Goal: Task Accomplishment & Management: Use online tool/utility

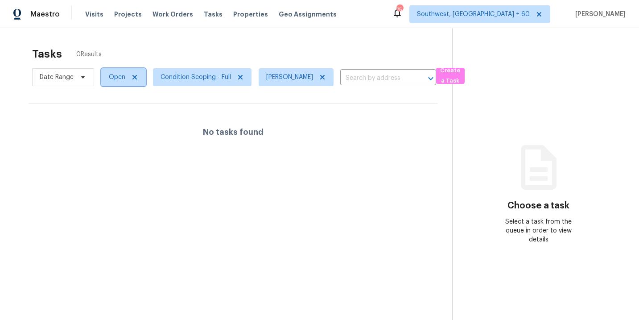
click at [118, 81] on span "Open" at bounding box center [117, 77] width 16 height 9
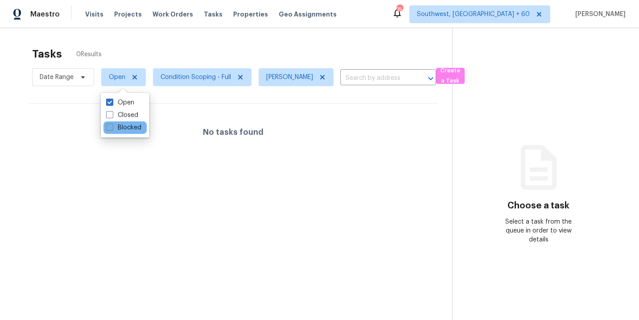
click at [134, 127] on label "Blocked" at bounding box center [123, 127] width 35 height 9
click at [112, 127] on input "Blocked" at bounding box center [109, 126] width 6 height 6
checkbox input "true"
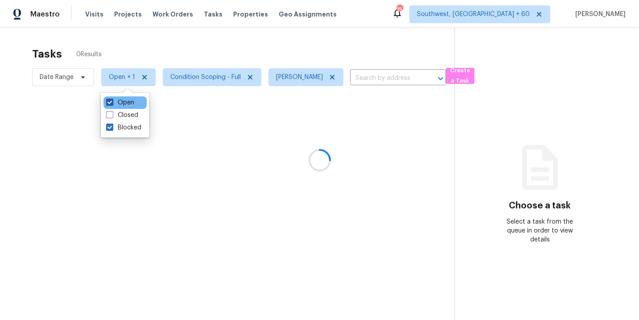
click at [127, 102] on label "Open" at bounding box center [120, 102] width 28 height 9
click at [112, 102] on input "Open" at bounding box center [109, 101] width 6 height 6
checkbox input "false"
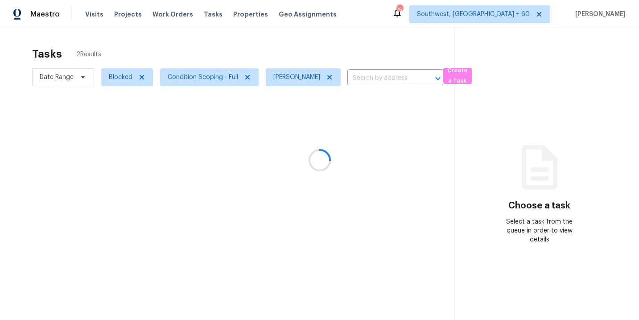
click at [254, 167] on div at bounding box center [319, 160] width 639 height 320
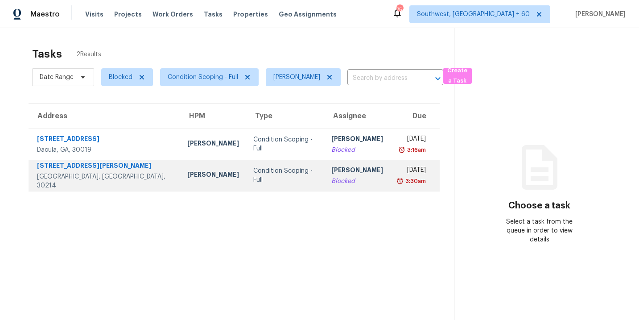
click at [324, 177] on td "Sakthivel Chandran Blocked" at bounding box center [357, 175] width 66 height 31
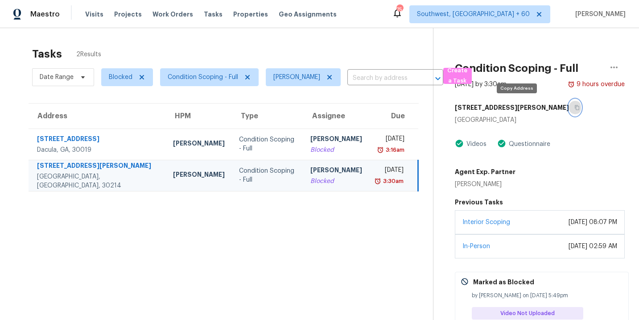
click at [575, 106] on icon "button" at bounding box center [577, 107] width 4 height 5
click at [115, 75] on span "Blocked" at bounding box center [121, 77] width 24 height 9
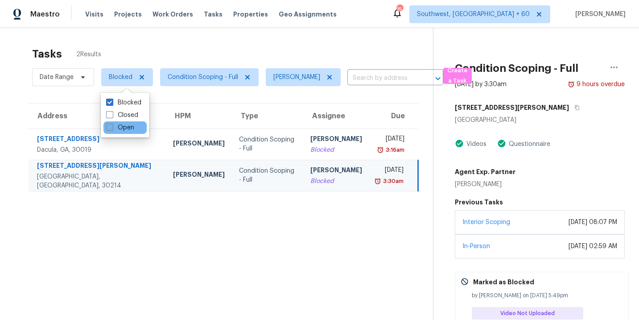
click at [125, 128] on label "Open" at bounding box center [120, 127] width 28 height 9
click at [112, 128] on input "Open" at bounding box center [109, 126] width 6 height 6
checkbox input "true"
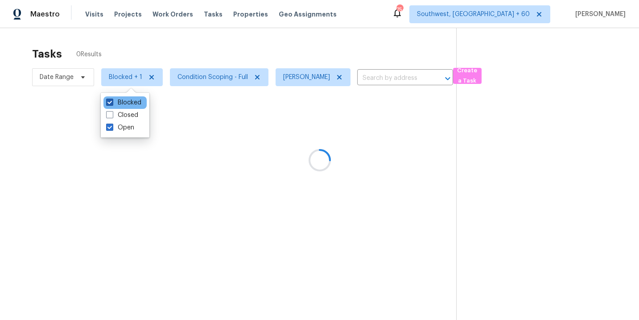
click at [132, 105] on label "Blocked" at bounding box center [123, 102] width 35 height 9
click at [112, 104] on input "Blocked" at bounding box center [109, 101] width 6 height 6
checkbox input "false"
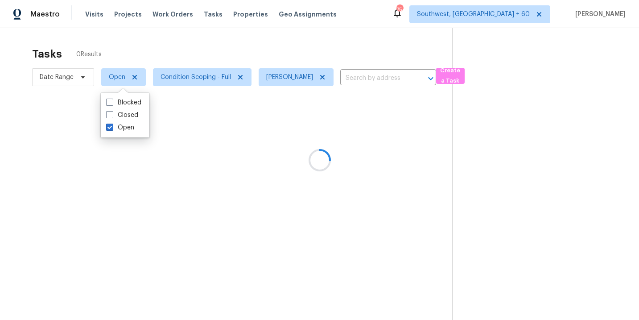
click at [234, 164] on div at bounding box center [319, 160] width 639 height 320
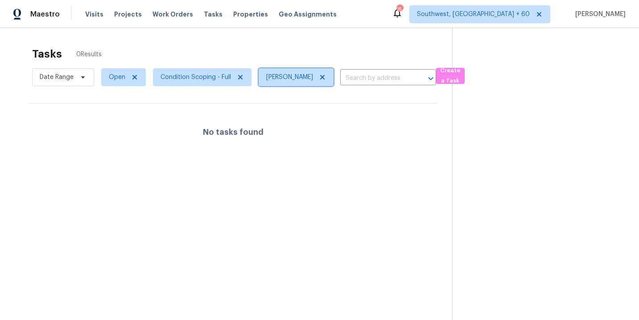
click at [326, 76] on icon at bounding box center [322, 77] width 7 height 7
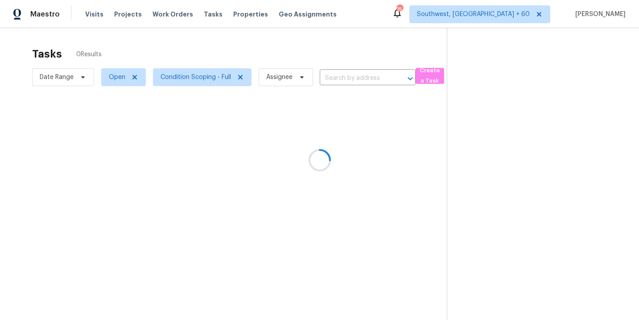
click at [333, 79] on div at bounding box center [319, 160] width 639 height 320
click at [334, 78] on div at bounding box center [319, 160] width 639 height 320
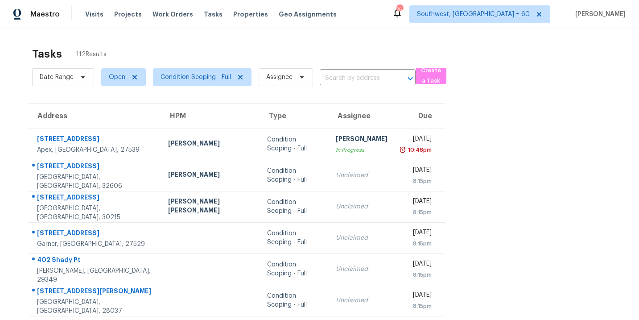
click at [334, 78] on input "text" at bounding box center [355, 78] width 71 height 14
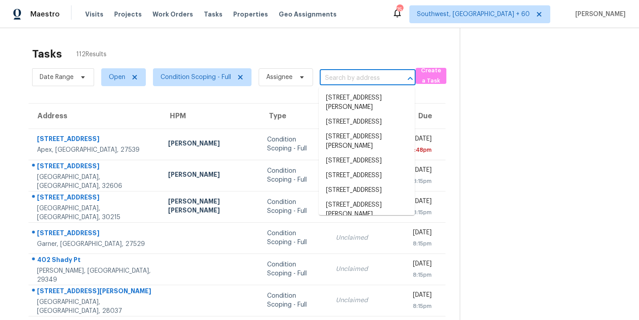
paste input "38 Woody Way NW Adairsville, GA, 30103"
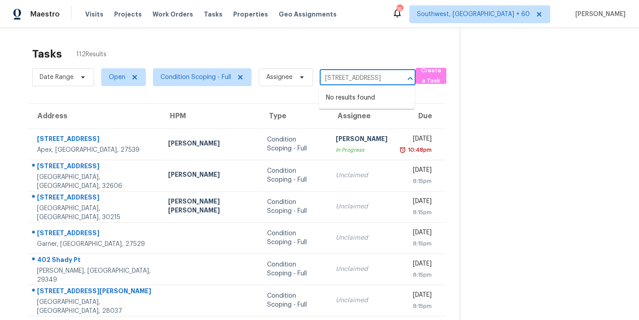
type input "38 Woody Way NW Adairsville, GA, 30103"
click at [351, 48] on div "Tasks 112 Results" at bounding box center [245, 53] width 427 height 23
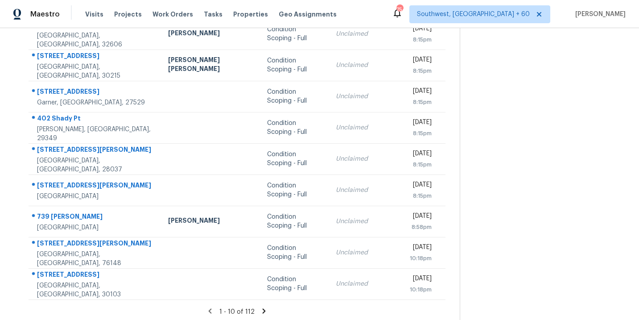
scroll to position [144, 0]
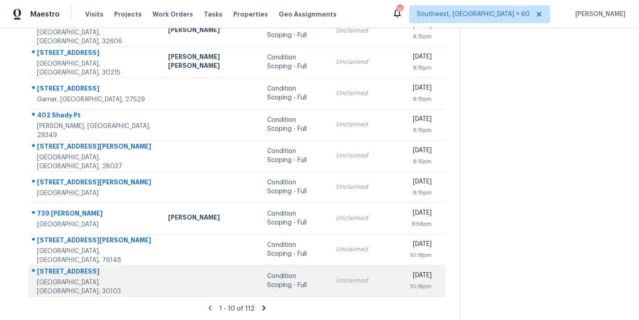
click at [267, 276] on div "Condition Scoping - Full" at bounding box center [294, 280] width 54 height 18
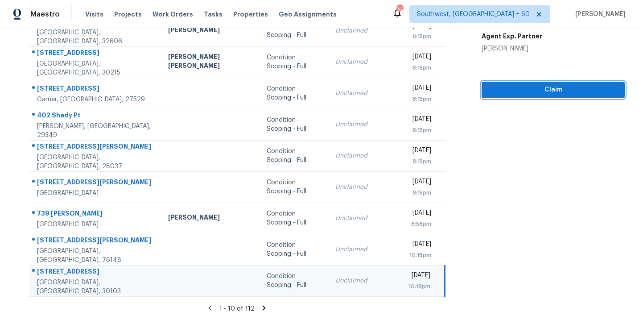
click at [551, 84] on span "Claim" at bounding box center [553, 89] width 129 height 11
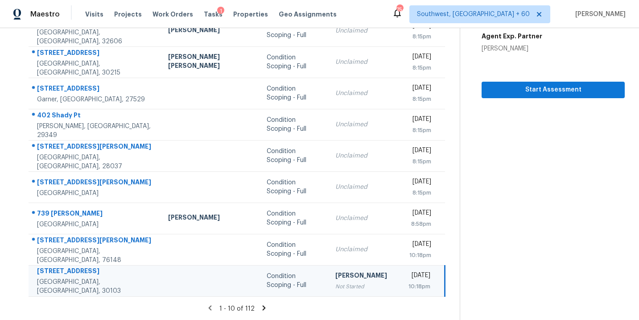
click at [260, 307] on icon at bounding box center [264, 308] width 8 height 8
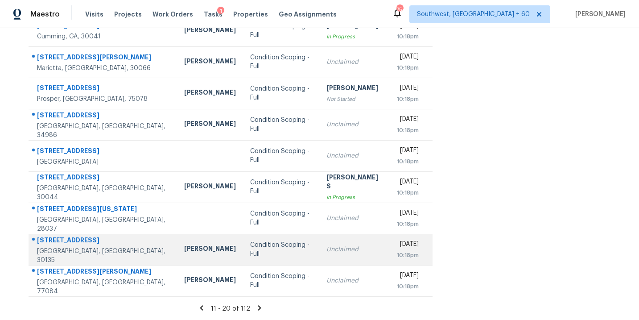
click at [250, 257] on div "Condition Scoping - Full" at bounding box center [281, 249] width 62 height 18
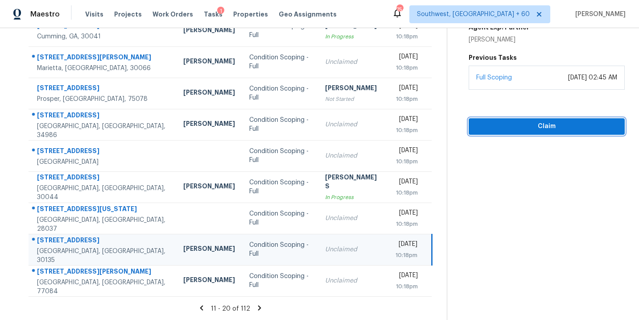
click at [547, 128] on span "Claim" at bounding box center [547, 126] width 142 height 11
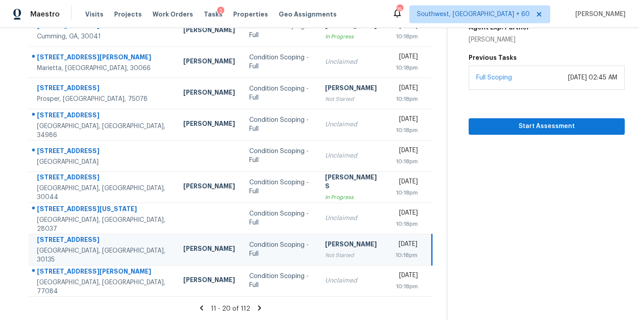
click at [255, 305] on icon at bounding box center [259, 308] width 8 height 8
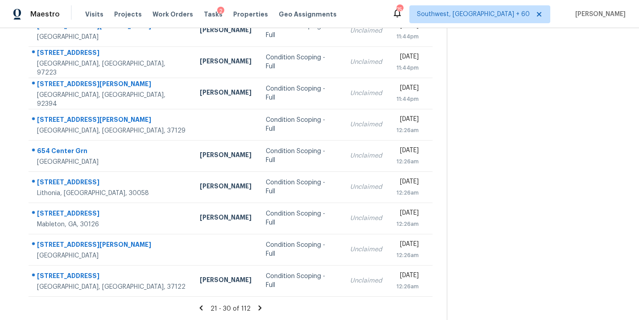
click at [256, 308] on icon at bounding box center [260, 308] width 8 height 8
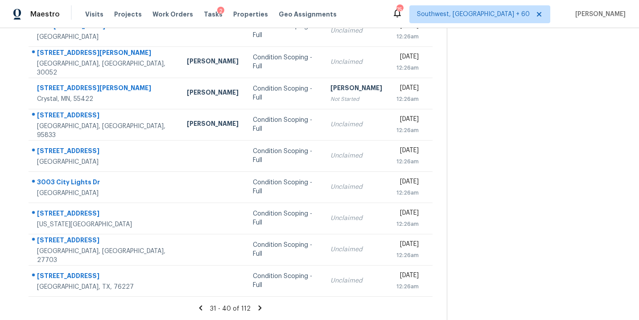
click at [261, 306] on icon at bounding box center [260, 308] width 8 height 8
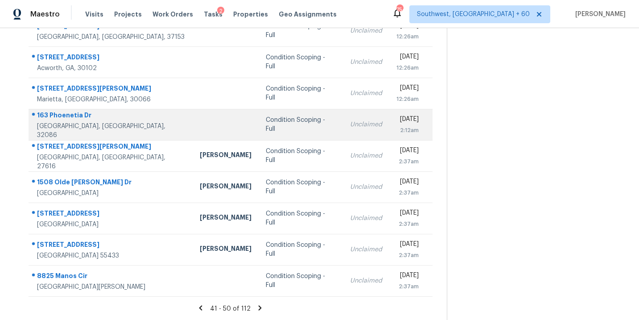
click at [259, 131] on td "Condition Scoping - Full" at bounding box center [301, 124] width 84 height 31
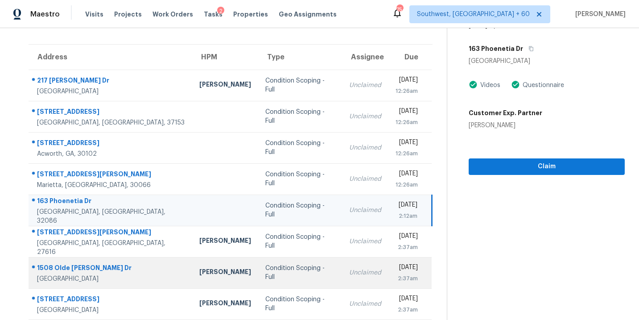
scroll to position [56, 0]
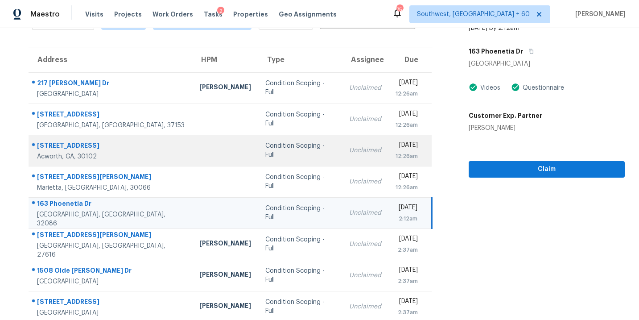
click at [283, 157] on div "Condition Scoping - Full" at bounding box center [300, 150] width 70 height 18
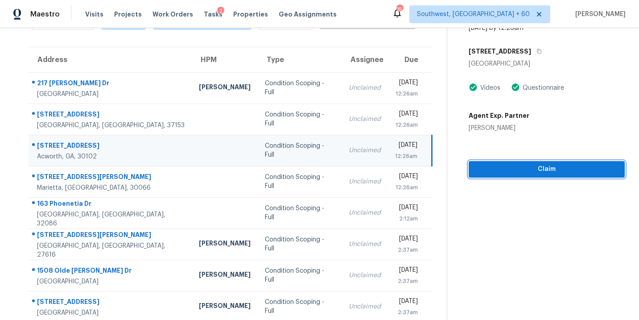
click at [567, 175] on button "Claim" at bounding box center [547, 169] width 156 height 16
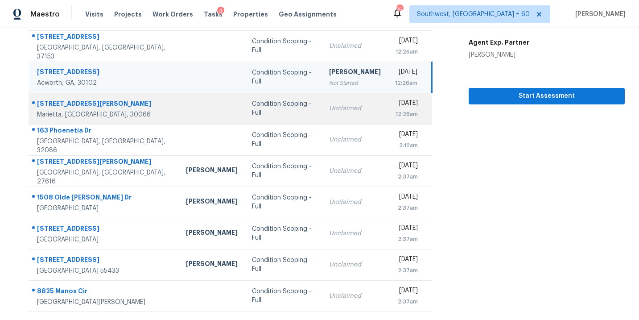
scroll to position [144, 0]
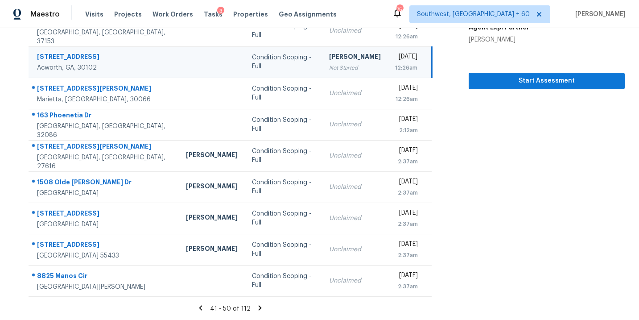
click at [258, 310] on icon at bounding box center [260, 308] width 8 height 8
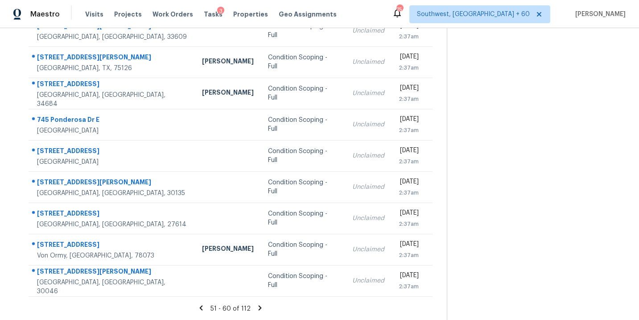
click at [259, 309] on icon at bounding box center [260, 307] width 3 height 5
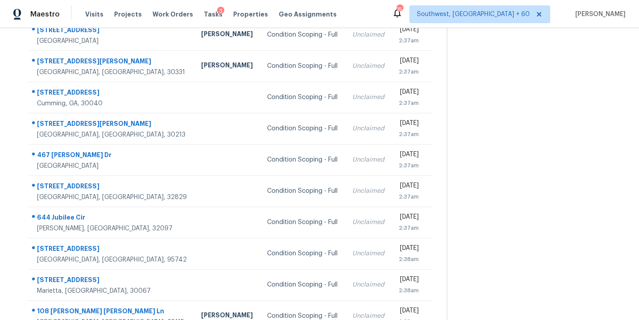
scroll to position [93, 0]
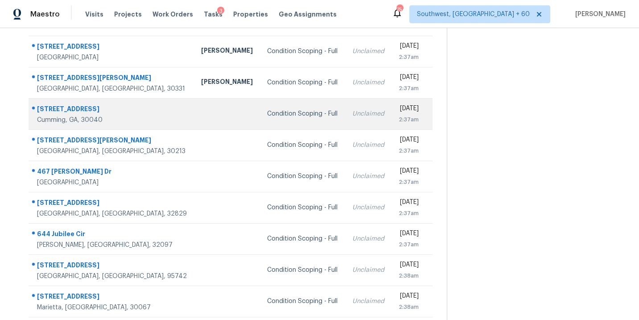
click at [267, 112] on div "Condition Scoping - Full" at bounding box center [302, 113] width 70 height 9
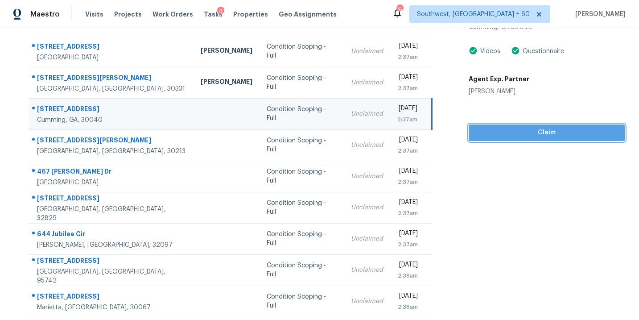
click at [538, 135] on span "Claim" at bounding box center [547, 132] width 142 height 11
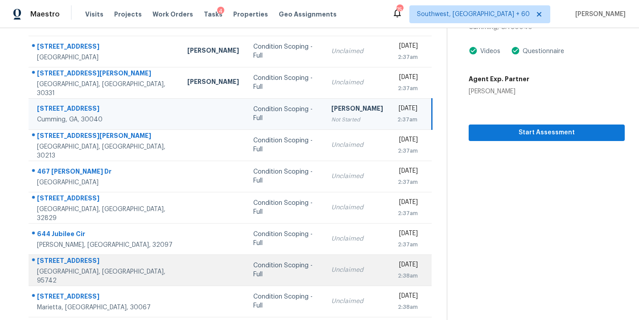
scroll to position [144, 0]
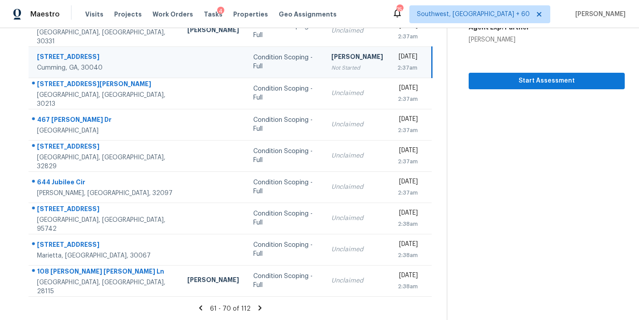
click at [256, 308] on icon at bounding box center [260, 308] width 8 height 8
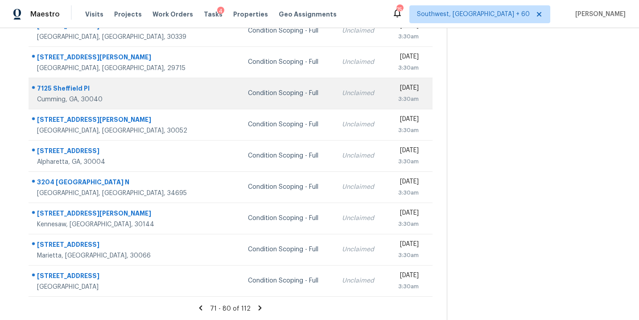
click at [254, 96] on div "Condition Scoping - Full" at bounding box center [288, 93] width 80 height 9
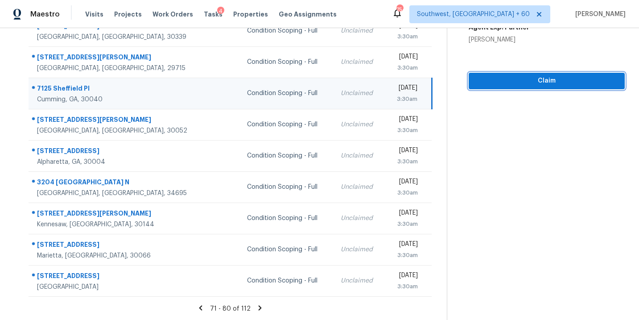
click at [530, 80] on span "Claim" at bounding box center [547, 80] width 142 height 11
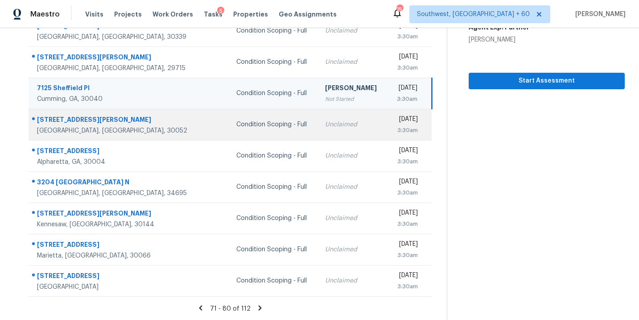
scroll to position [0, 0]
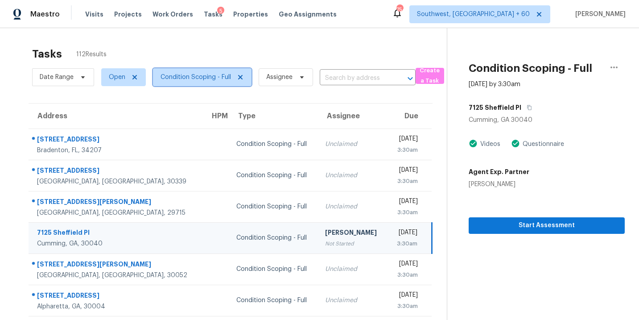
click at [222, 79] on span "Condition Scoping - Full" at bounding box center [195, 77] width 70 height 9
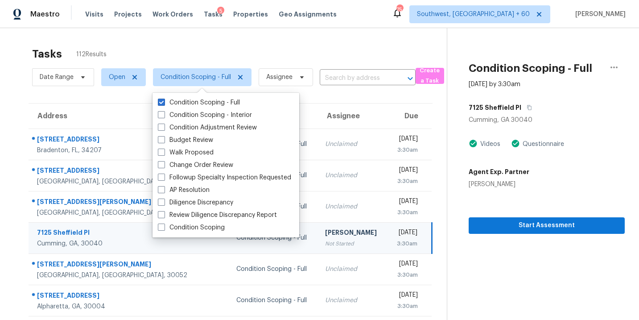
click at [222, 100] on label "Condition Scoping - Full" at bounding box center [199, 102] width 82 height 9
click at [164, 100] on input "Condition Scoping - Full" at bounding box center [161, 101] width 6 height 6
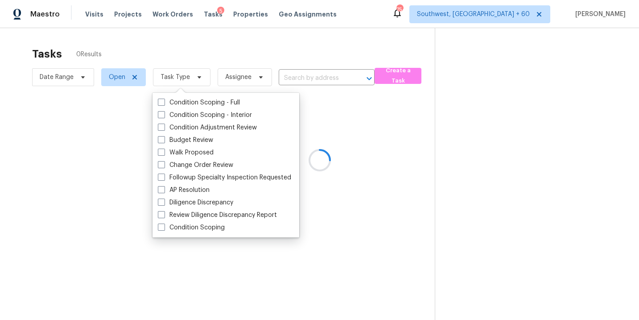
click at [222, 100] on label "Condition Scoping - Full" at bounding box center [199, 102] width 82 height 9
click at [164, 100] on input "Condition Scoping - Full" at bounding box center [161, 101] width 6 height 6
checkbox input "true"
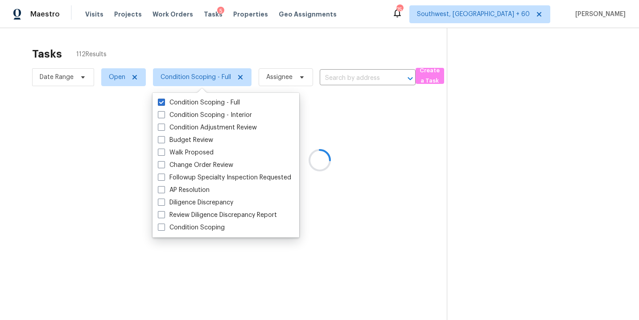
click at [363, 127] on div at bounding box center [319, 160] width 639 height 320
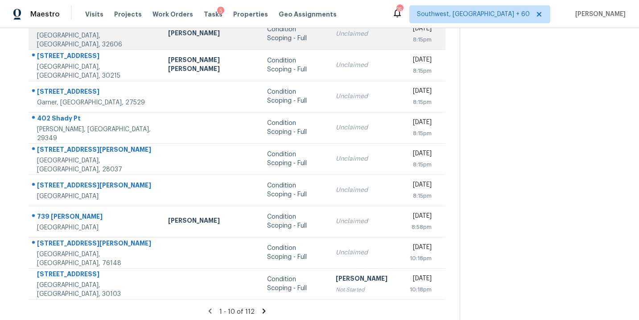
scroll to position [144, 0]
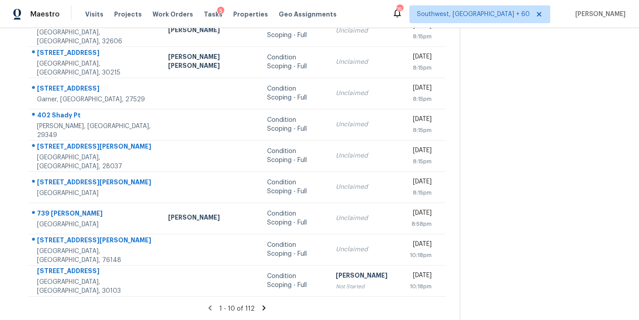
click at [263, 308] on icon at bounding box center [264, 307] width 3 height 5
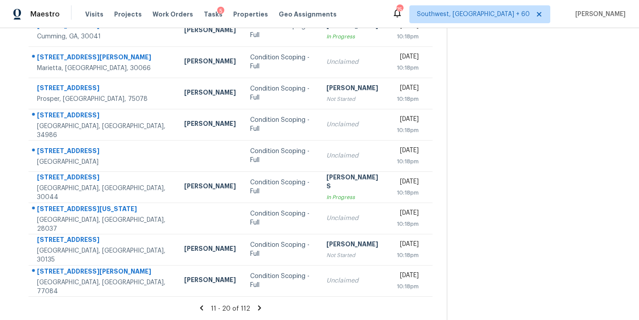
click at [259, 305] on icon at bounding box center [259, 308] width 8 height 8
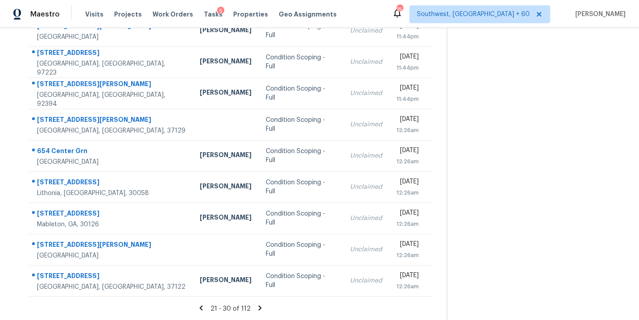
click at [258, 304] on icon at bounding box center [260, 308] width 8 height 8
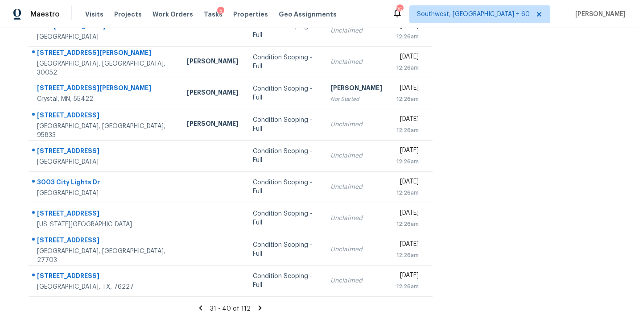
click at [259, 309] on icon at bounding box center [260, 307] width 3 height 5
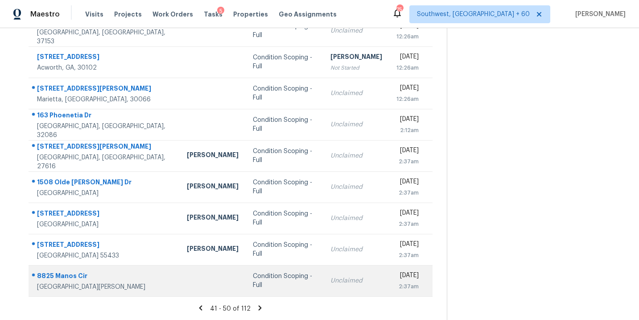
click at [253, 283] on div "Condition Scoping - Full" at bounding box center [284, 280] width 63 height 18
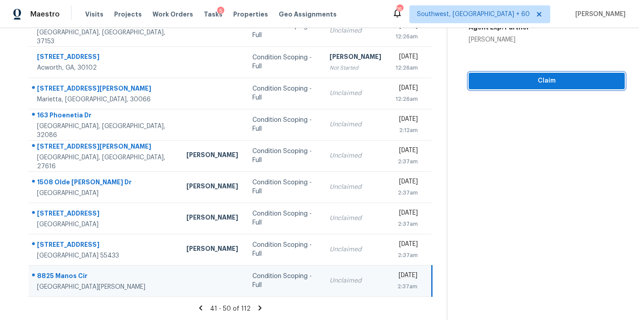
click at [555, 78] on span "Claim" at bounding box center [547, 80] width 142 height 11
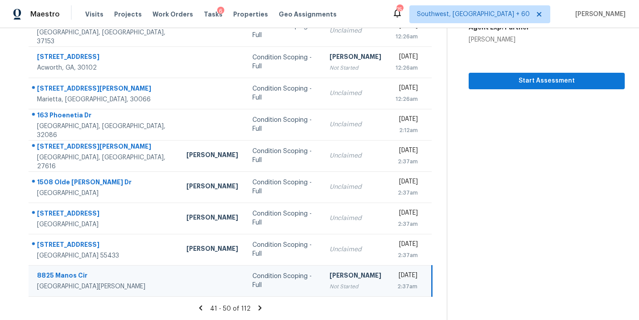
click at [258, 312] on div "41 - 50 of 112" at bounding box center [230, 308] width 432 height 9
click at [259, 308] on icon at bounding box center [260, 307] width 3 height 5
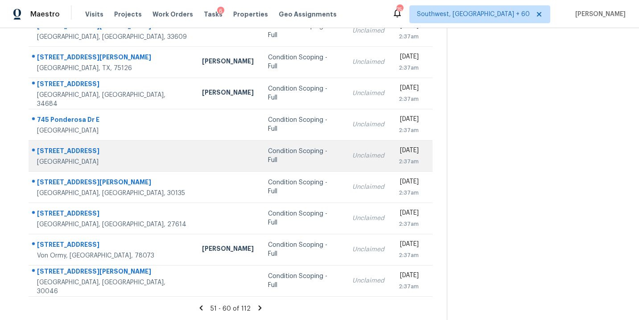
click at [268, 156] on div "Condition Scoping - Full" at bounding box center [303, 156] width 70 height 18
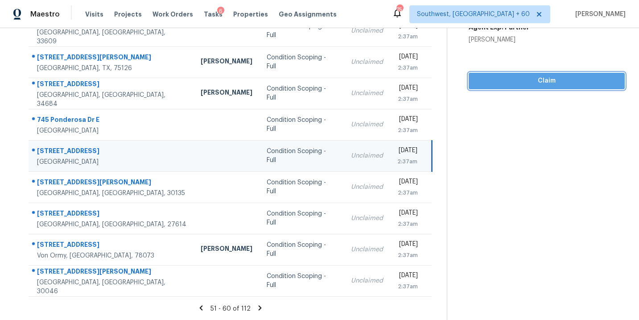
click at [520, 81] on span "Claim" at bounding box center [547, 80] width 142 height 11
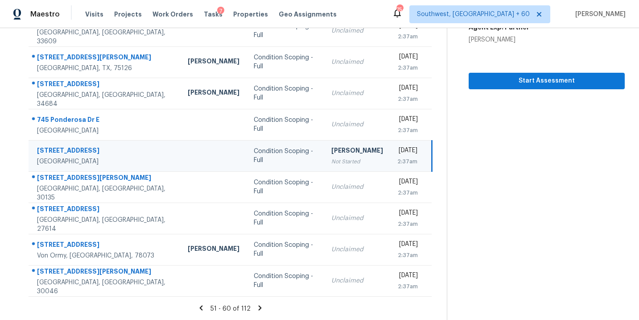
click at [256, 309] on icon at bounding box center [260, 308] width 8 height 8
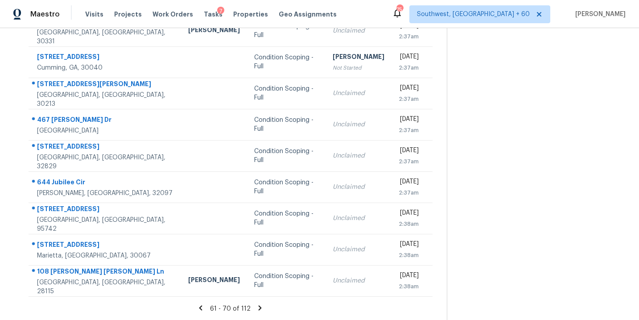
click at [259, 308] on icon at bounding box center [260, 307] width 3 height 5
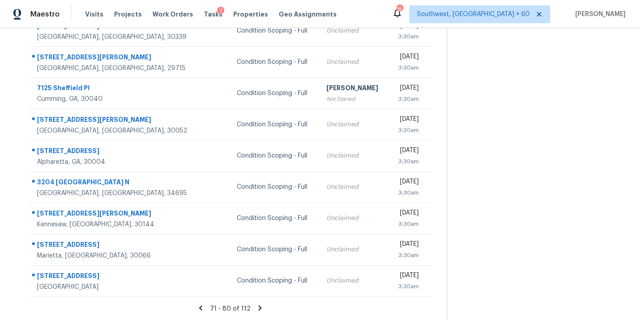
click at [261, 306] on icon at bounding box center [260, 308] width 8 height 8
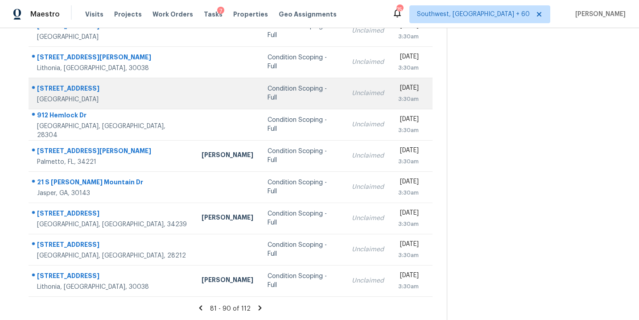
click at [260, 105] on td "Condition Scoping - Full" at bounding box center [302, 93] width 84 height 31
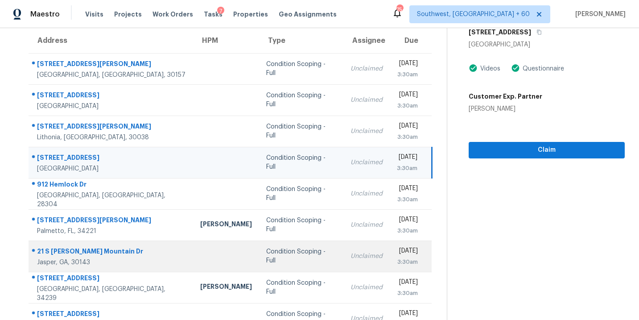
scroll to position [63, 0]
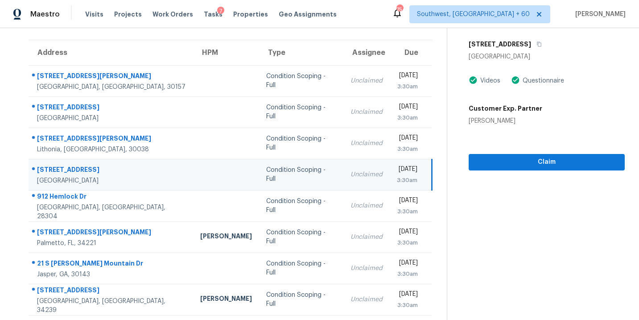
click at [343, 170] on td "Unclaimed" at bounding box center [366, 174] width 46 height 31
click at [518, 160] on span "Claim" at bounding box center [547, 161] width 142 height 11
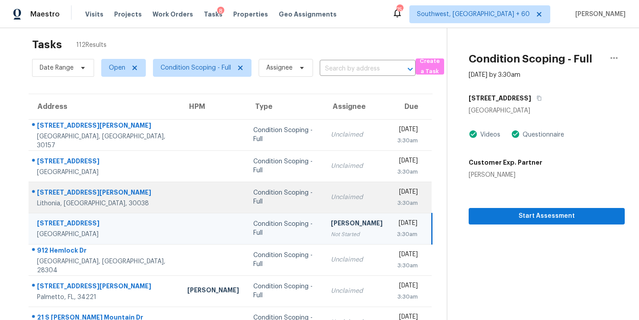
scroll to position [0, 0]
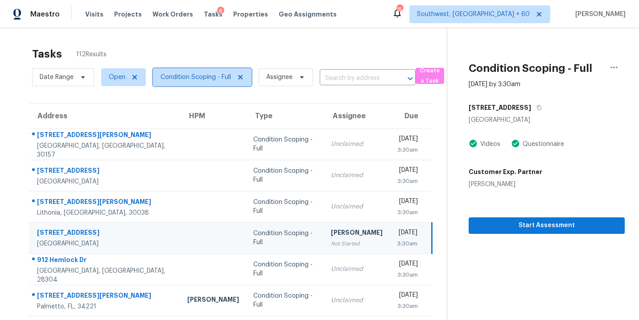
click at [209, 76] on span "Condition Scoping - Full" at bounding box center [195, 77] width 70 height 9
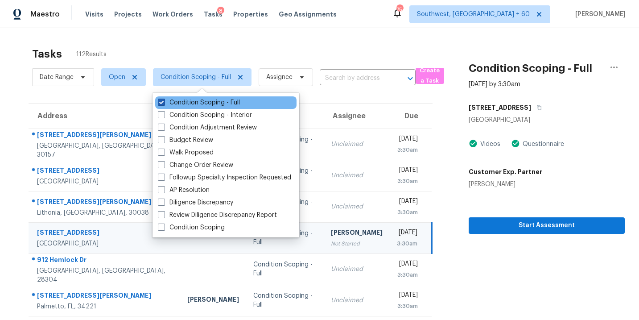
click at [228, 104] on label "Condition Scoping - Full" at bounding box center [199, 102] width 82 height 9
click at [164, 104] on input "Condition Scoping - Full" at bounding box center [161, 101] width 6 height 6
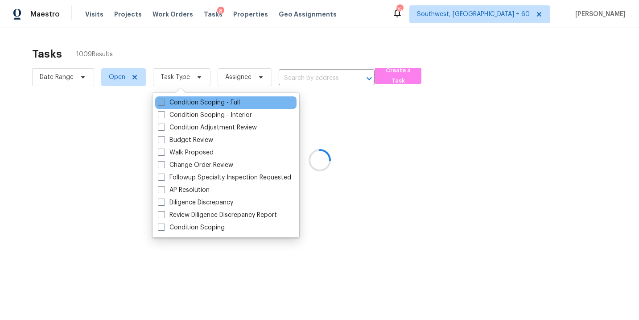
click at [228, 104] on label "Condition Scoping - Full" at bounding box center [199, 102] width 82 height 9
click at [164, 104] on input "Condition Scoping - Full" at bounding box center [161, 101] width 6 height 6
checkbox input "true"
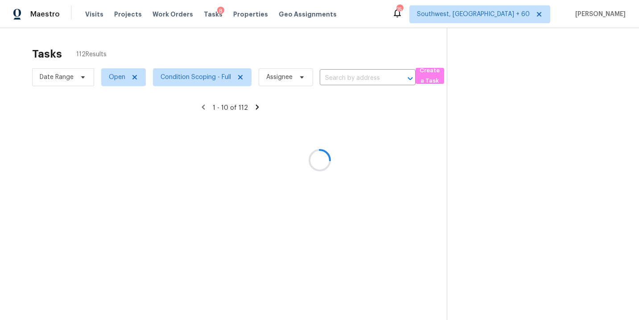
click at [444, 189] on div at bounding box center [319, 160] width 639 height 320
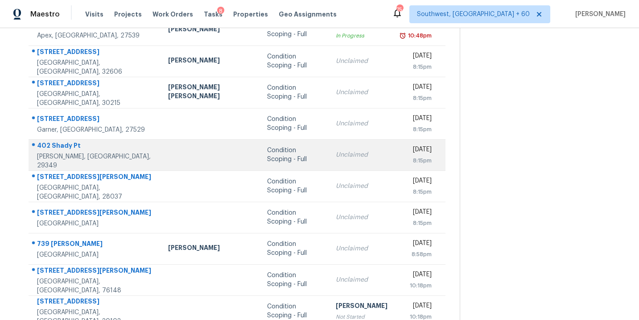
scroll to position [144, 0]
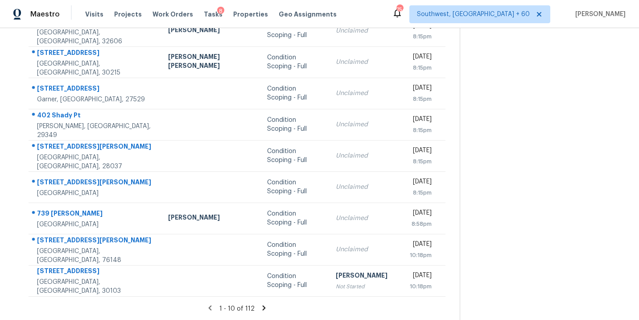
click at [263, 307] on icon at bounding box center [264, 307] width 3 height 5
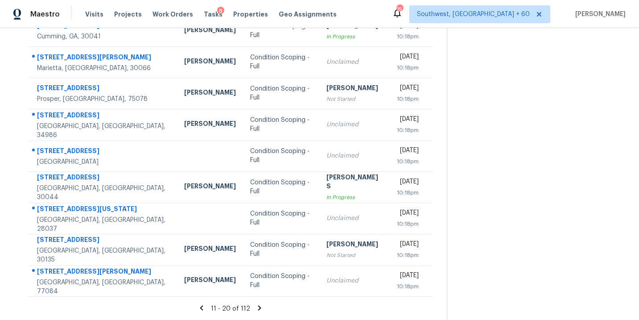
click at [258, 306] on icon at bounding box center [259, 307] width 3 height 5
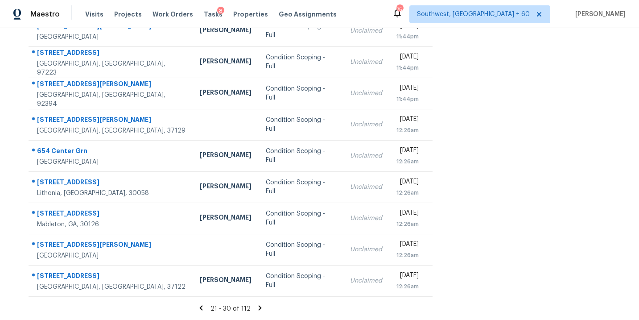
click at [259, 308] on icon at bounding box center [260, 308] width 8 height 8
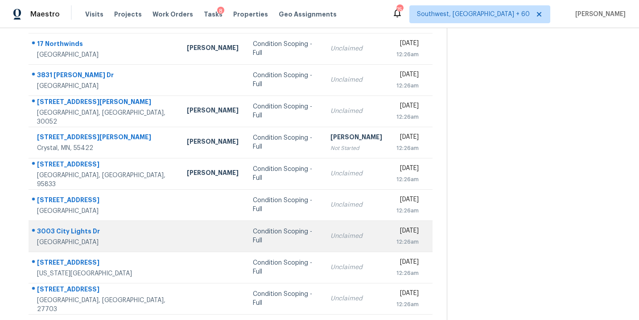
scroll to position [74, 0]
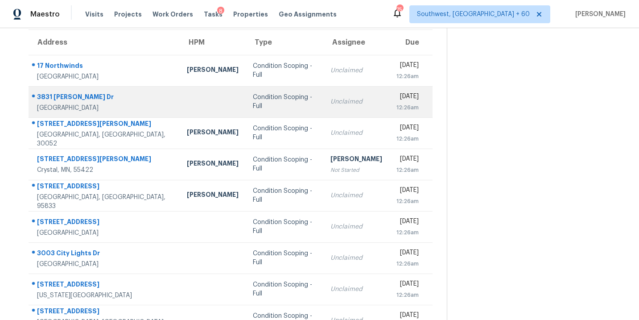
click at [253, 104] on div "Condition Scoping - Full" at bounding box center [284, 102] width 63 height 18
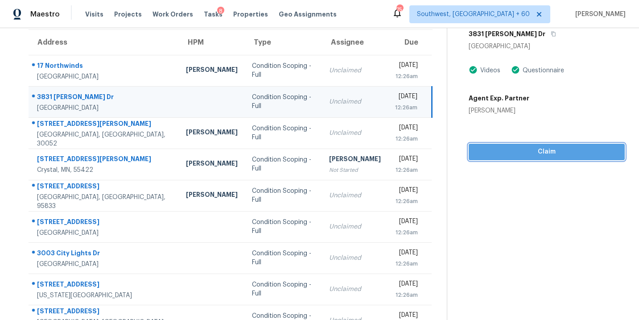
click at [546, 159] on button "Claim" at bounding box center [547, 152] width 156 height 16
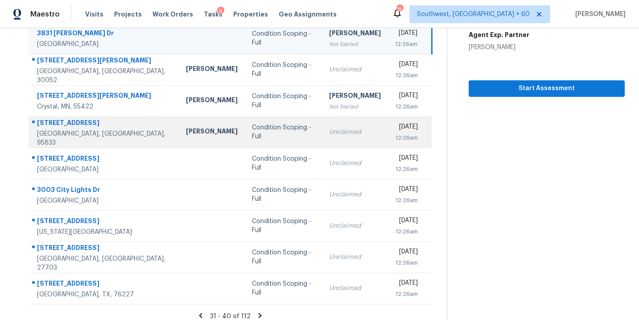
scroll to position [144, 0]
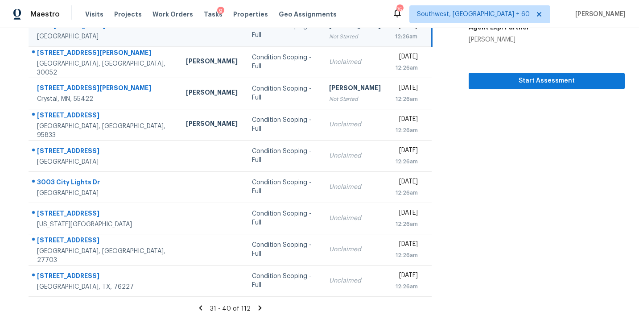
click at [259, 308] on icon at bounding box center [260, 307] width 3 height 5
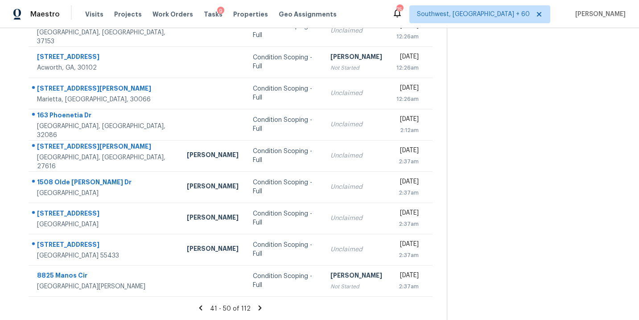
click at [259, 305] on icon at bounding box center [260, 307] width 3 height 5
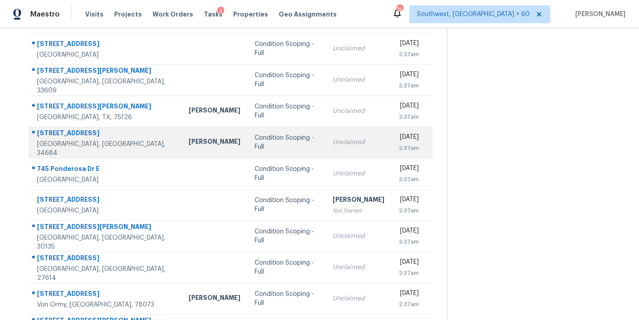
scroll to position [33, 0]
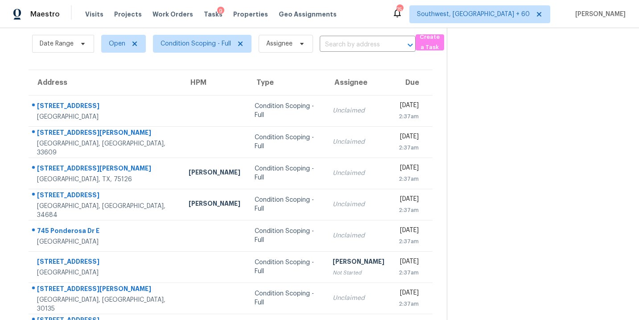
click at [351, 53] on div "Date Range Open Condition Scoping - Full Assignee ​" at bounding box center [223, 43] width 383 height 23
click at [359, 44] on input "text" at bounding box center [355, 45] width 71 height 14
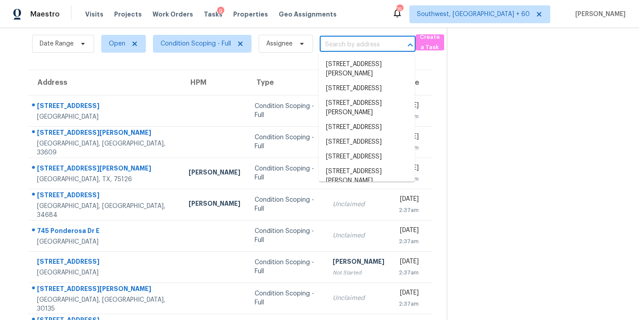
paste input "7721 Red Robin Trl Denver, NC, 28037"
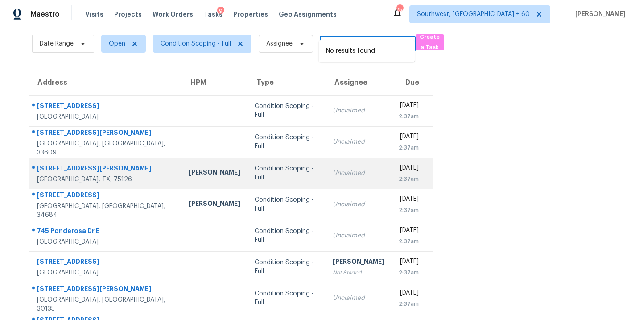
scroll to position [144, 0]
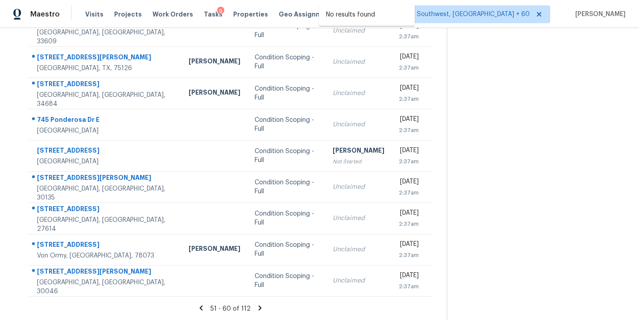
type input "7721 Red Robin Trl Denver, NC, 28037"
click at [256, 309] on icon at bounding box center [260, 308] width 8 height 8
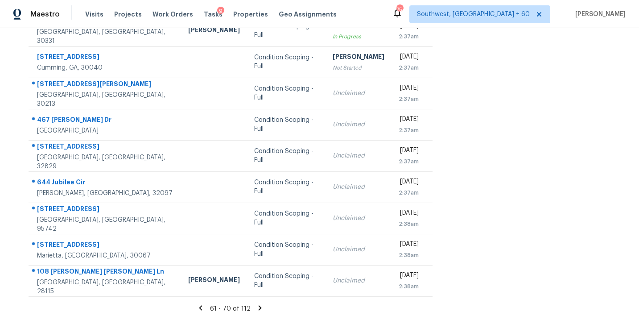
click at [256, 308] on icon at bounding box center [260, 308] width 8 height 8
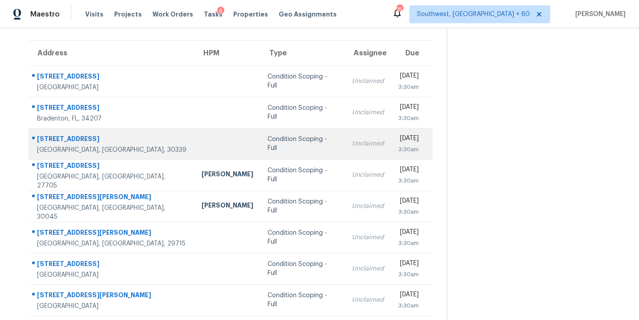
scroll to position [0, 0]
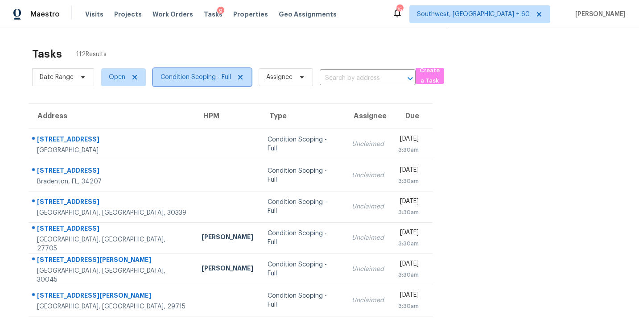
click at [224, 82] on span "Condition Scoping - Full" at bounding box center [202, 77] width 99 height 18
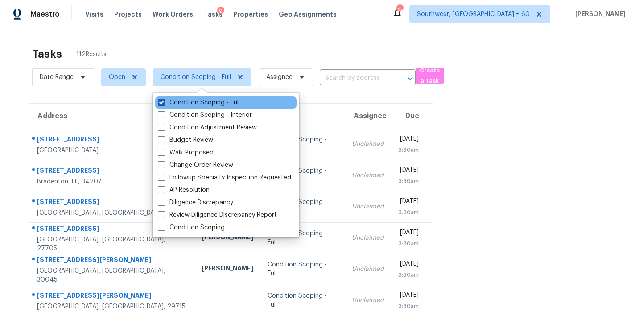
click at [225, 100] on label "Condition Scoping - Full" at bounding box center [199, 102] width 82 height 9
click at [164, 100] on input "Condition Scoping - Full" at bounding box center [161, 101] width 6 height 6
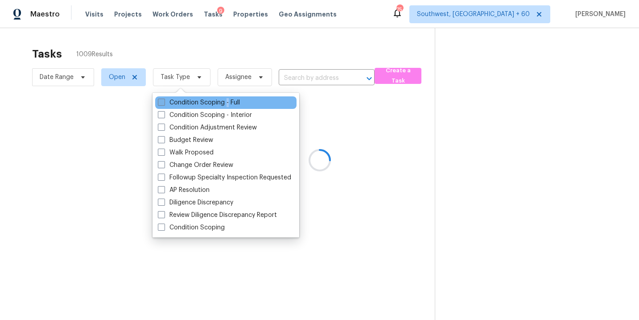
click at [225, 100] on label "Condition Scoping - Full" at bounding box center [199, 102] width 82 height 9
click at [164, 100] on input "Condition Scoping - Full" at bounding box center [161, 101] width 6 height 6
checkbox input "true"
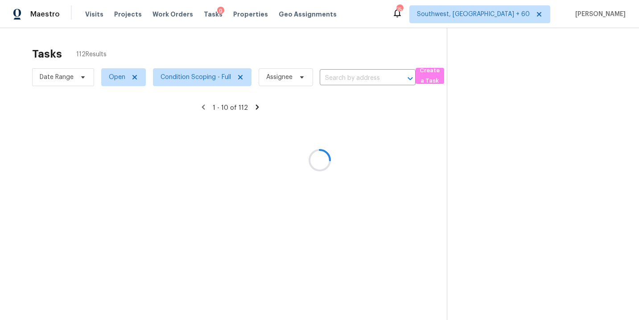
click at [464, 152] on div at bounding box center [319, 160] width 639 height 320
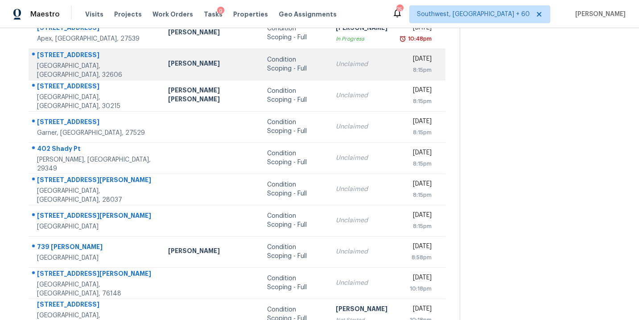
scroll to position [144, 0]
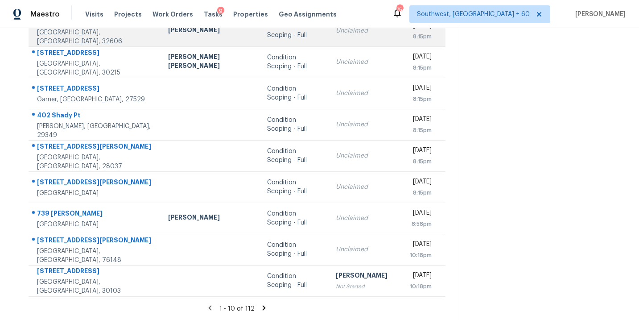
click at [329, 160] on td "Unclaimed" at bounding box center [362, 155] width 66 height 31
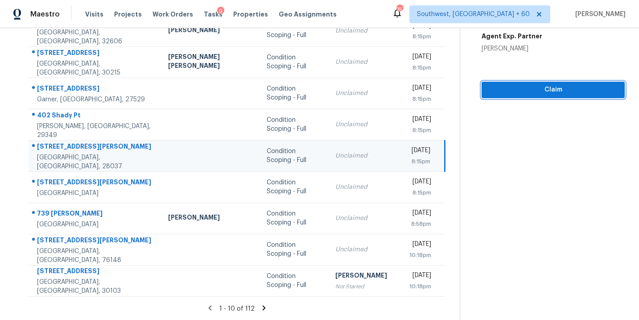
click at [539, 84] on span "Claim" at bounding box center [553, 89] width 129 height 11
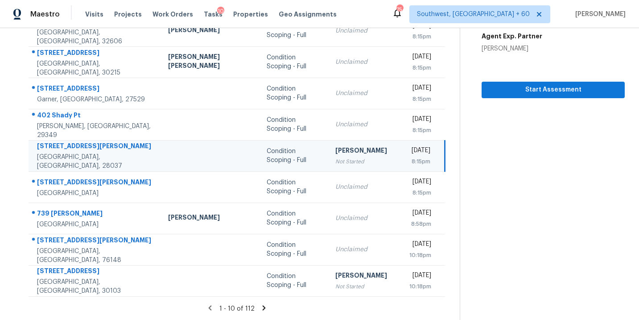
click at [260, 307] on icon at bounding box center [264, 308] width 8 height 8
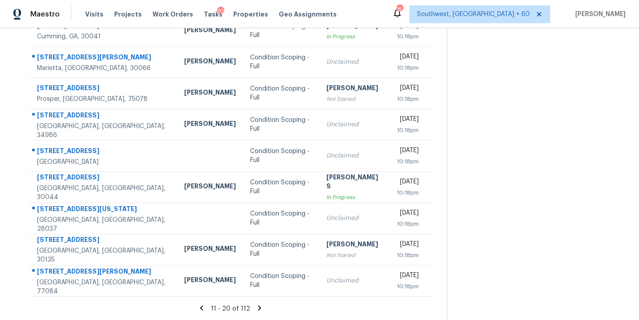
click at [255, 308] on icon at bounding box center [259, 308] width 8 height 8
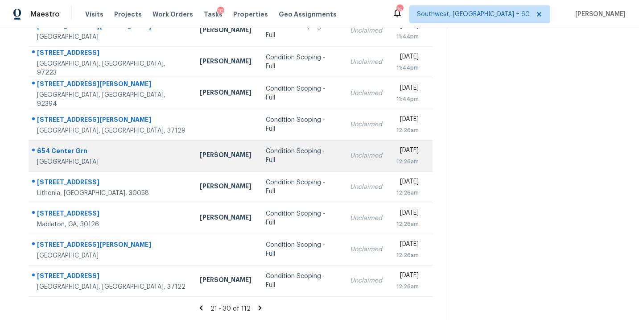
click at [200, 160] on div "Chris Fuentes" at bounding box center [226, 155] width 52 height 11
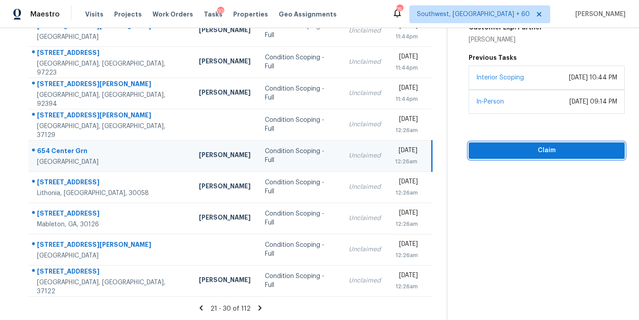
click at [542, 150] on span "Claim" at bounding box center [547, 150] width 142 height 11
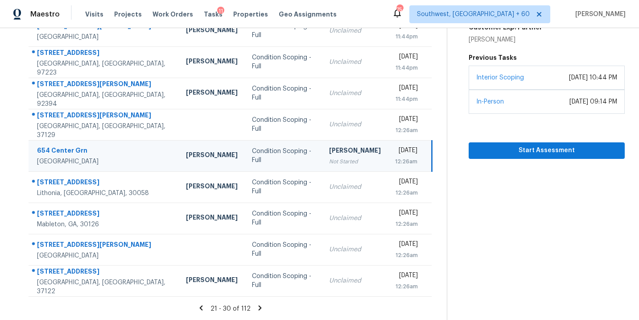
click at [259, 306] on icon at bounding box center [260, 307] width 3 height 5
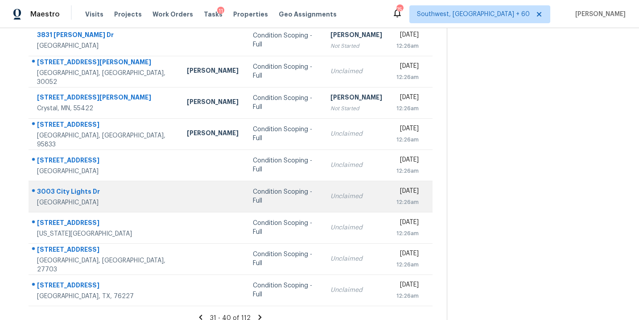
scroll to position [139, 0]
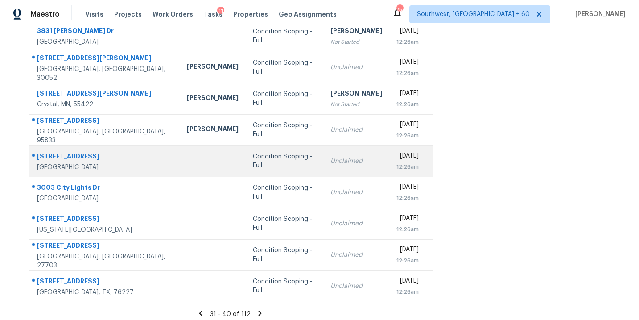
click at [261, 161] on div "Condition Scoping - Full" at bounding box center [284, 161] width 63 height 18
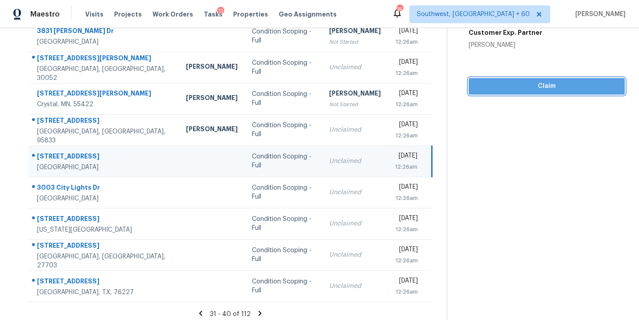
click at [542, 90] on span "Claim" at bounding box center [547, 86] width 142 height 11
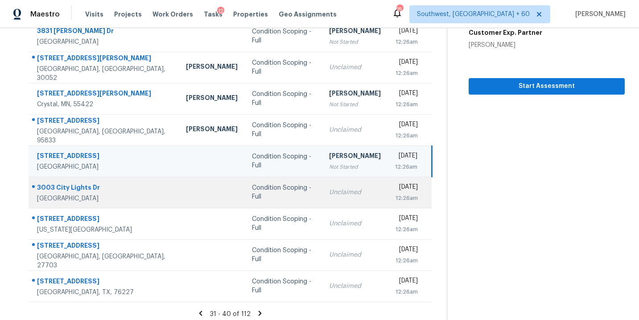
scroll to position [144, 0]
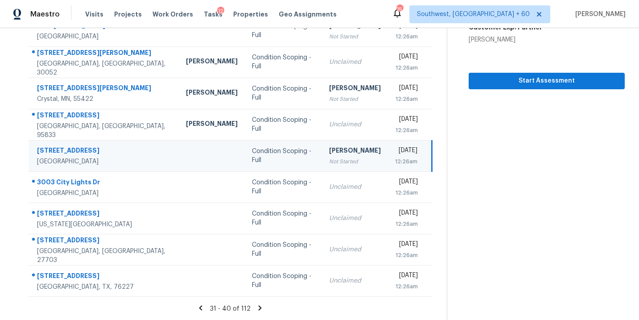
click at [258, 307] on icon at bounding box center [260, 308] width 8 height 8
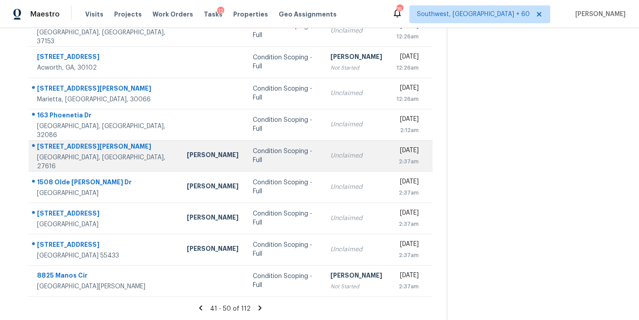
click at [279, 153] on div "Condition Scoping - Full" at bounding box center [284, 156] width 63 height 18
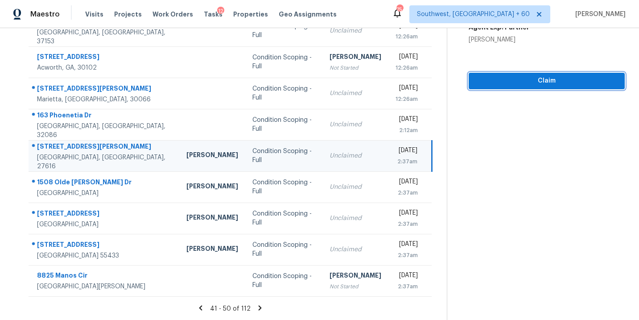
click at [544, 73] on button "Claim" at bounding box center [547, 81] width 156 height 16
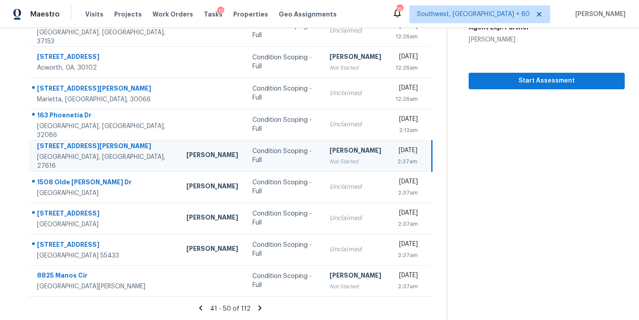
click at [259, 305] on icon at bounding box center [260, 307] width 3 height 5
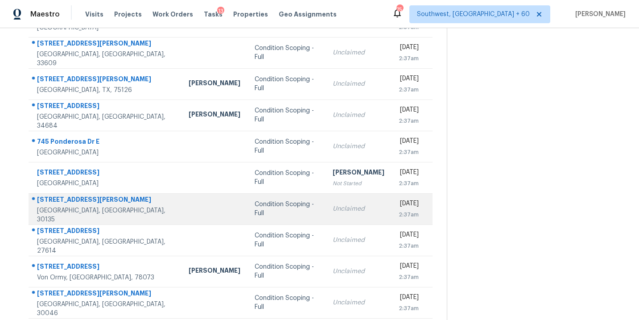
scroll to position [122, 0]
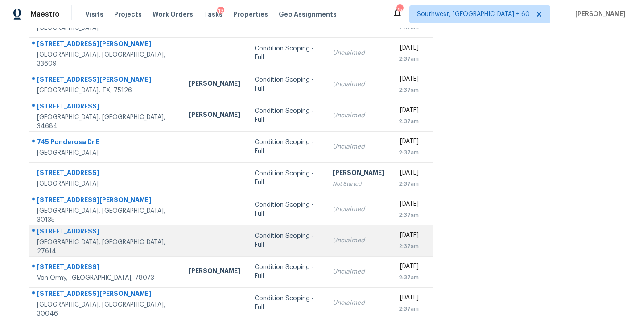
click at [255, 241] on div "Condition Scoping - Full" at bounding box center [287, 240] width 64 height 18
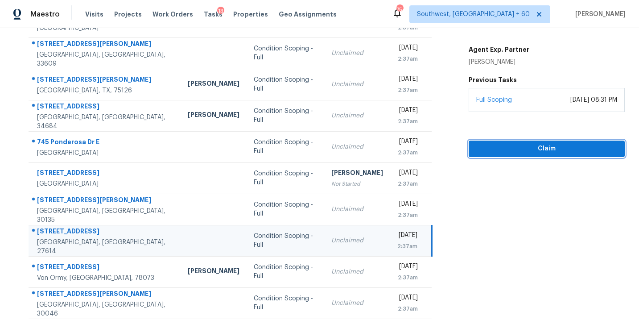
click at [530, 149] on span "Claim" at bounding box center [547, 148] width 142 height 11
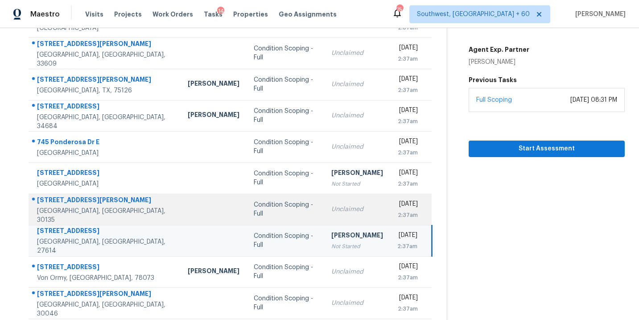
scroll to position [144, 0]
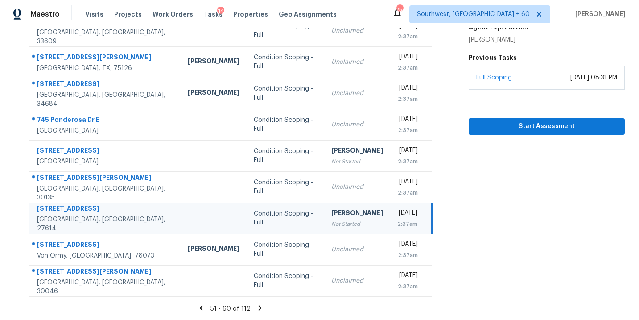
click at [259, 308] on icon at bounding box center [260, 307] width 3 height 5
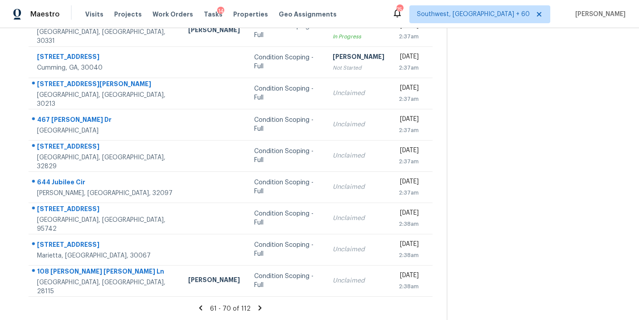
click at [259, 308] on icon at bounding box center [260, 307] width 3 height 5
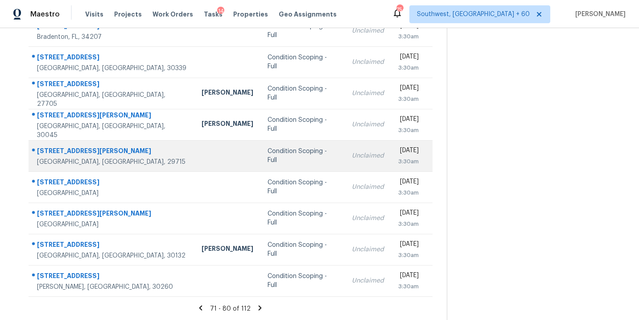
click at [260, 162] on td "Condition Scoping - Full" at bounding box center [302, 155] width 84 height 31
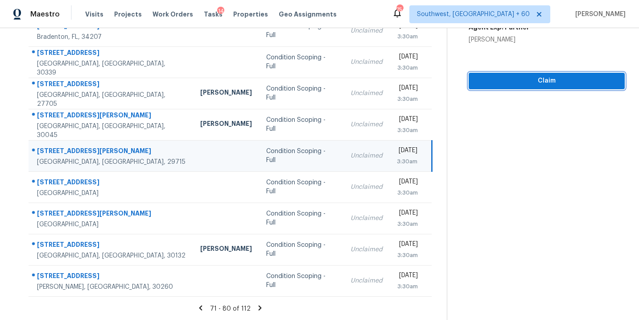
click at [530, 83] on span "Claim" at bounding box center [547, 80] width 142 height 11
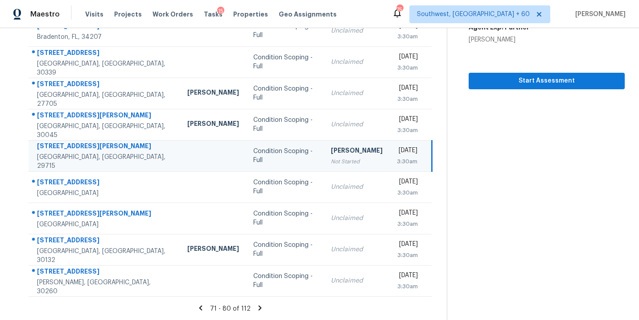
scroll to position [0, 0]
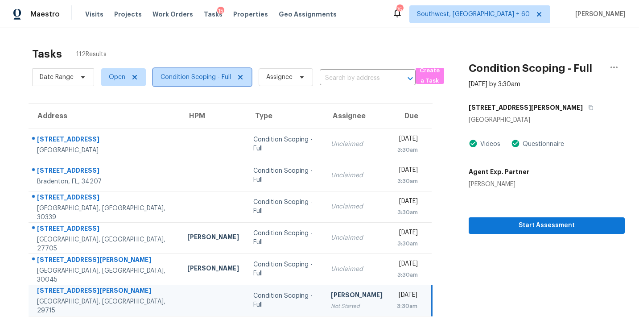
click at [191, 82] on span "Condition Scoping - Full" at bounding box center [202, 77] width 99 height 18
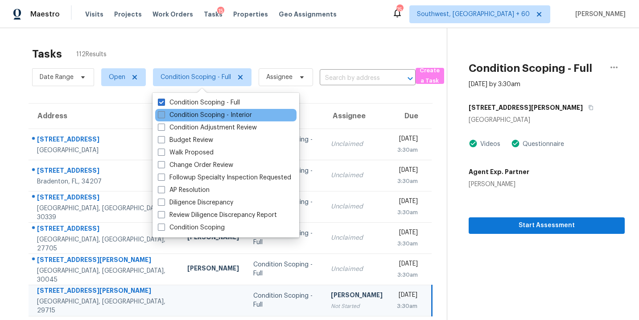
click at [195, 112] on label "Condition Scoping - Interior" at bounding box center [205, 115] width 94 height 9
click at [164, 112] on input "Condition Scoping - Interior" at bounding box center [161, 114] width 6 height 6
checkbox input "true"
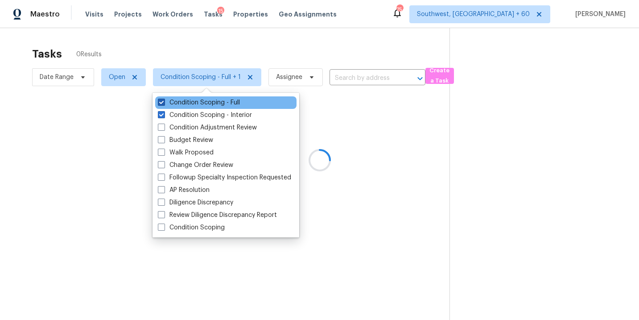
click at [203, 101] on label "Condition Scoping - Full" at bounding box center [199, 102] width 82 height 9
click at [164, 101] on input "Condition Scoping - Full" at bounding box center [161, 101] width 6 height 6
checkbox input "false"
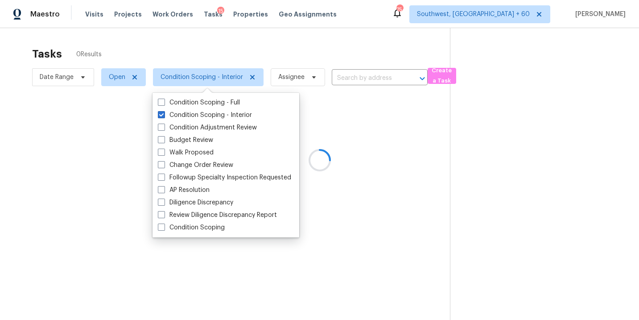
click at [312, 98] on div at bounding box center [319, 160] width 639 height 320
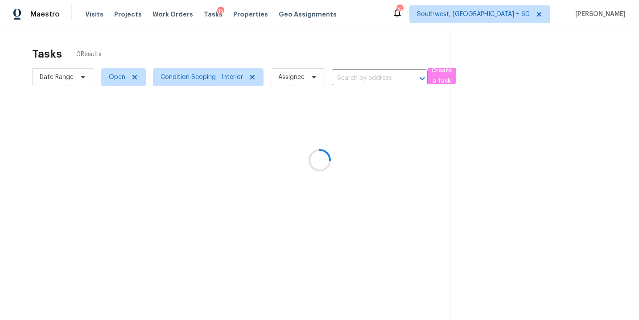
click at [360, 88] on div at bounding box center [319, 160] width 639 height 320
click at [363, 78] on div at bounding box center [319, 160] width 639 height 320
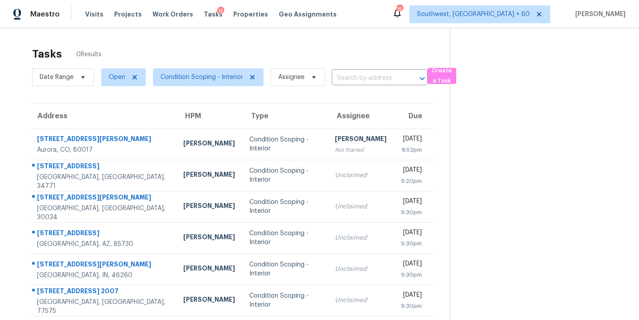
click at [363, 78] on input "text" at bounding box center [367, 78] width 71 height 14
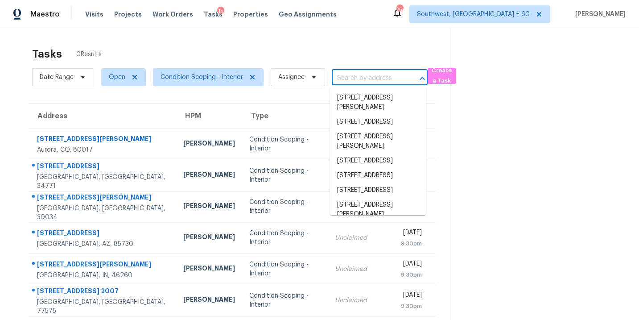
paste input "8650 Jaffa Court West Dr Apt 14 Indianapolis, IN, 46260"
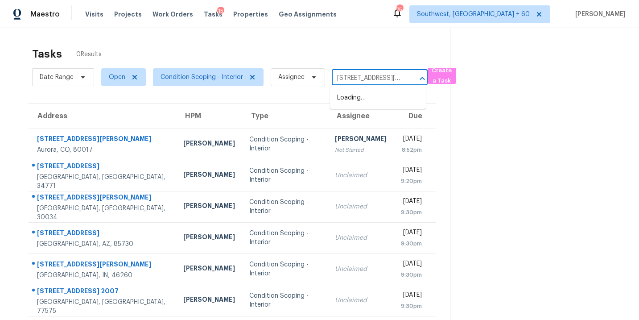
scroll to position [0, 98]
type input "8650 Jaffa Court West Dr Apt 14 Indianapolis, IN, 46260"
click at [353, 75] on input "text" at bounding box center [367, 78] width 71 height 14
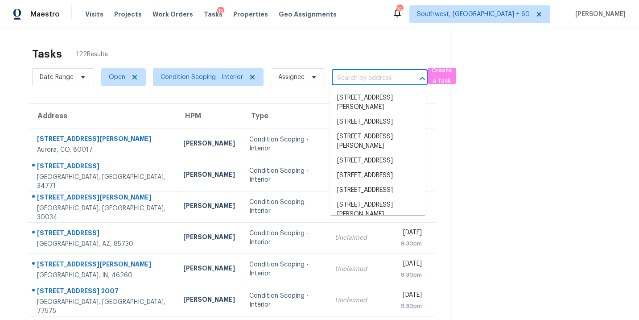
paste input "8650 Jaffa Court West Dr Apt 14 Indianapolis, IN, 46260"
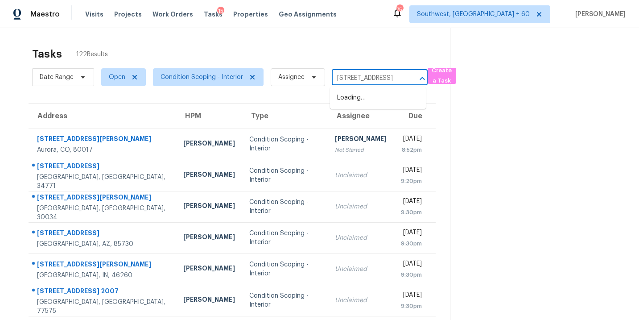
type input "8650 Jaffa Court West Dr"
click at [365, 105] on li "8650 Jaffa Court West Dr Apt 14, Indianapolis, IN 46260" at bounding box center [378, 102] width 96 height 24
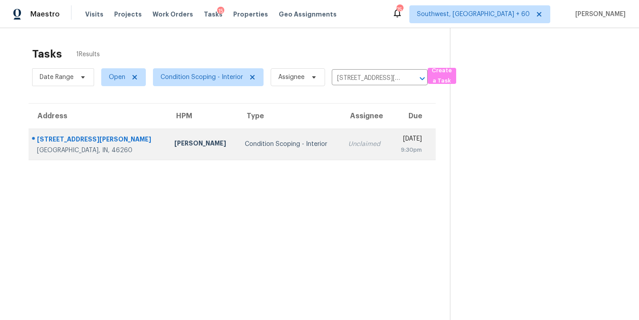
click at [296, 148] on div "Condition Scoping - Interior" at bounding box center [289, 144] width 89 height 9
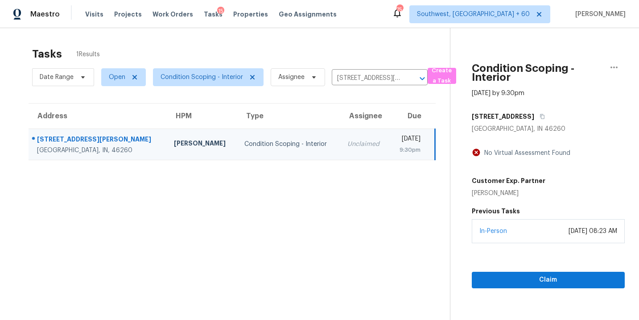
click at [530, 237] on div "In-Person August 13, 2025 at 08:23 AM" at bounding box center [548, 231] width 153 height 24
click at [507, 286] on button "Claim" at bounding box center [548, 279] width 153 height 16
click at [410, 79] on icon "Clear" at bounding box center [410, 78] width 5 height 5
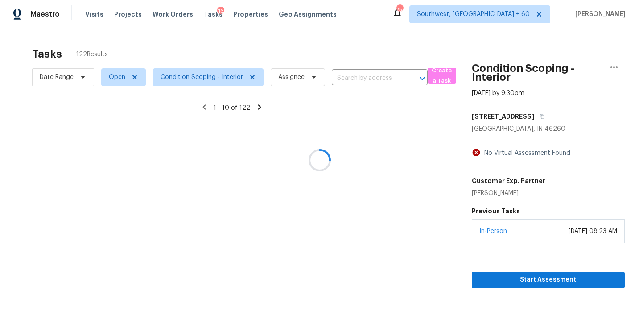
drag, startPoint x: 410, startPoint y: 79, endPoint x: 374, endPoint y: 78, distance: 35.7
click at [374, 78] on div at bounding box center [319, 160] width 639 height 320
click at [375, 78] on div at bounding box center [319, 160] width 639 height 320
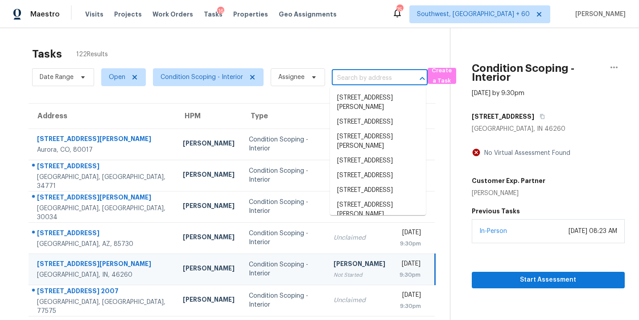
click at [375, 78] on input "text" at bounding box center [367, 78] width 71 height 14
paste input "1722 Blue Ash Pl Columbus, OH, 43229"
type input "1722 Blue Ash Pl Columbus, OH, 43229"
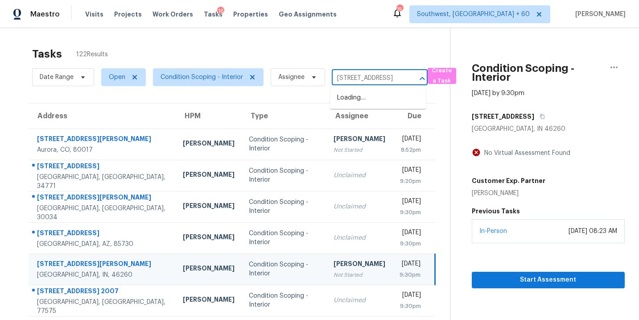
scroll to position [0, 49]
click at [371, 96] on li "1722 Blue Ash Pl, Columbus, OH 43229" at bounding box center [378, 97] width 96 height 15
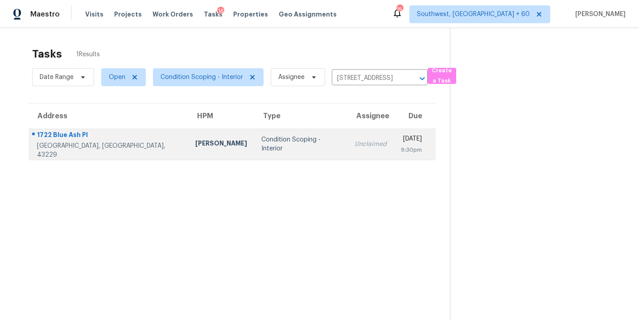
click at [347, 138] on td "Unclaimed" at bounding box center [370, 143] width 46 height 31
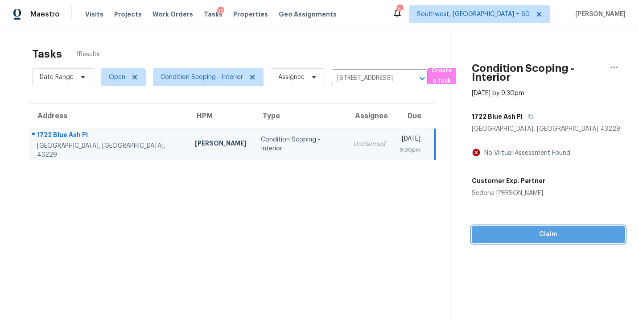
click at [541, 234] on span "Claim" at bounding box center [548, 234] width 139 height 11
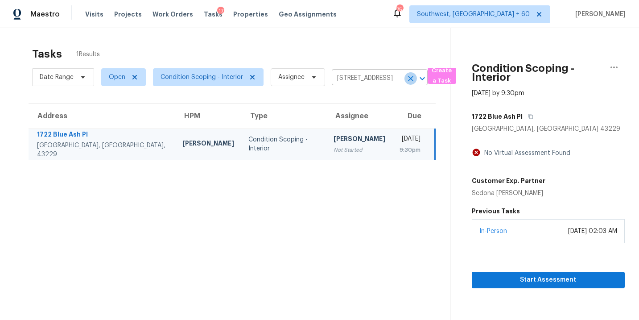
click at [411, 79] on icon "Clear" at bounding box center [410, 78] width 9 height 9
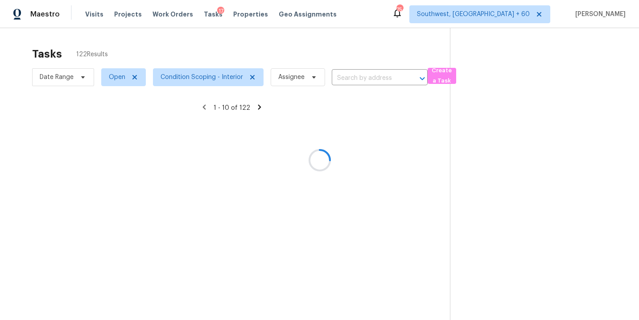
click at [384, 79] on div at bounding box center [319, 160] width 639 height 320
click at [382, 79] on div at bounding box center [319, 160] width 639 height 320
click at [380, 75] on div at bounding box center [319, 160] width 639 height 320
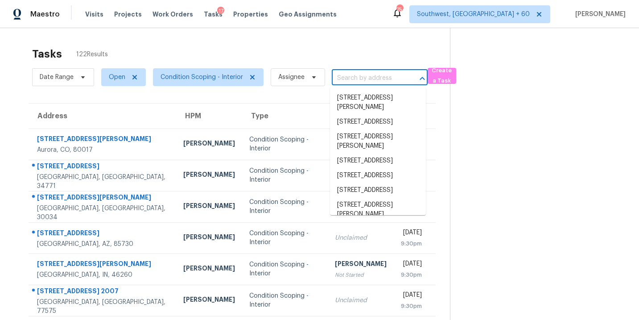
click at [380, 75] on input "text" at bounding box center [367, 78] width 71 height 14
paste input "309 Catherine Ct Gardendale, AL, 35071"
type input "309 Catherine Ct Gardendale, AL, 35071"
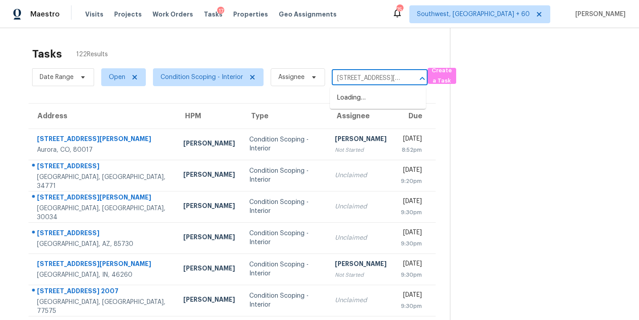
scroll to position [0, 54]
click at [371, 99] on li "309 Catherine Ct, Gardendale, AL 35071" at bounding box center [378, 102] width 96 height 24
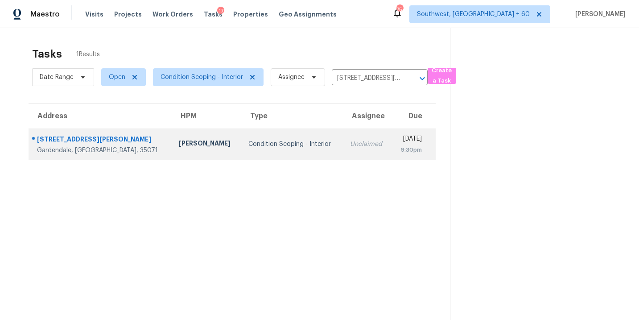
click at [292, 137] on td "Condition Scoping - Interior" at bounding box center [292, 143] width 102 height 31
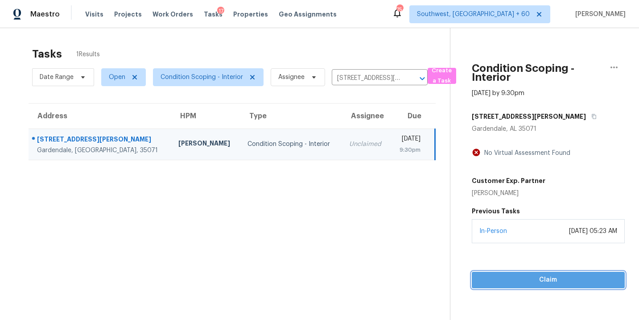
click at [552, 271] on button "Claim" at bounding box center [548, 279] width 153 height 16
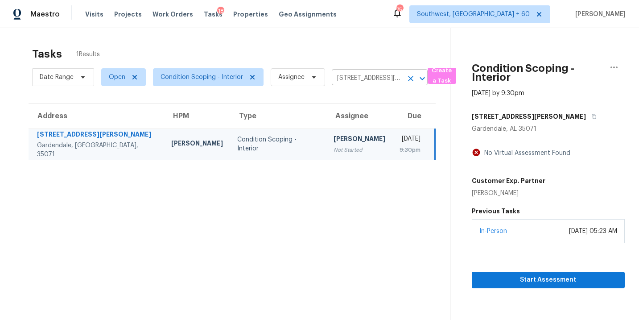
click at [407, 79] on icon "Clear" at bounding box center [410, 78] width 9 height 9
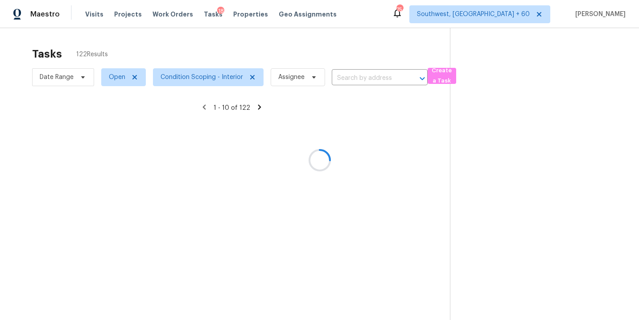
click at [382, 78] on div at bounding box center [319, 160] width 639 height 320
click at [376, 79] on div at bounding box center [319, 160] width 639 height 320
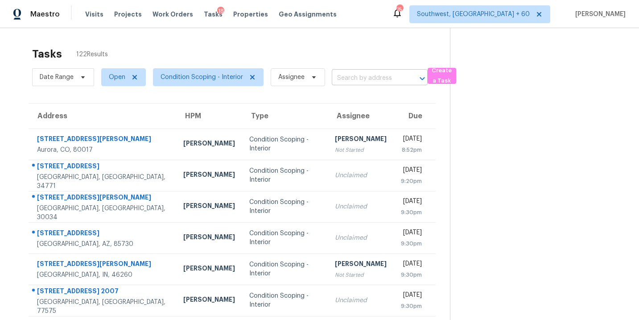
click at [376, 79] on input "text" at bounding box center [367, 78] width 71 height 14
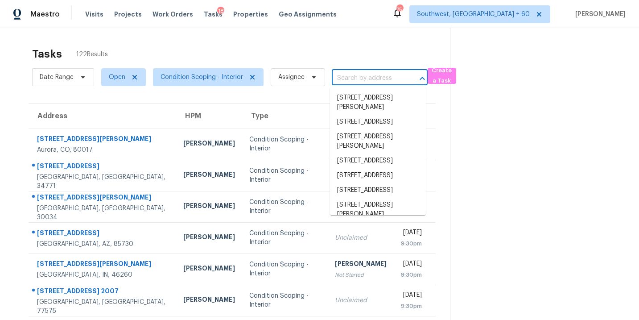
paste input "4725 Zealand St Dallas, TX, 75216"
type input "4725 Zealand St Dallas, TX, 75216"
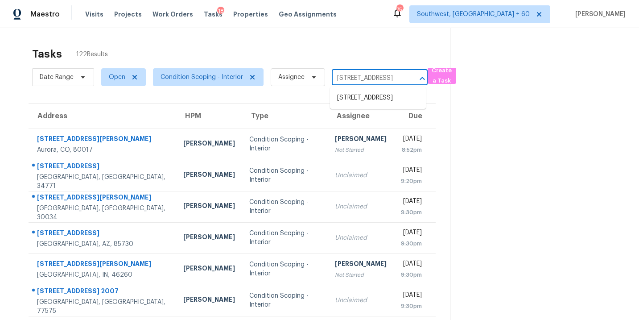
click at [371, 95] on li "4725 Zealand St, Dallas, TX 75216" at bounding box center [378, 97] width 96 height 15
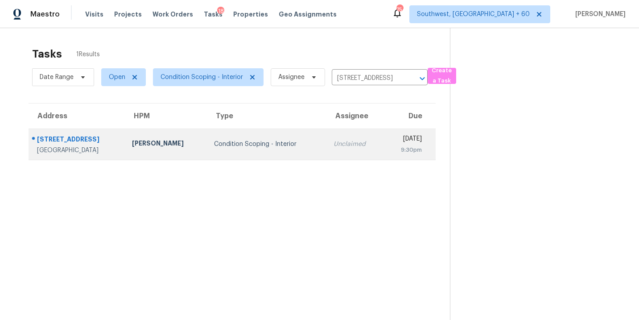
click at [300, 143] on td "Condition Scoping - Interior" at bounding box center [266, 143] width 119 height 31
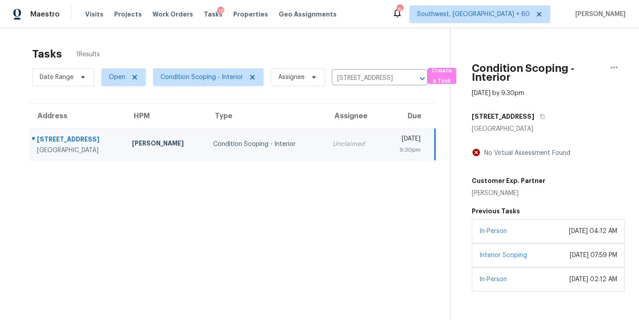
scroll to position [28, 0]
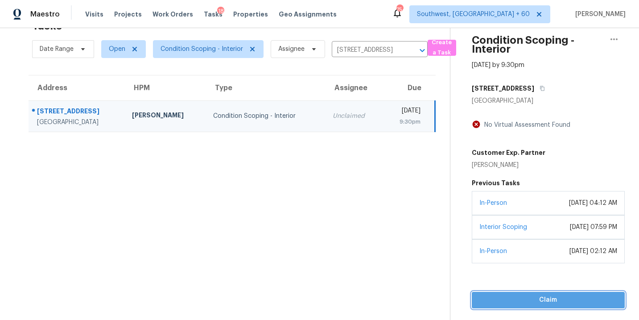
click at [533, 301] on span "Claim" at bounding box center [548, 299] width 139 height 11
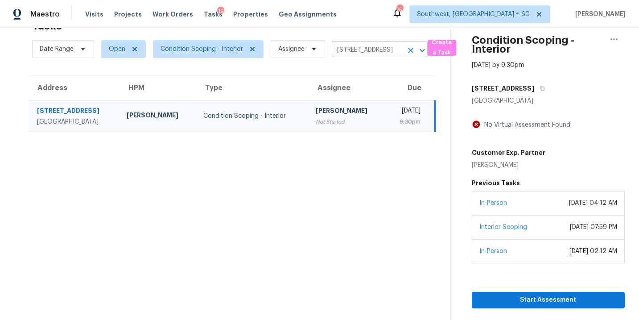
click at [412, 51] on icon "Clear" at bounding box center [410, 50] width 9 height 9
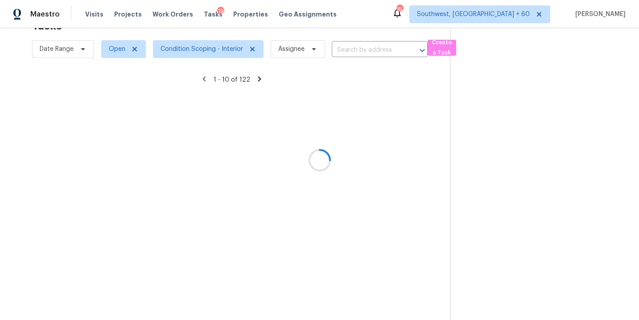
click at [377, 52] on div at bounding box center [319, 160] width 639 height 320
click at [376, 50] on div at bounding box center [319, 160] width 639 height 320
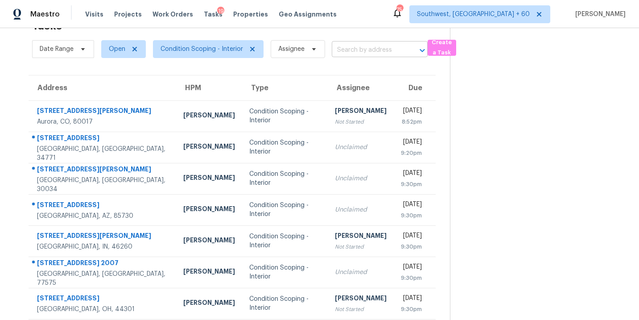
click at [359, 44] on input "text" at bounding box center [367, 50] width 71 height 14
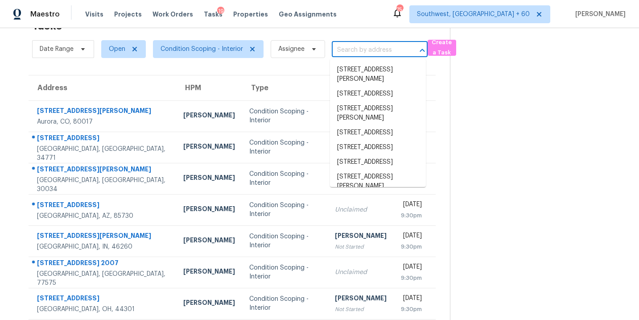
paste input "336 Mignon Ave Birmingham, AL, 35215"
type input "336 Mignon Ave Birmingham, AL, 35215"
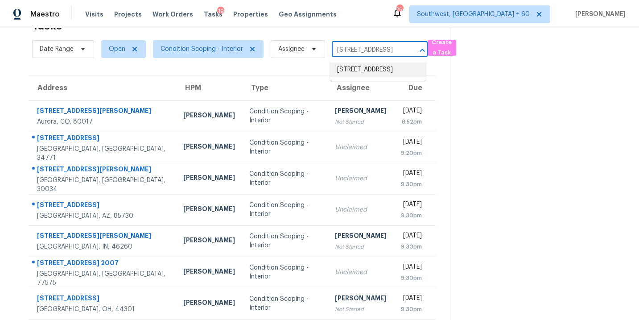
click at [361, 76] on li "336 Mignon Ave, Birmingham, AL 35215" at bounding box center [378, 69] width 96 height 15
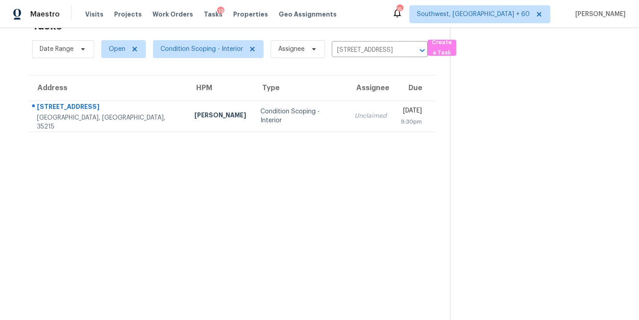
click at [294, 123] on td "Condition Scoping - Interior" at bounding box center [300, 115] width 94 height 31
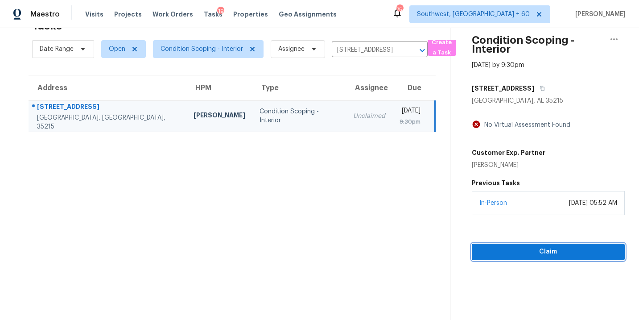
click at [522, 256] on span "Claim" at bounding box center [548, 251] width 139 height 11
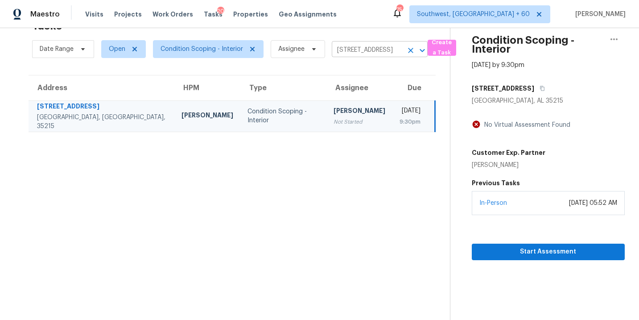
click at [412, 53] on icon "Clear" at bounding box center [410, 50] width 9 height 9
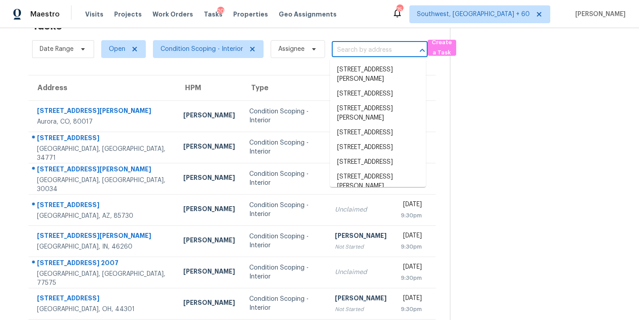
click at [383, 56] on input "text" at bounding box center [367, 50] width 71 height 14
paste input "179 Prince Albert Ave Saint Johns, FL, 32259"
type input "179 Prince Albert Ave Saint Johns, FL, 32259"
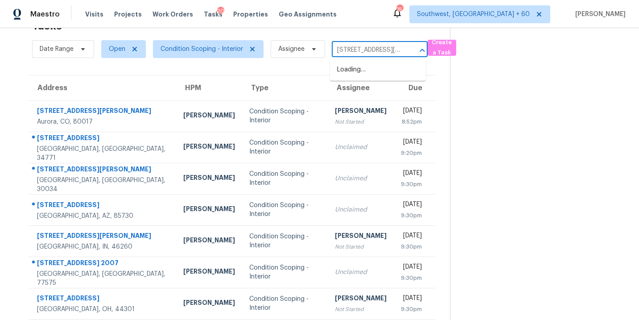
scroll to position [0, 64]
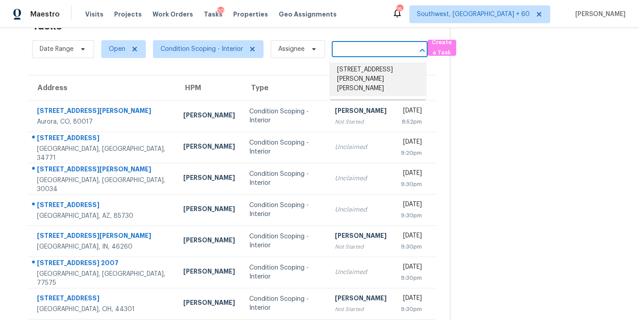
click at [373, 77] on li "179 Prince Albert Ave, Saint Johns, FL 32259" at bounding box center [378, 78] width 96 height 33
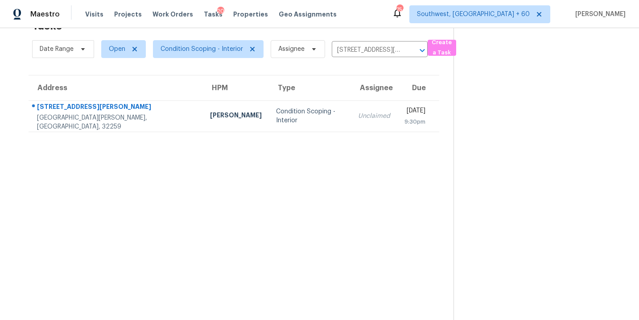
click at [290, 125] on td "Condition Scoping - Interior" at bounding box center [310, 115] width 82 height 31
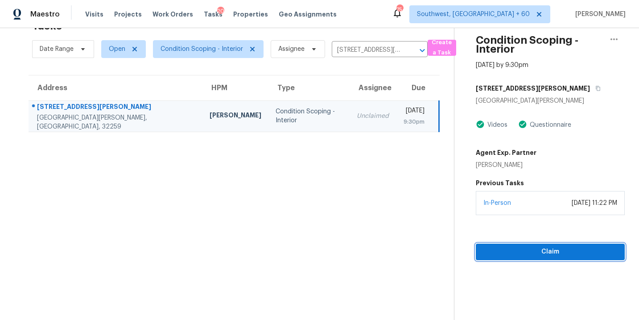
click at [553, 259] on button "Claim" at bounding box center [550, 251] width 149 height 16
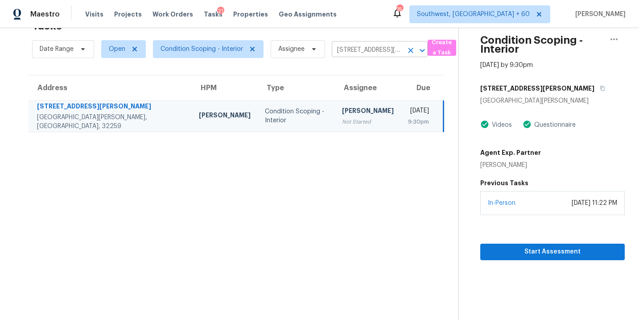
click at [410, 49] on icon "Clear" at bounding box center [410, 50] width 9 height 9
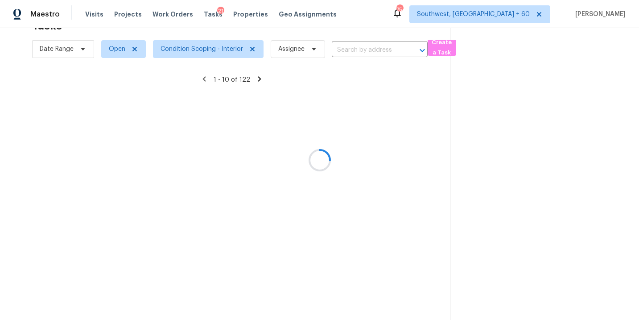
click at [374, 49] on div at bounding box center [319, 160] width 639 height 320
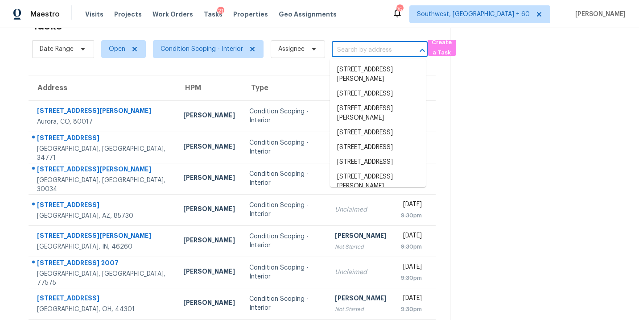
click at [374, 49] on input "text" at bounding box center [367, 50] width 71 height 14
paste input "445 Montclair Dr Corpus Christi, TX, 78412"
type input "445 Montclair Dr Corpus Christi, TX, 78412"
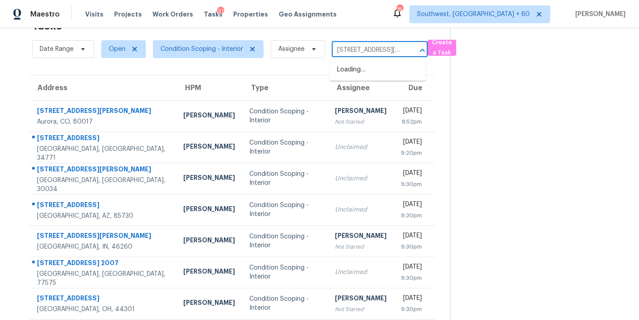
scroll to position [0, 59]
click at [368, 74] on li "445 Montclair Dr, Corpus Christi, TX 78412" at bounding box center [378, 69] width 96 height 15
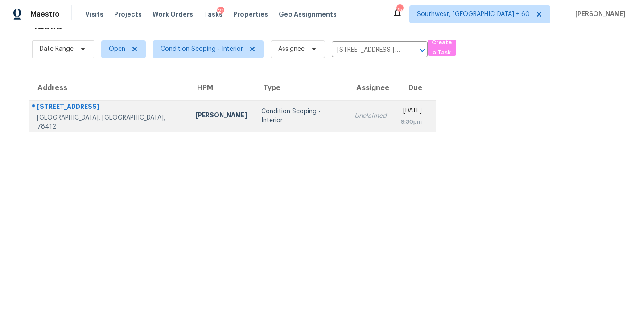
click at [267, 124] on td "Condition Scoping - Interior" at bounding box center [300, 115] width 93 height 31
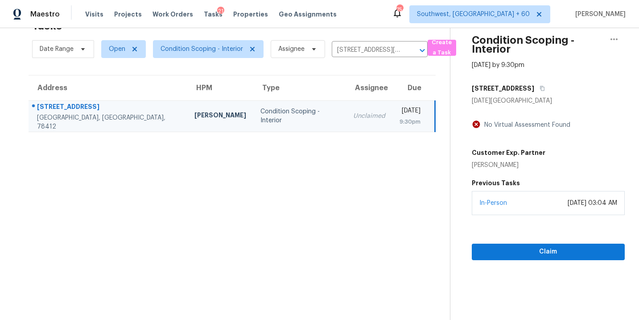
click at [550, 260] on section "Condition Scoping - Interior Aug 13th 2025 by 9:30pm 445 Montclair Dr Corpus Ch…" at bounding box center [537, 160] width 175 height 320
click at [535, 255] on span "Claim" at bounding box center [548, 251] width 139 height 11
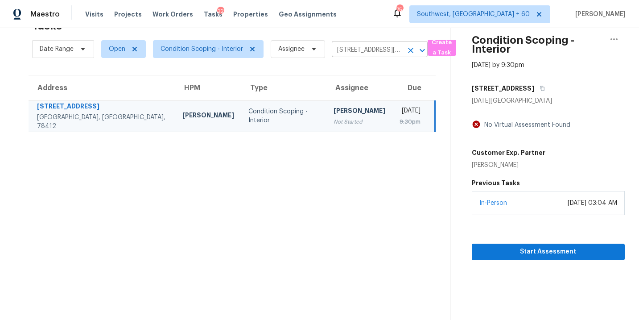
click at [409, 53] on icon "Clear" at bounding box center [410, 50] width 9 height 9
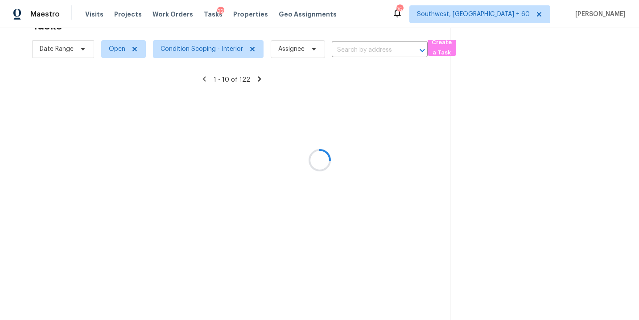
click at [377, 53] on div at bounding box center [319, 160] width 639 height 320
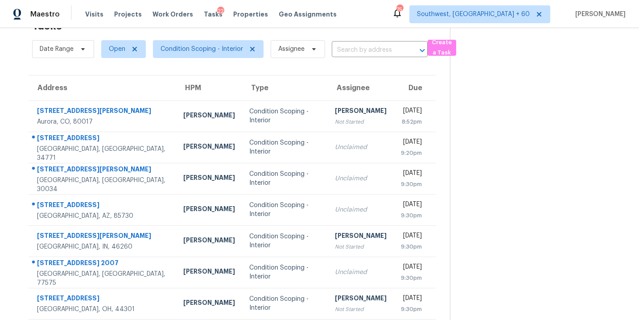
click at [377, 53] on input "text" at bounding box center [367, 50] width 71 height 14
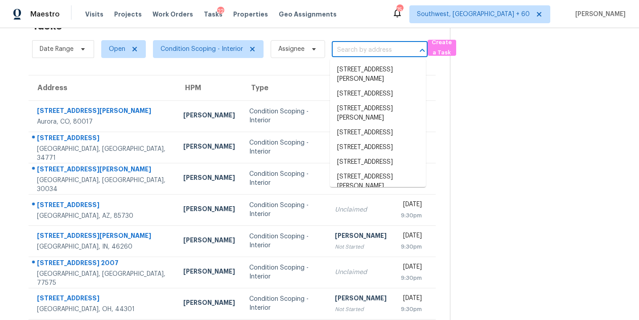
paste input "9027 N Askew Ave Kansas City, MO, 64156"
type input "9027 N Askew Ave Kansas City, MO, 64156"
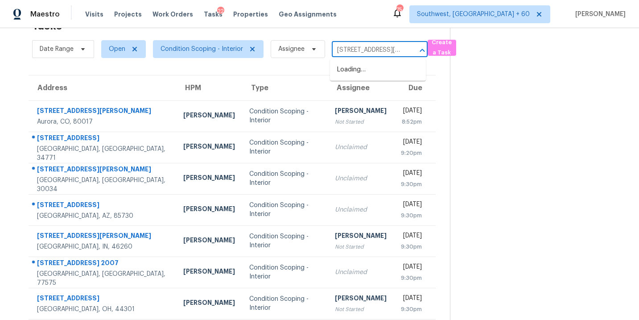
scroll to position [0, 59]
click at [357, 77] on li "9027 N Askew Ave, Kansas City, MO 64156" at bounding box center [378, 74] width 96 height 24
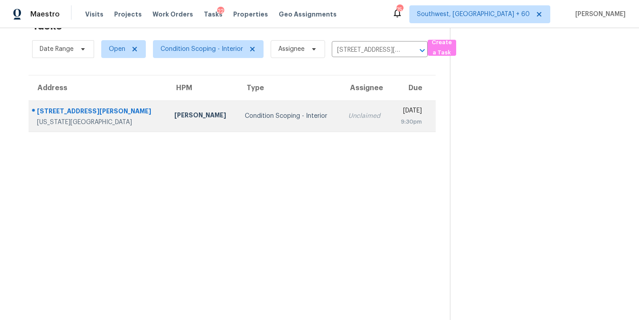
click at [348, 115] on div "Unclaimed" at bounding box center [365, 115] width 35 height 9
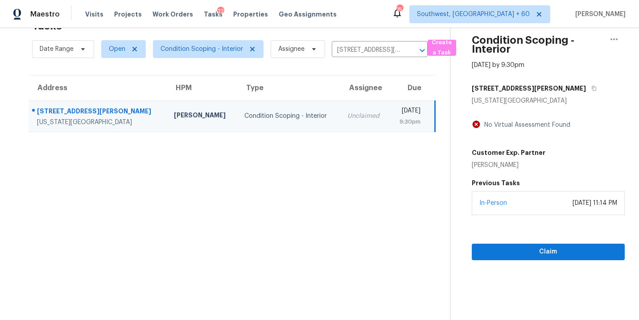
click at [556, 261] on section "Condition Scoping - Interior Aug 13th 2025 by 9:30pm 9027 N Askew Ave Kansas Ci…" at bounding box center [537, 160] width 175 height 320
click at [556, 256] on span "Claim" at bounding box center [548, 251] width 139 height 11
click at [410, 52] on icon "Clear" at bounding box center [410, 50] width 9 height 9
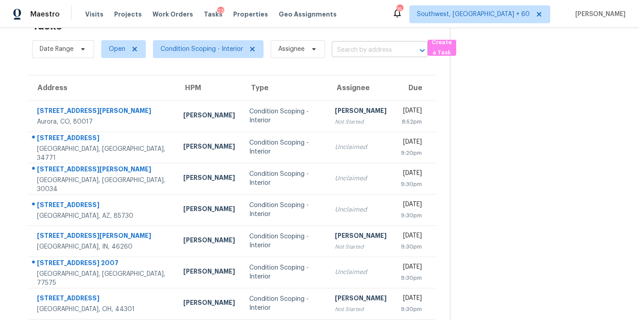
click at [354, 50] on input "text" at bounding box center [367, 50] width 71 height 14
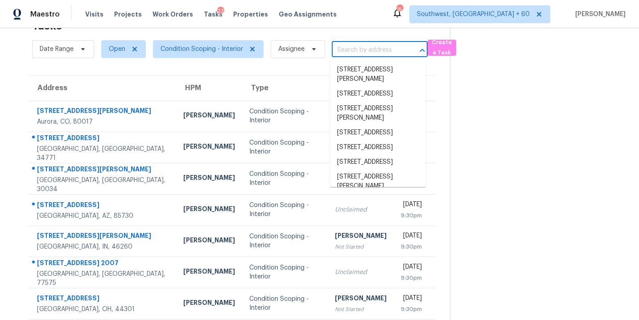
paste input "4180 S Jimmy Dr Rocky Face, GA, 30740"
type input "4180 S Jimmy Dr Rocky Face, GA, 30740"
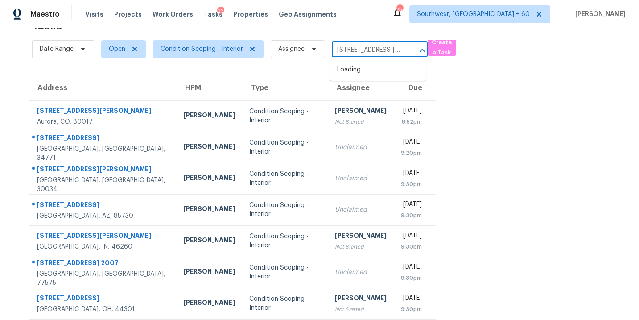
scroll to position [0, 53]
click at [357, 67] on li "4180 S Jimmy Dr, Rocky Face, GA 30740" at bounding box center [378, 74] width 96 height 24
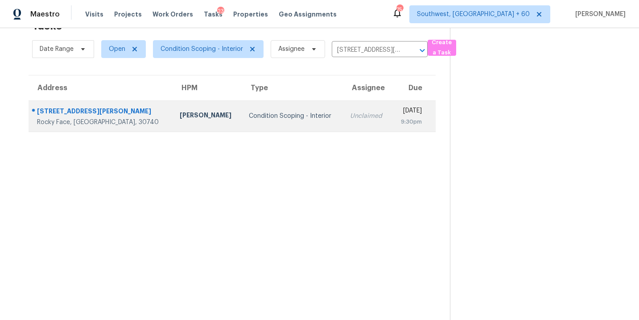
click at [343, 124] on td "Unclaimed" at bounding box center [367, 115] width 49 height 31
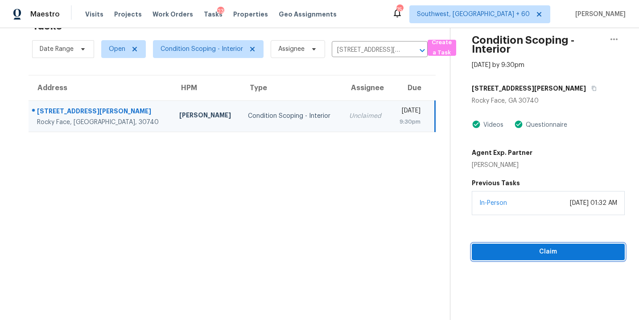
click at [540, 250] on span "Claim" at bounding box center [548, 251] width 139 height 11
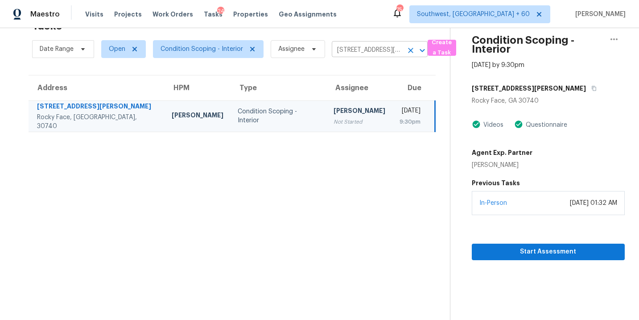
click at [411, 49] on icon "Clear" at bounding box center [410, 50] width 9 height 9
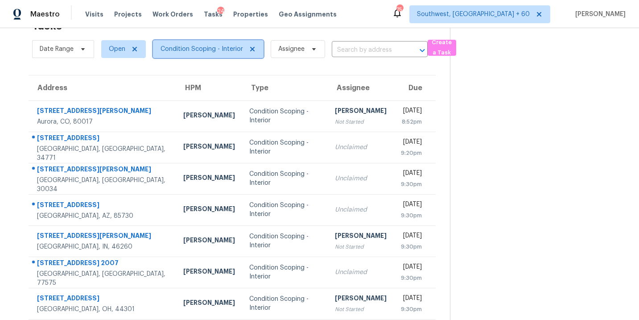
click at [222, 49] on span "Condition Scoping - Interior" at bounding box center [201, 49] width 82 height 9
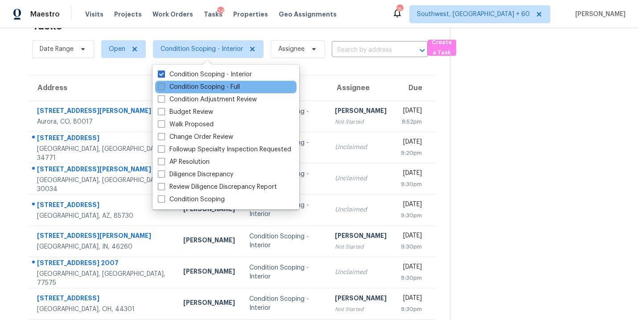
click at [225, 86] on label "Condition Scoping - Full" at bounding box center [199, 86] width 82 height 9
click at [164, 86] on input "Condition Scoping - Full" at bounding box center [161, 85] width 6 height 6
checkbox input "true"
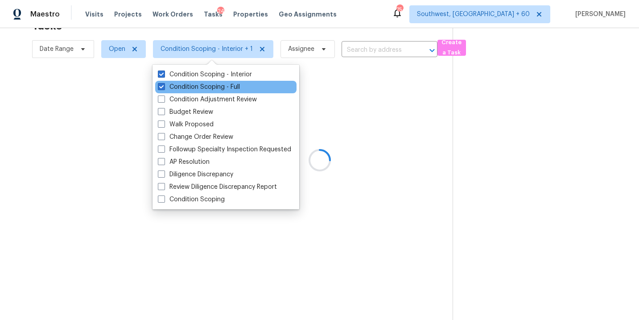
click at [230, 81] on div "Condition Scoping - Full" at bounding box center [225, 87] width 141 height 12
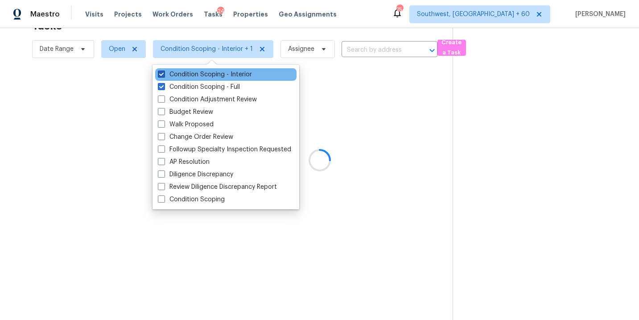
click at [242, 73] on label "Condition Scoping - Interior" at bounding box center [205, 74] width 94 height 9
click at [164, 73] on input "Condition Scoping - Interior" at bounding box center [161, 73] width 6 height 6
checkbox input "false"
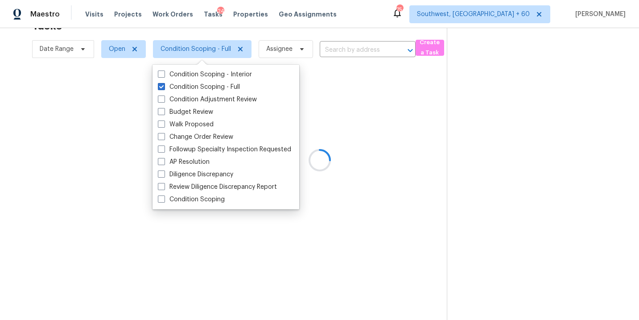
click at [355, 99] on div at bounding box center [319, 160] width 639 height 320
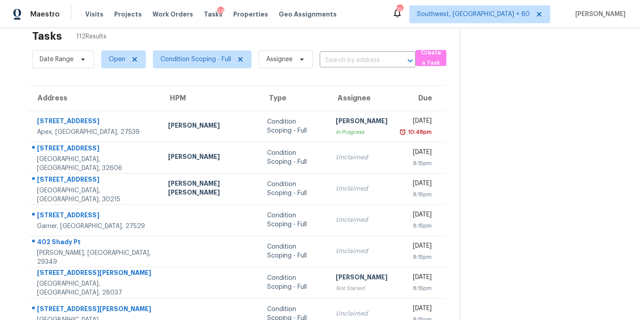
scroll to position [4, 0]
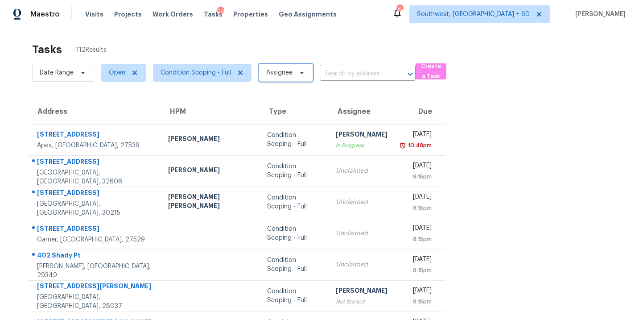
click at [284, 69] on span "Assignee" at bounding box center [279, 72] width 26 height 9
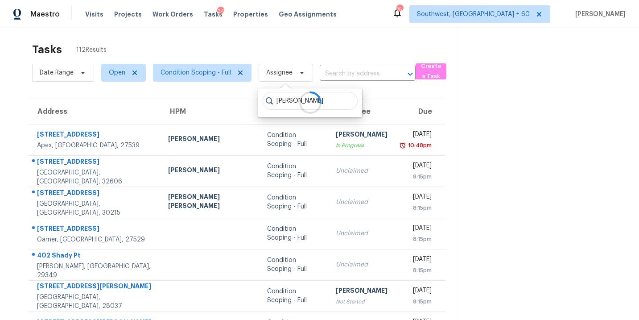
type input "sakthivel"
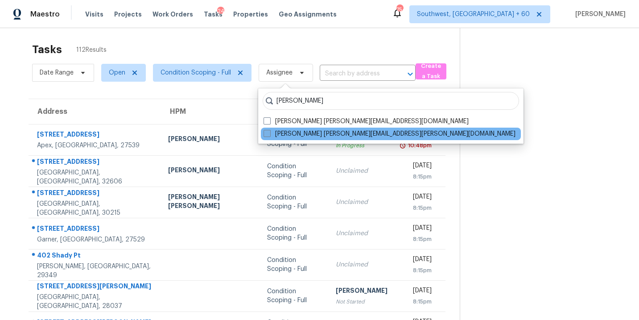
click at [298, 134] on label "Sakthivel Chandran sakthivel.chandran@opendoor.com" at bounding box center [389, 133] width 252 height 9
click at [269, 134] on input "Sakthivel Chandran sakthivel.chandran@opendoor.com" at bounding box center [266, 132] width 6 height 6
checkbox input "true"
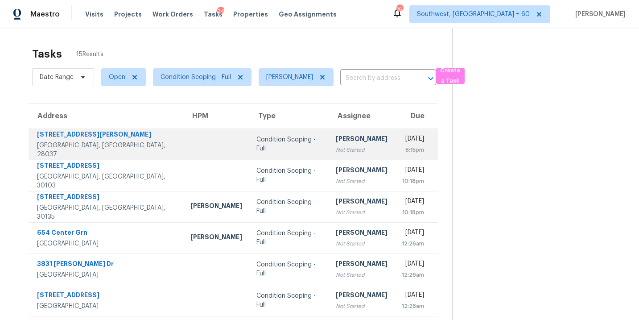
click at [336, 149] on div "Not Started" at bounding box center [362, 149] width 52 height 9
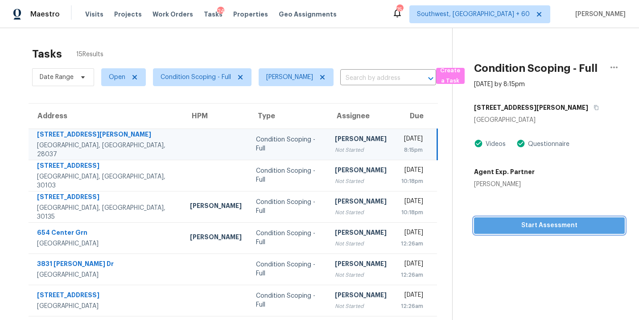
click at [567, 227] on span "Start Assessment" at bounding box center [549, 225] width 136 height 11
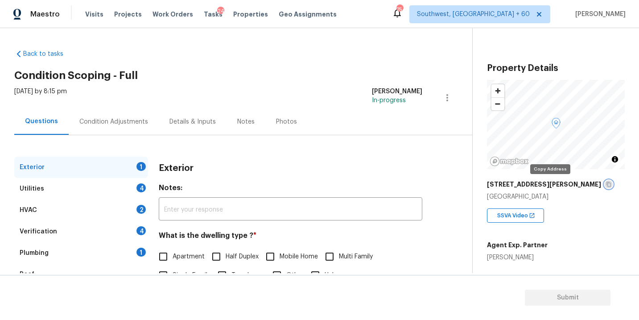
click at [606, 184] on icon "button" at bounding box center [608, 183] width 5 height 5
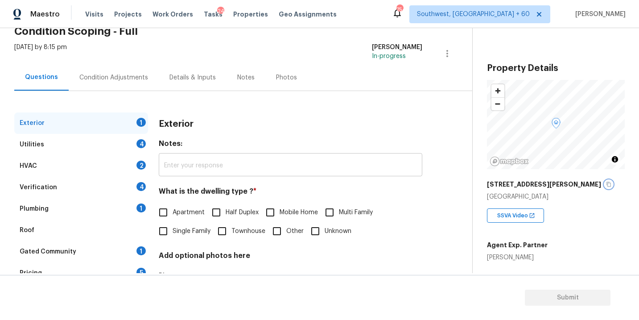
scroll to position [61, 0]
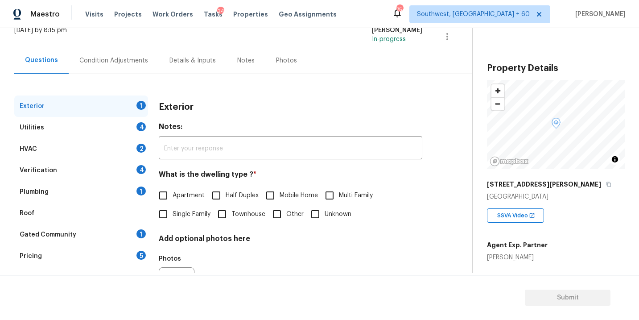
click at [189, 210] on span "Single Family" at bounding box center [192, 214] width 38 height 9
click at [173, 210] on input "Single Family" at bounding box center [163, 214] width 19 height 19
checkbox input "true"
click at [86, 121] on div "Utilities 4" at bounding box center [81, 127] width 134 height 21
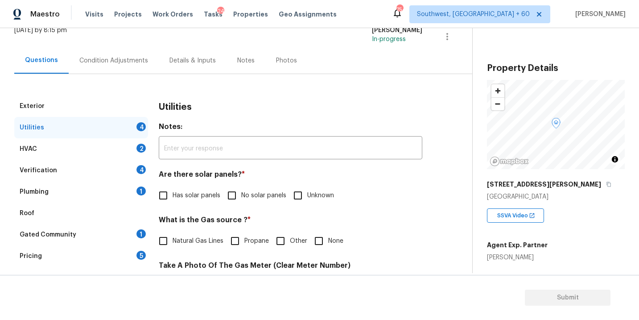
click at [255, 197] on span "No solar panels" at bounding box center [263, 195] width 45 height 9
click at [241, 197] on input "No solar panels" at bounding box center [231, 195] width 19 height 19
checkbox input "true"
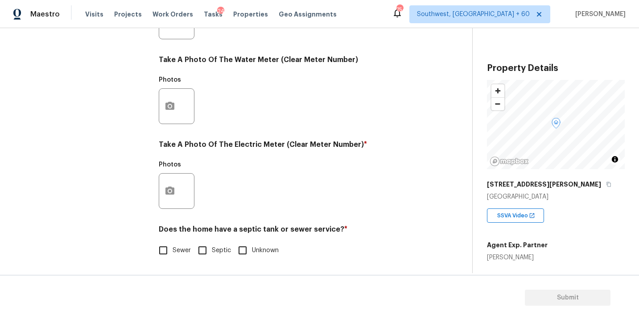
click at [226, 253] on span "Septic" at bounding box center [221, 250] width 19 height 9
click at [212, 253] on input "Septic" at bounding box center [202, 250] width 19 height 19
checkbox input "true"
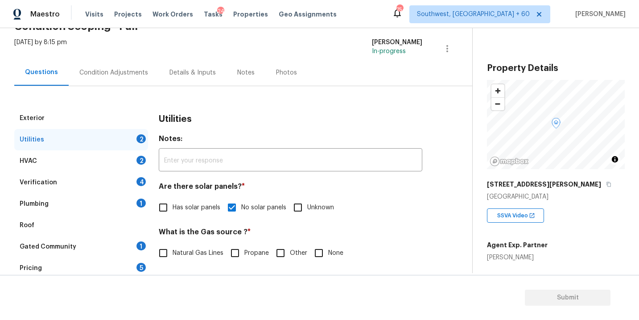
scroll to position [0, 0]
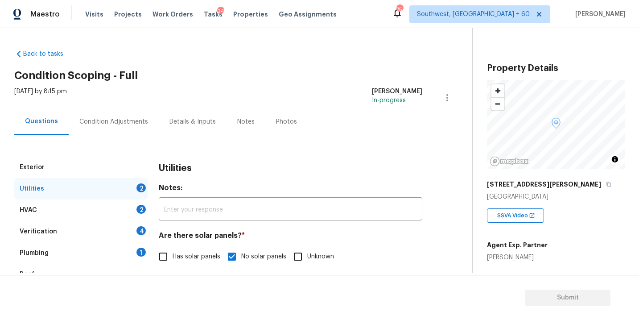
click at [132, 123] on div "Condition Adjustments" at bounding box center [113, 121] width 69 height 9
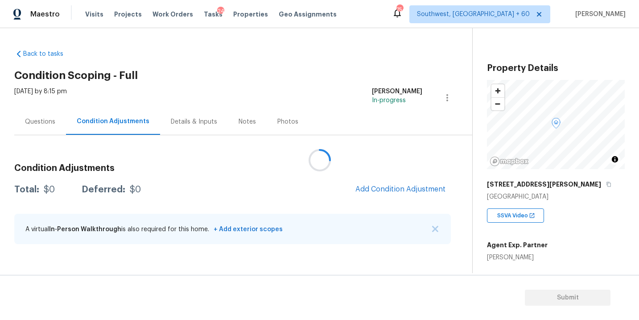
click at [362, 184] on div at bounding box center [319, 160] width 639 height 320
click at [369, 184] on div at bounding box center [319, 160] width 639 height 320
click at [372, 185] on button "Add Condition Adjustment" at bounding box center [400, 189] width 101 height 19
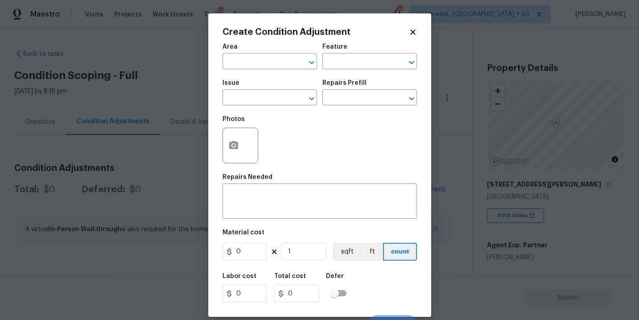
click at [274, 76] on span "Issue ​" at bounding box center [269, 92] width 95 height 36
click at [267, 66] on input "text" at bounding box center [257, 62] width 70 height 14
click at [260, 82] on li "Utilities" at bounding box center [269, 82] width 95 height 15
type input "Utilities"
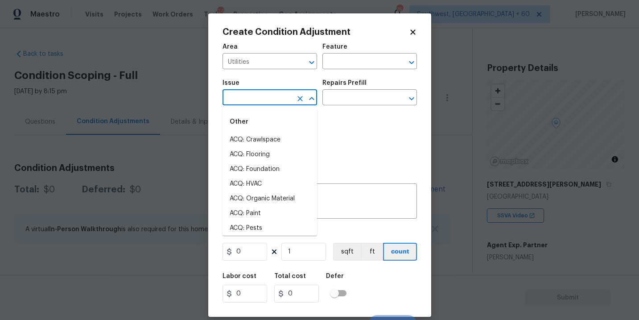
click at [260, 99] on input "text" at bounding box center [257, 98] width 70 height 14
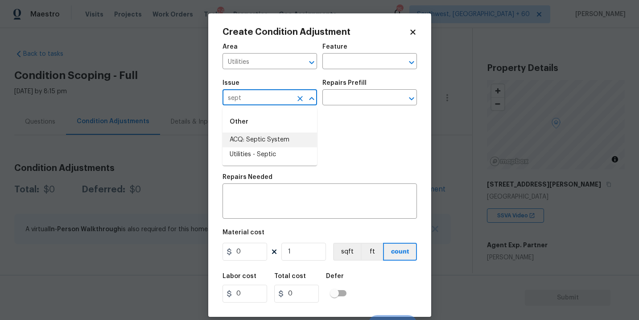
click at [276, 139] on li "ACQ: Septic System" at bounding box center [269, 139] width 95 height 15
type input "ACQ: Septic System"
click at [350, 101] on input "text" at bounding box center [357, 98] width 70 height 14
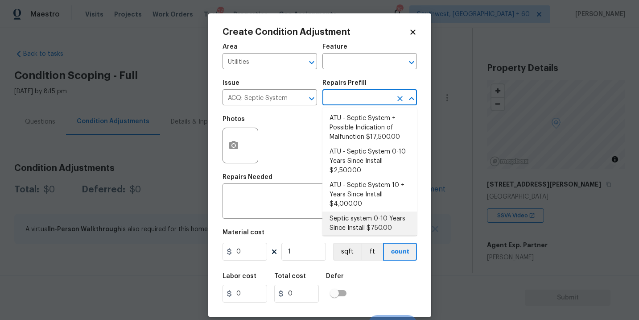
click at [365, 220] on li "Septic system 0-10 Years Since Install $750.00" at bounding box center [369, 223] width 95 height 24
type input "Acquisition"
type textarea "Acquisition Scope: Septic 0-10 years in age. Disclaimer: Opendoor's assessment …"
type input "750"
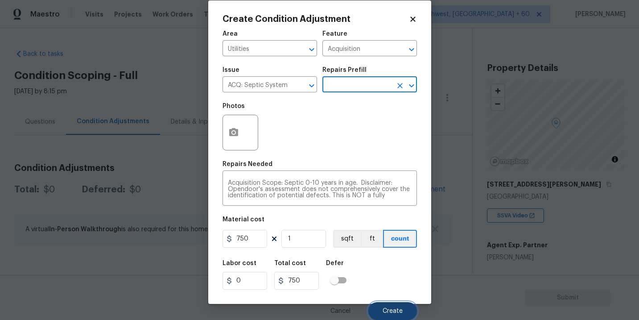
click at [386, 316] on button "Create" at bounding box center [392, 311] width 49 height 18
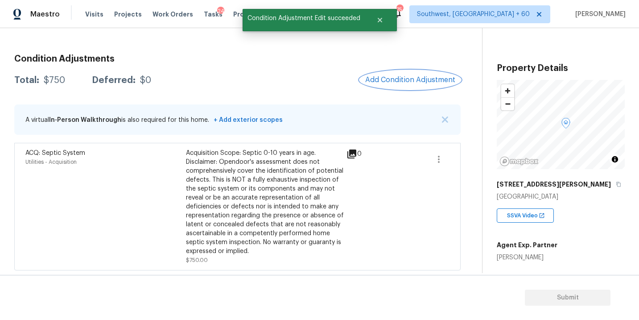
scroll to position [55, 0]
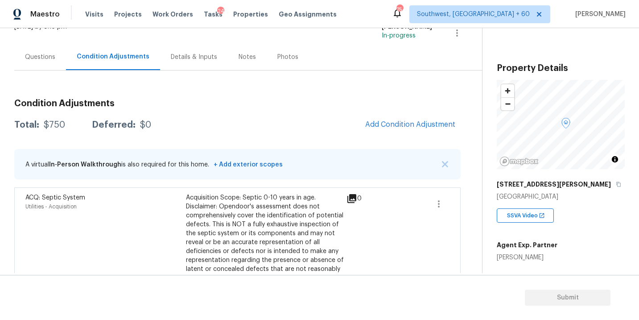
click at [51, 54] on div "Questions" at bounding box center [40, 57] width 30 height 9
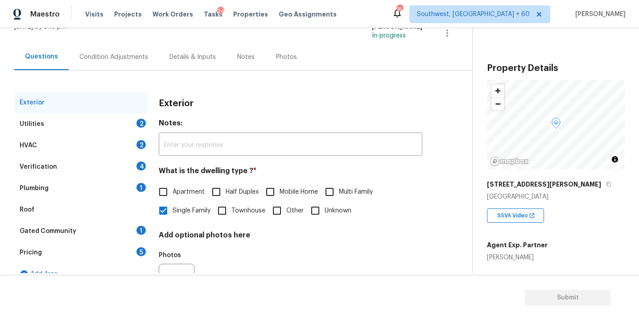
scroll to position [105, 0]
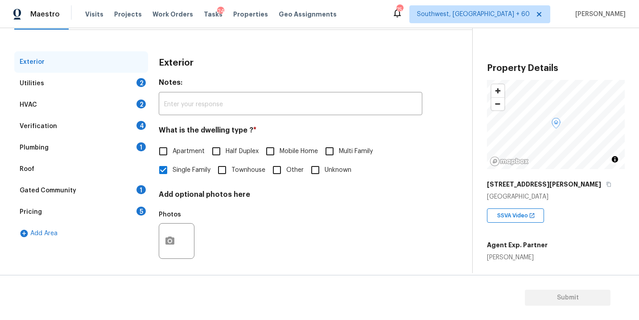
click at [73, 84] on div "Utilities 2" at bounding box center [81, 83] width 134 height 21
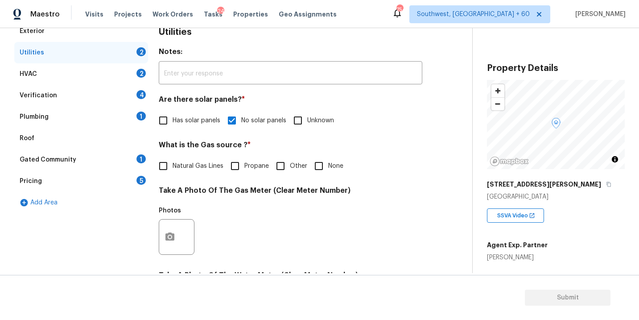
click at [71, 121] on div "Plumbing 1" at bounding box center [81, 116] width 134 height 21
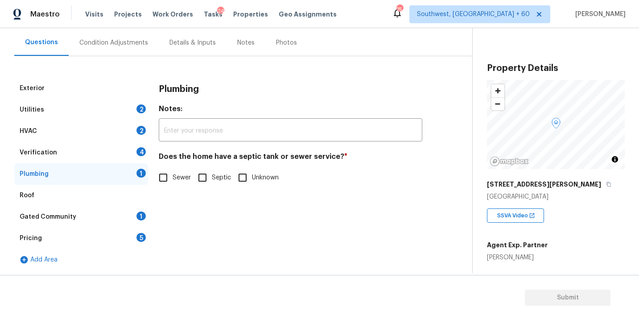
click at [200, 180] on input "Septic" at bounding box center [202, 177] width 19 height 19
checkbox input "true"
click at [70, 216] on div "Gated Community" at bounding box center [48, 216] width 57 height 9
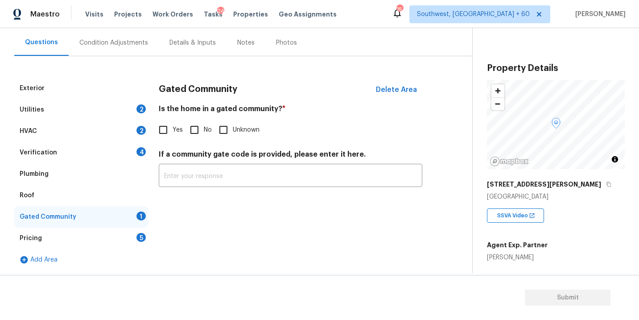
click at [201, 132] on input "No" at bounding box center [194, 129] width 19 height 19
checkbox input "true"
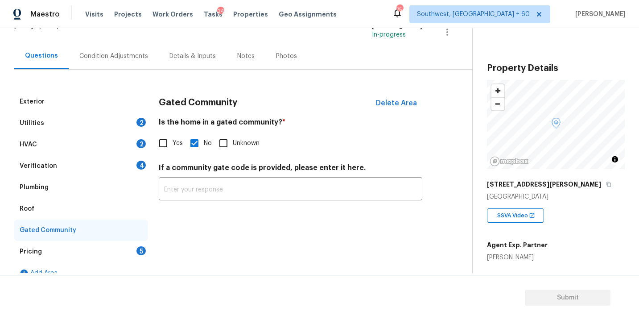
scroll to position [61, 0]
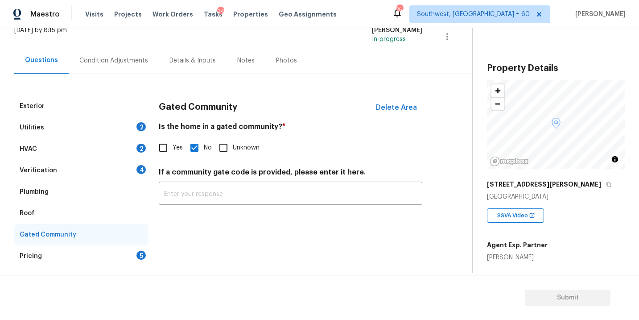
click at [122, 69] on div "Condition Adjustments" at bounding box center [114, 60] width 90 height 26
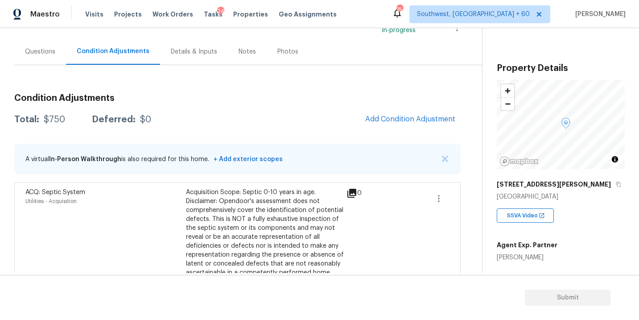
scroll to position [85, 0]
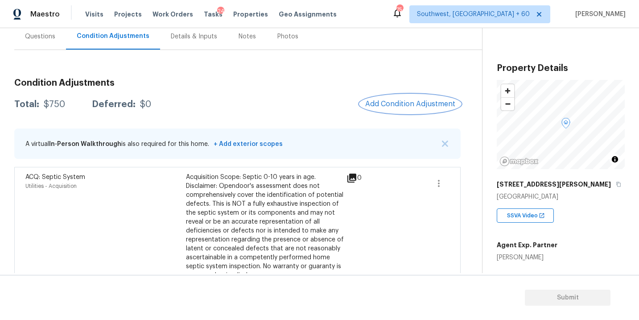
click at [415, 107] on span "Add Condition Adjustment" at bounding box center [410, 104] width 90 height 8
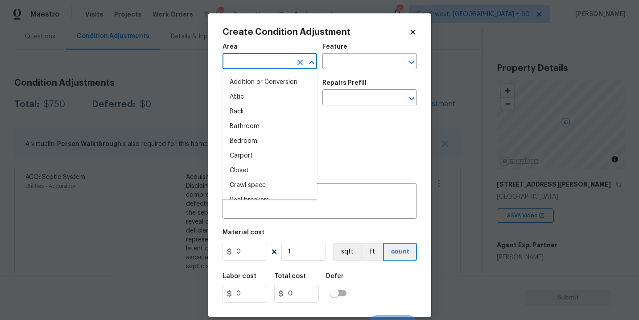
click at [252, 57] on input "text" at bounding box center [257, 62] width 70 height 14
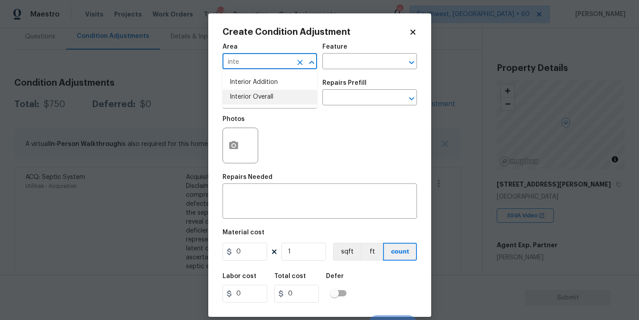
click at [252, 94] on li "Interior Overall" at bounding box center [269, 97] width 95 height 15
type input "Interior Overall"
click at [349, 54] on div "Feature" at bounding box center [369, 50] width 95 height 12
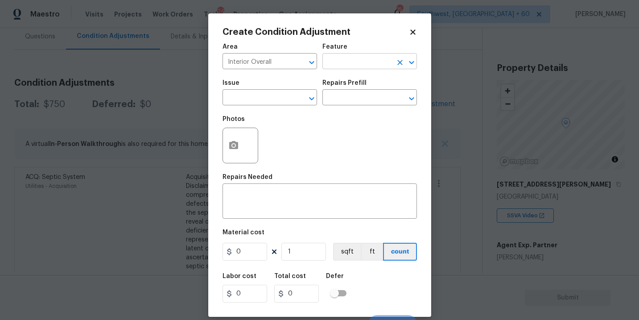
click at [344, 62] on input "text" at bounding box center [357, 62] width 70 height 14
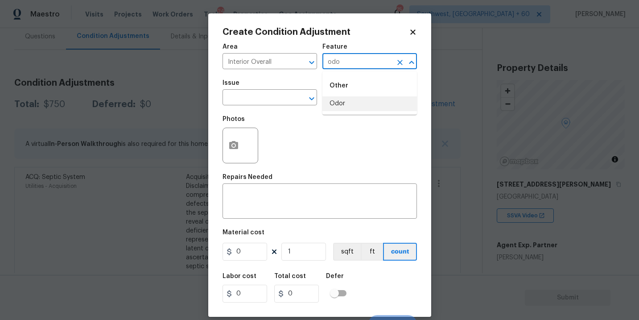
click at [341, 100] on li "Odor" at bounding box center [369, 103] width 95 height 15
click at [300, 102] on icon "Clear" at bounding box center [300, 98] width 9 height 9
type input "Odor"
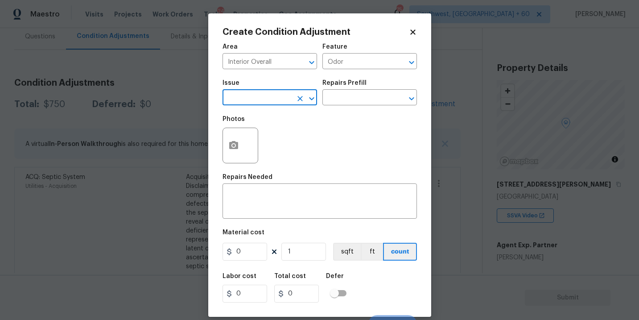
click at [279, 104] on input "text" at bounding box center [257, 98] width 70 height 14
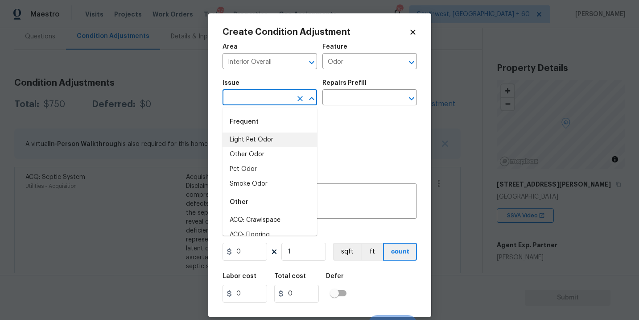
click at [269, 140] on li "Light Pet Odor" at bounding box center [269, 139] width 95 height 15
type input "Light Pet Odor"
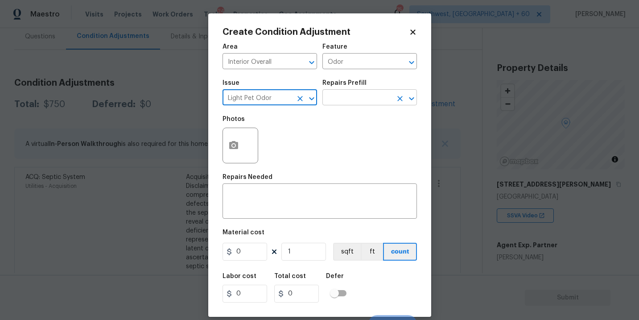
click at [373, 95] on input "text" at bounding box center [357, 98] width 70 height 14
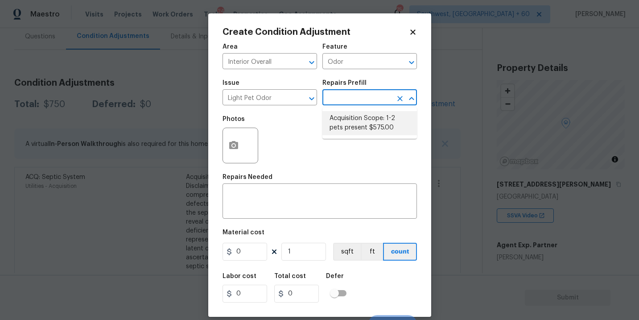
click at [362, 122] on li "Acquisition Scope: 1-2 pets present $575.00" at bounding box center [369, 123] width 95 height 24
type textarea "Acquisition Scope: 1-2 pets present"
type input "575"
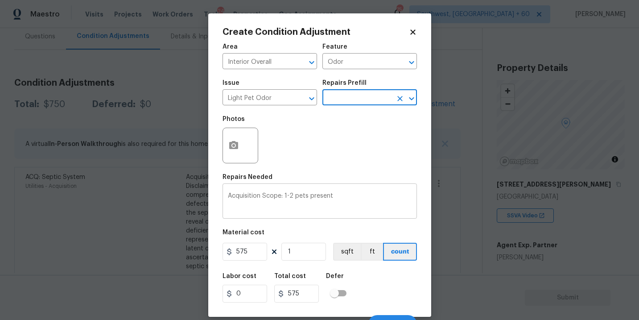
scroll to position [13, 0]
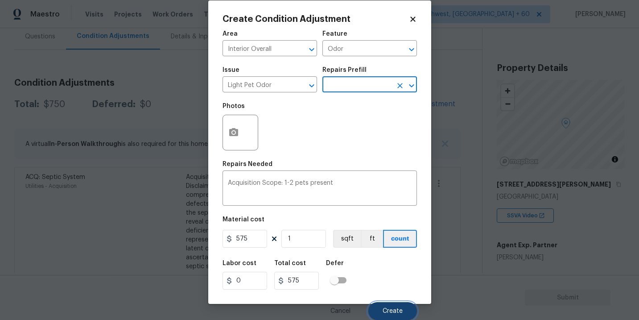
click at [385, 305] on button "Create" at bounding box center [392, 311] width 49 height 18
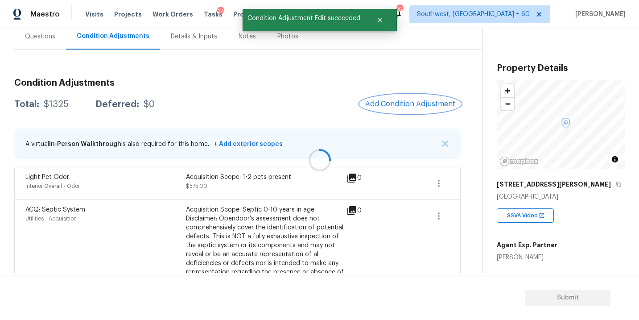
scroll to position [0, 0]
click at [344, 247] on div "Acquisition Scope: Septic 0-10 years in age. Disclaimer: Opendoor's assessment …" at bounding box center [266, 258] width 160 height 107
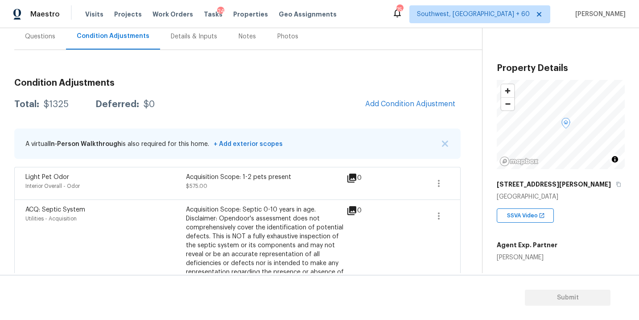
click at [312, 242] on div "Acquisition Scope: Septic 0-10 years in age. Disclaimer: Opendoor's assessment …" at bounding box center [266, 258] width 160 height 107
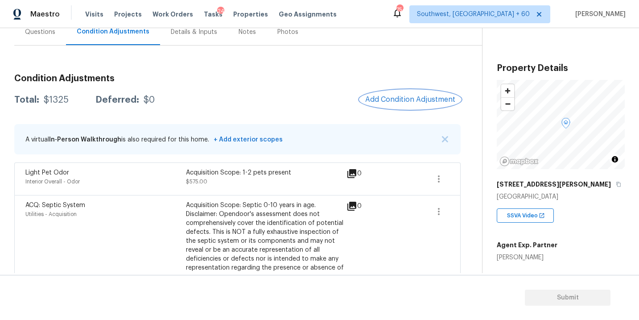
click at [408, 99] on span "Add Condition Adjustment" at bounding box center [410, 99] width 90 height 8
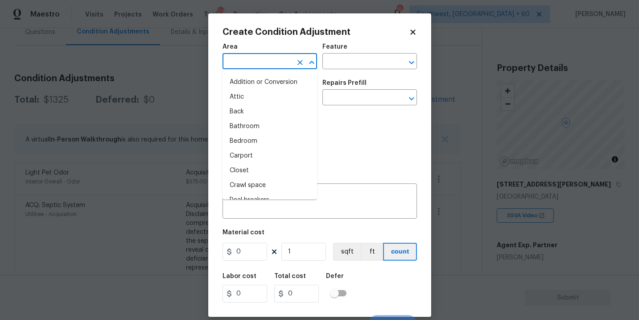
click at [269, 68] on input "text" at bounding box center [257, 62] width 70 height 14
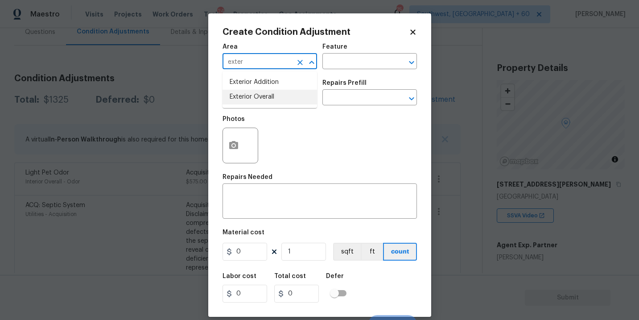
click at [275, 99] on li "Exterior Overall" at bounding box center [269, 97] width 95 height 15
type input "Exterior Overall"
click at [338, 66] on input "text" at bounding box center [357, 62] width 70 height 14
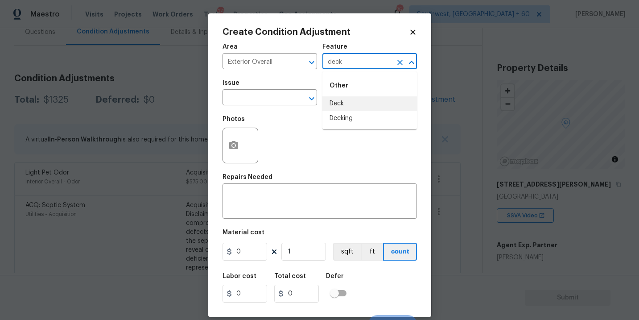
click at [337, 102] on li "Deck" at bounding box center [369, 103] width 95 height 15
type input "Deck"
click at [255, 98] on input "text" at bounding box center [257, 98] width 70 height 14
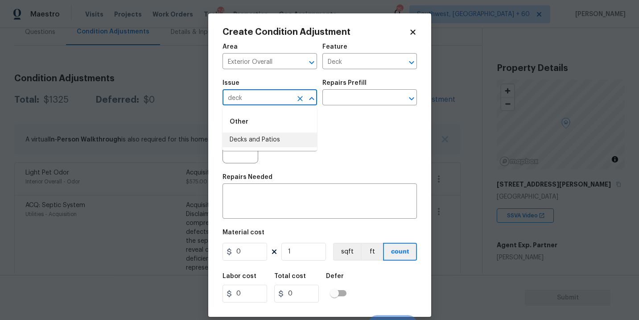
click at [261, 135] on li "Decks and Patios" at bounding box center [269, 139] width 95 height 15
type input "Decks and Patios"
click at [258, 194] on textarea at bounding box center [320, 202] width 184 height 19
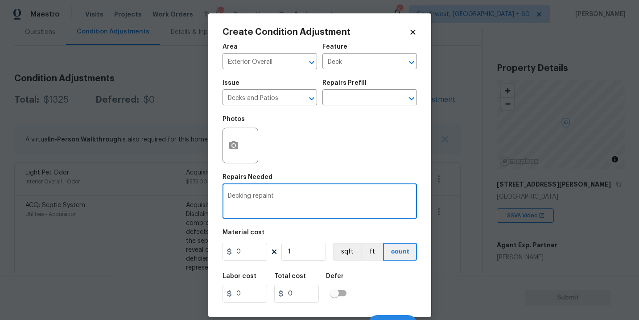
type textarea "Decking repaint"
drag, startPoint x: 255, startPoint y: 247, endPoint x: 172, endPoint y: 250, distance: 82.9
click at [172, 250] on div "Create Condition Adjustment Area Exterior Overall ​ Feature Deck ​ Issue Decks …" at bounding box center [319, 160] width 639 height 320
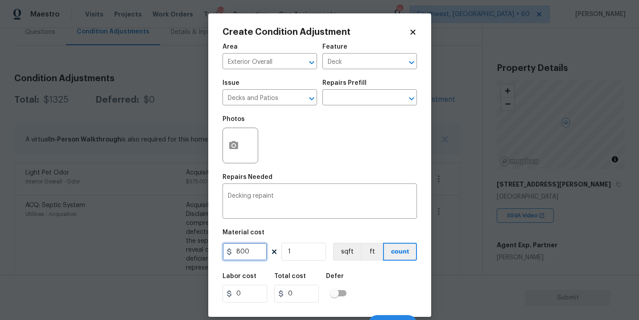
type input "800"
click at [237, 147] on icon "button" at bounding box center [233, 145] width 9 height 8
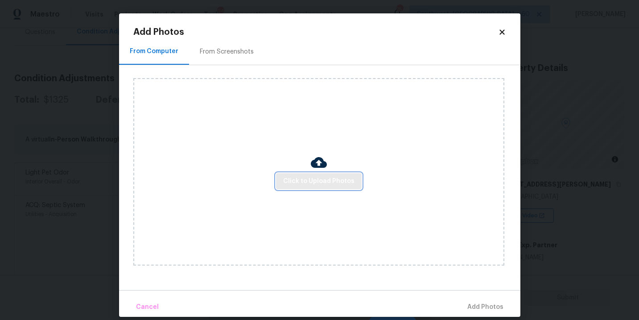
click at [337, 185] on span "Click to Upload Photos" at bounding box center [318, 181] width 71 height 11
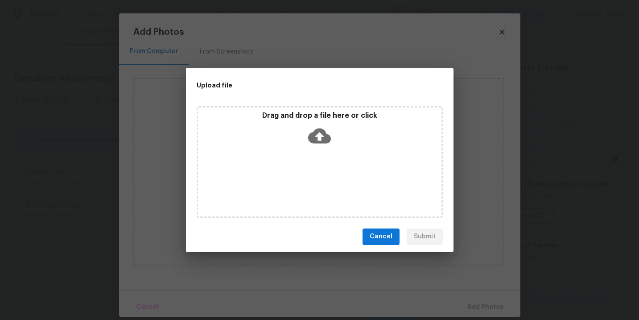
click at [321, 134] on icon at bounding box center [319, 135] width 23 height 23
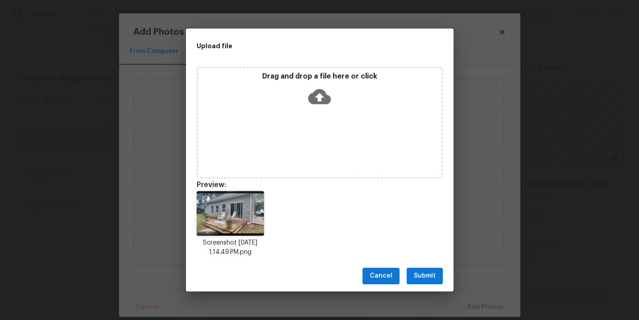
click at [420, 279] on span "Submit" at bounding box center [425, 275] width 22 height 11
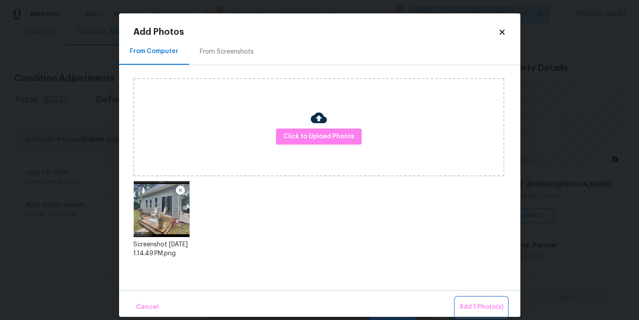
click at [473, 303] on span "Add 1 Photo(s)" at bounding box center [481, 306] width 44 height 11
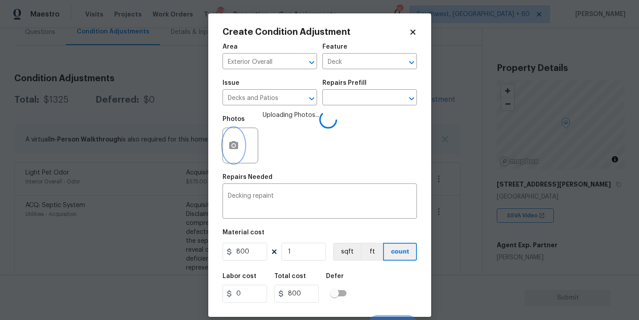
scroll to position [13, 0]
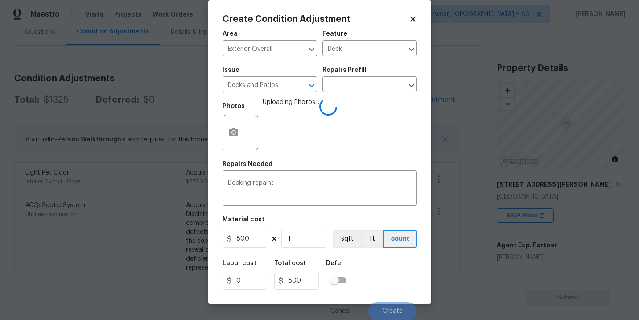
click at [393, 266] on div "Labor cost 0 Total cost 800 Defer" at bounding box center [319, 275] width 194 height 40
click at [394, 274] on div "Labor cost 0 Total cost 800 Defer" at bounding box center [319, 275] width 194 height 40
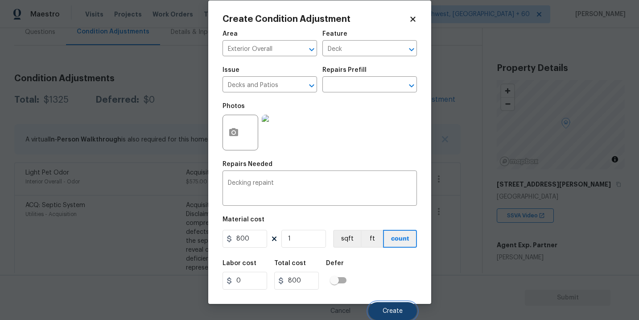
click at [393, 312] on span "Create" at bounding box center [392, 311] width 20 height 7
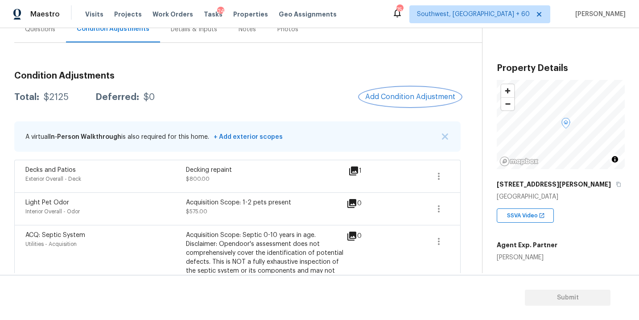
scroll to position [53, 0]
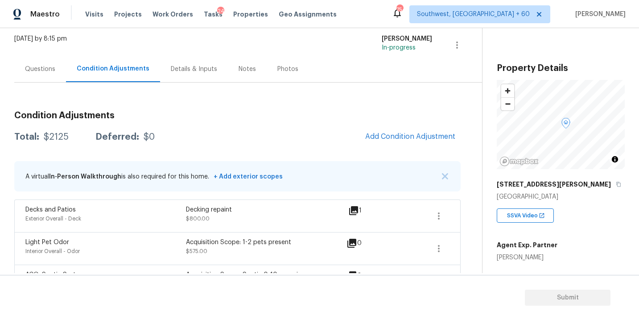
click at [46, 56] on div "Questions" at bounding box center [40, 69] width 52 height 26
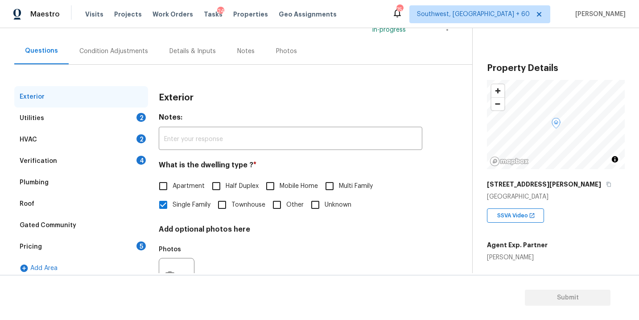
click at [55, 168] on div "Verification 4" at bounding box center [81, 160] width 134 height 21
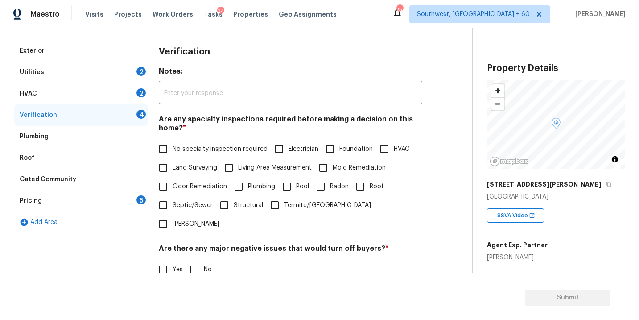
scroll to position [155, 0]
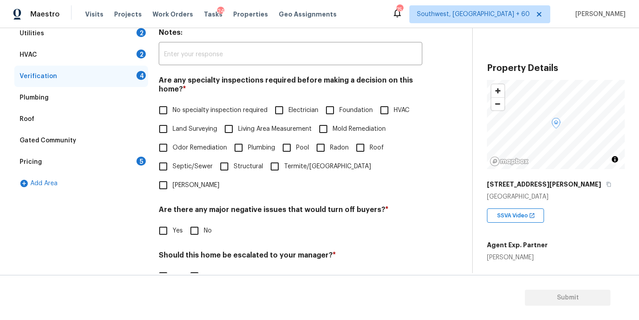
click at [203, 119] on label "No specialty inspection required" at bounding box center [211, 110] width 114 height 19
click at [173, 119] on input "No specialty inspection required" at bounding box center [163, 110] width 19 height 19
checkbox input "true"
click at [200, 222] on input "No" at bounding box center [194, 231] width 19 height 19
checkbox input "true"
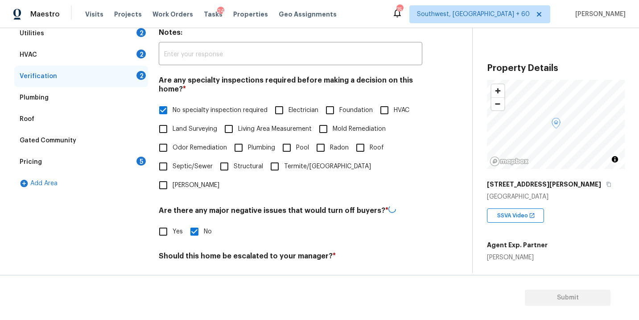
scroll to position [217, 0]
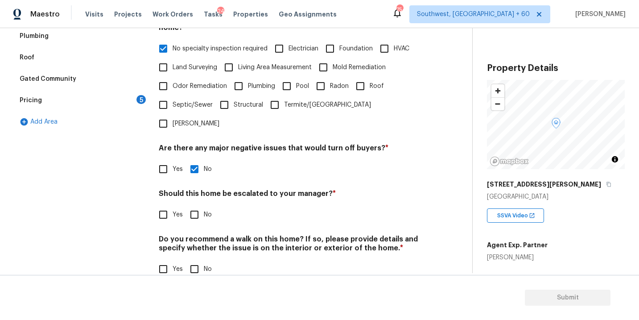
click at [197, 259] on input "No" at bounding box center [194, 268] width 19 height 19
checkbox input "true"
click at [175, 210] on span "Yes" at bounding box center [178, 214] width 10 height 9
click at [173, 205] on input "Yes" at bounding box center [163, 214] width 19 height 19
checkbox input "true"
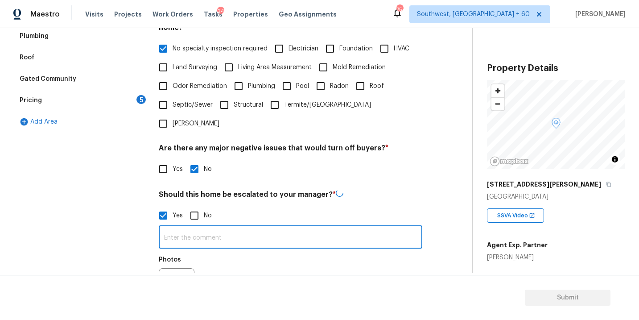
click at [201, 227] on input "text" at bounding box center [290, 237] width 263 height 21
type input "ALA Pilot, The driveway cracks needs review @"
click at [173, 279] on icon "button" at bounding box center [169, 284] width 11 height 11
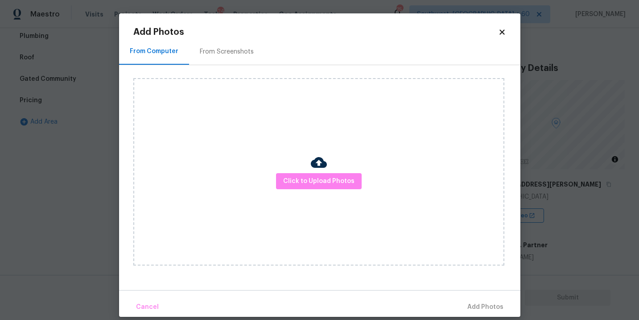
click at [309, 203] on div "Click to Upload Photos" at bounding box center [318, 171] width 371 height 187
click at [328, 179] on span "Click to Upload Photos" at bounding box center [318, 181] width 71 height 11
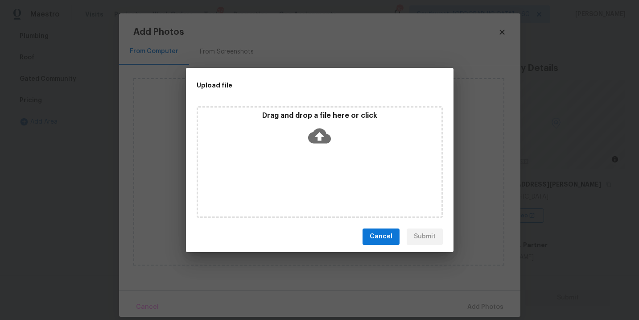
click at [328, 145] on icon at bounding box center [319, 135] width 23 height 23
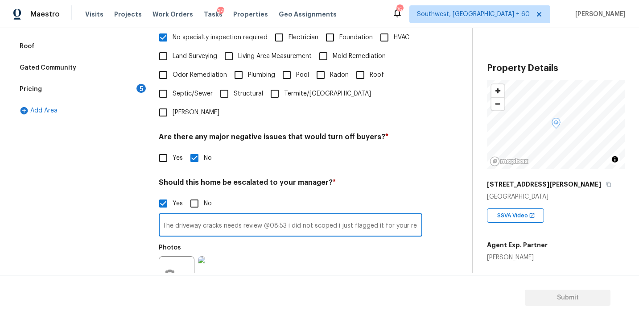
scroll to position [0, 40]
type input "ALA Pilot, The driveway cracks needs review @08:53 i did not scoped i just flag…"
click at [364, 244] on div "Photos" at bounding box center [290, 268] width 263 height 58
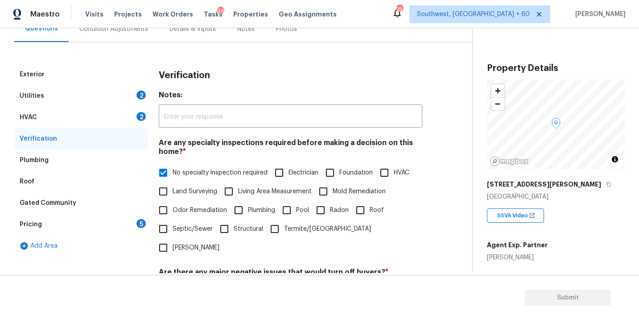
scroll to position [71, 0]
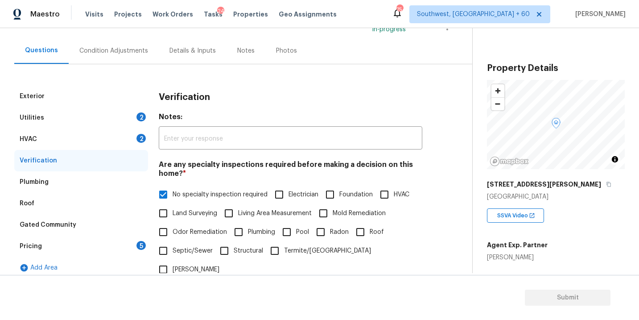
click at [125, 63] on div "Condition Adjustments" at bounding box center [114, 50] width 90 height 26
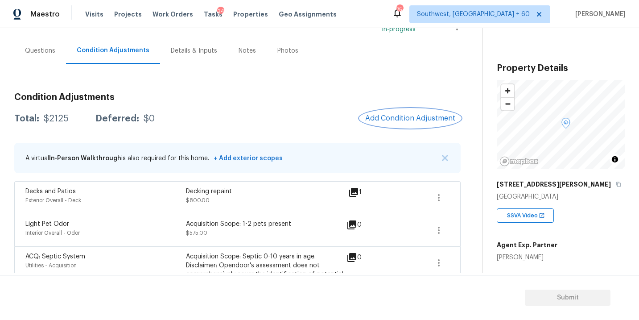
click at [370, 115] on span "Add Condition Adjustment" at bounding box center [410, 118] width 90 height 8
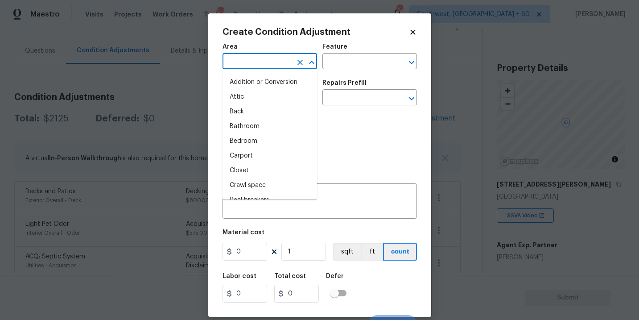
click at [255, 59] on input "text" at bounding box center [257, 62] width 70 height 14
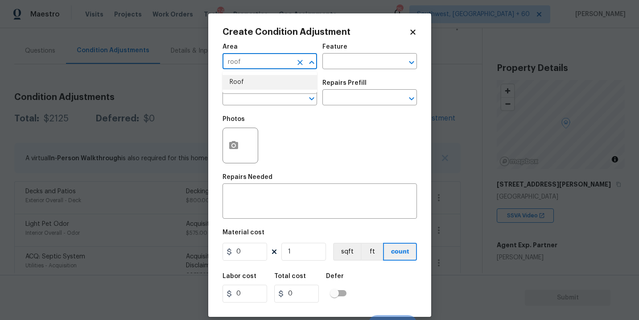
click at [270, 83] on li "Roof" at bounding box center [269, 82] width 95 height 15
type input "Roof"
click at [333, 60] on input "text" at bounding box center [357, 62] width 70 height 14
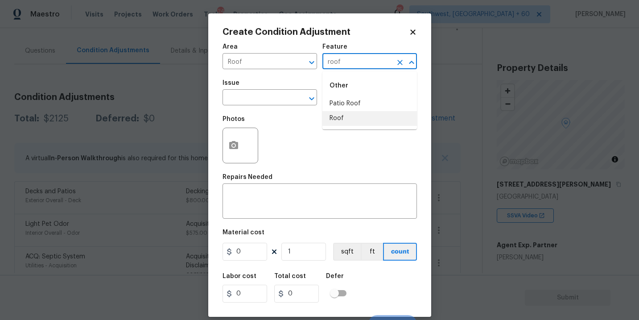
click at [336, 115] on li "Roof" at bounding box center [369, 118] width 95 height 15
type input "Roof"
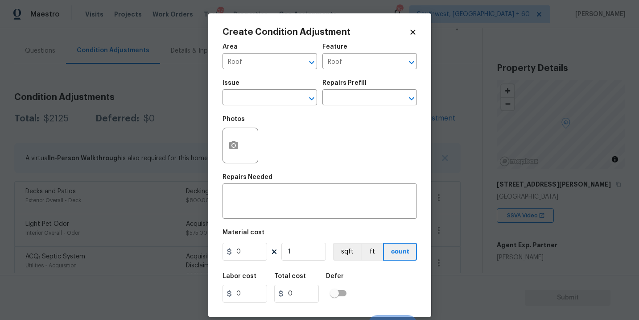
click at [282, 113] on div "Photos" at bounding box center [319, 140] width 194 height 58
click at [276, 103] on input "text" at bounding box center [257, 98] width 70 height 14
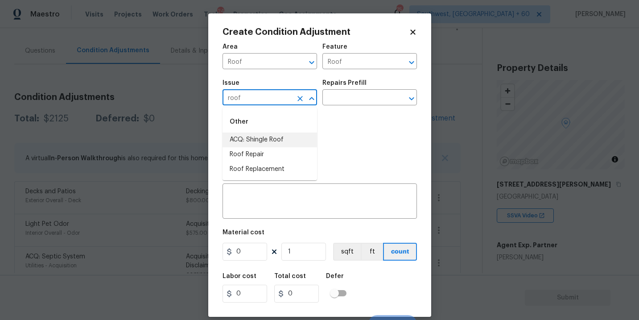
click at [281, 133] on li "ACQ: Shingle Roof" at bounding box center [269, 139] width 95 height 15
type input "ACQ: Shingle Roof"
click at [327, 103] on input "text" at bounding box center [357, 98] width 70 height 14
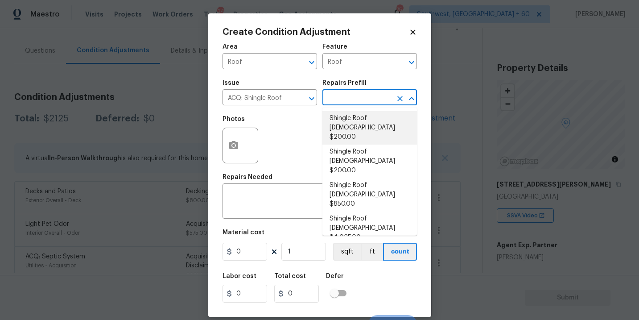
click at [349, 122] on li "Shingle Roof [DEMOGRAPHIC_DATA] $200.00" at bounding box center [369, 127] width 95 height 33
type input "Acquisition"
type textarea "Acquisition Scope: Shingle Roof 0-10 years in age maintenance."
type input "200"
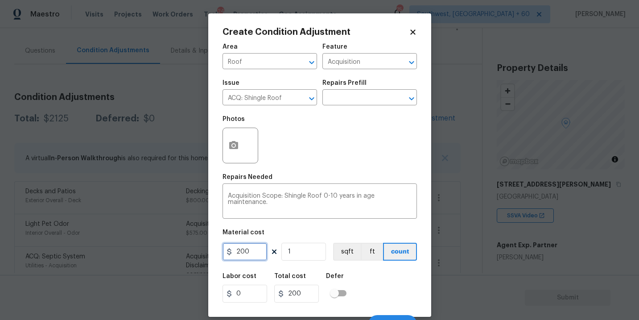
drag, startPoint x: 240, startPoint y: 252, endPoint x: 261, endPoint y: 252, distance: 21.4
click at [260, 252] on input "200" at bounding box center [244, 251] width 45 height 18
type input "288"
click at [376, 275] on div "Labor cost 0 Total cost 288 Defer" at bounding box center [319, 287] width 194 height 40
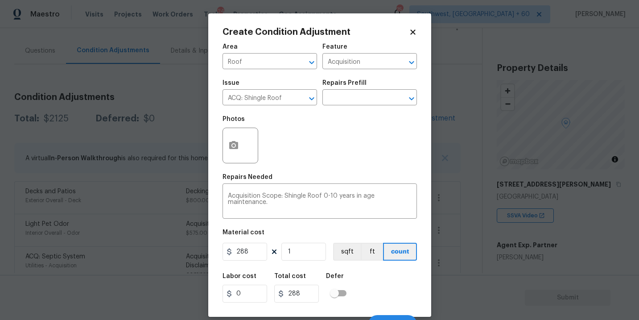
scroll to position [13, 0]
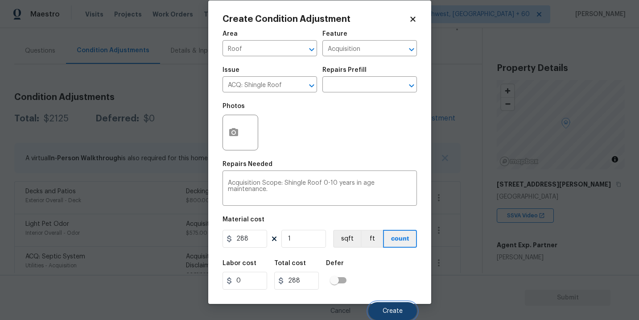
click at [387, 308] on span "Create" at bounding box center [392, 311] width 20 height 7
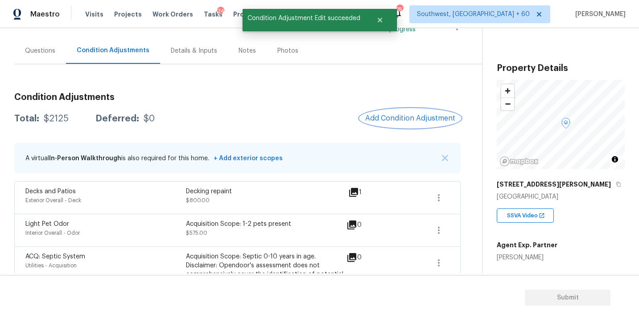
scroll to position [0, 0]
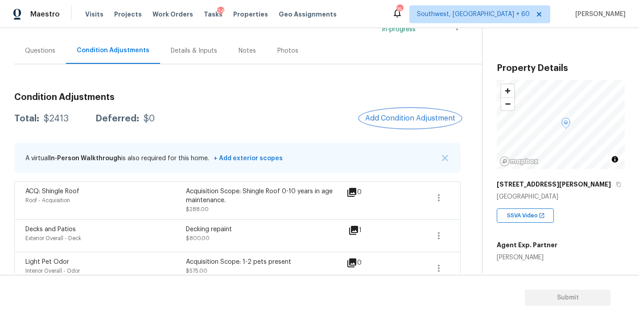
click at [408, 115] on span "Add Condition Adjustment" at bounding box center [410, 118] width 90 height 8
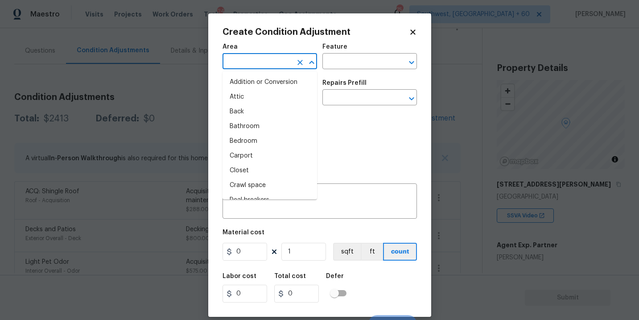
click at [239, 63] on input "text" at bounding box center [257, 62] width 70 height 14
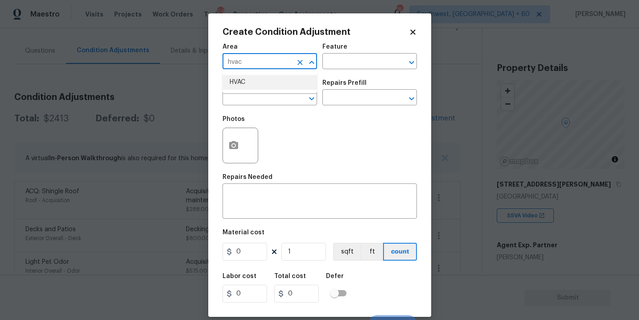
click at [257, 85] on li "HVAC" at bounding box center [269, 82] width 95 height 15
type input "HVAC"
click at [333, 66] on input "text" at bounding box center [357, 62] width 70 height 14
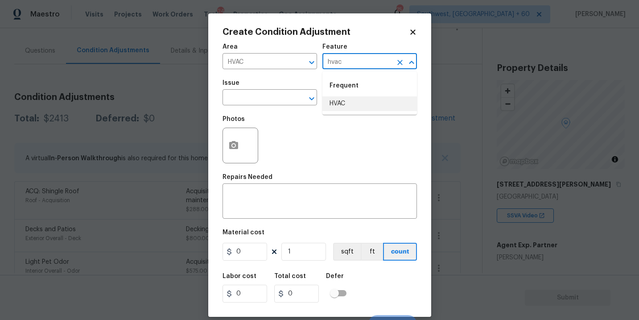
click at [336, 105] on li "HVAC" at bounding box center [369, 103] width 95 height 15
type input "HVAC"
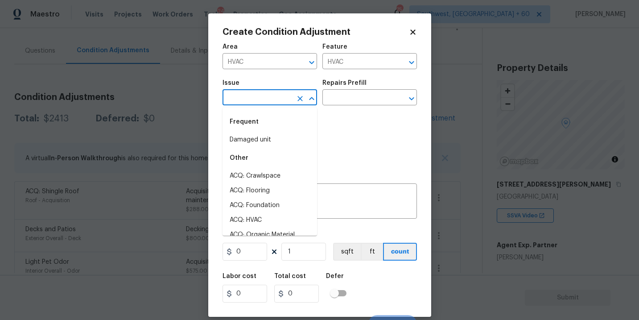
click at [275, 104] on input "text" at bounding box center [257, 98] width 70 height 14
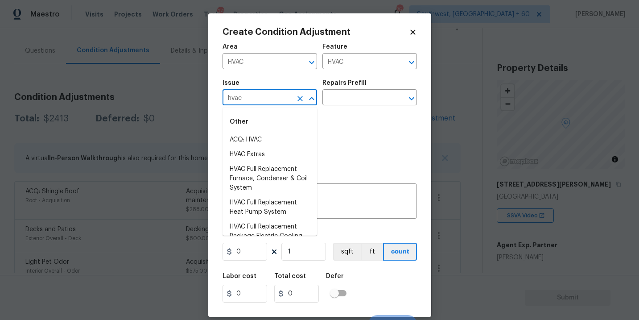
click at [279, 137] on li "ACQ: HVAC" at bounding box center [269, 139] width 95 height 15
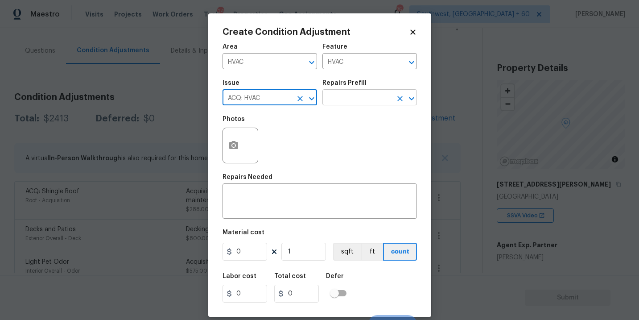
type input "ACQ: HVAC"
click at [358, 103] on input "text" at bounding box center [357, 98] width 70 height 14
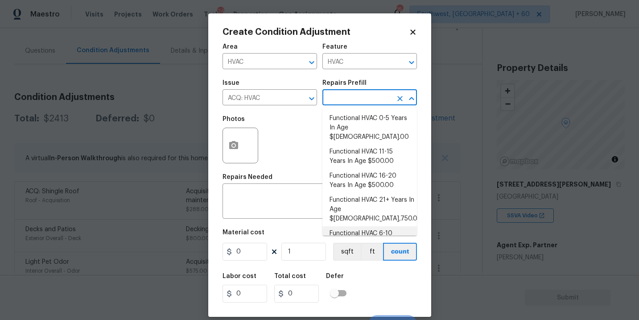
click at [384, 226] on li "Functional HVAC 6-10 Years In Age $402.00" at bounding box center [369, 238] width 95 height 24
type input "Acquisition"
type textarea "Acquisition Scope: Functional HVAC 6-10 years"
type input "402"
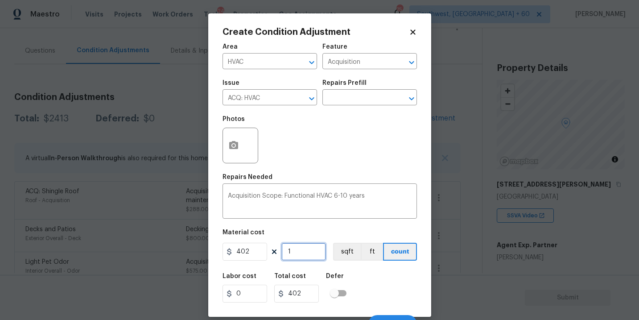
click at [296, 252] on input "1" at bounding box center [303, 251] width 45 height 18
type input "0"
type input "2"
type input "804"
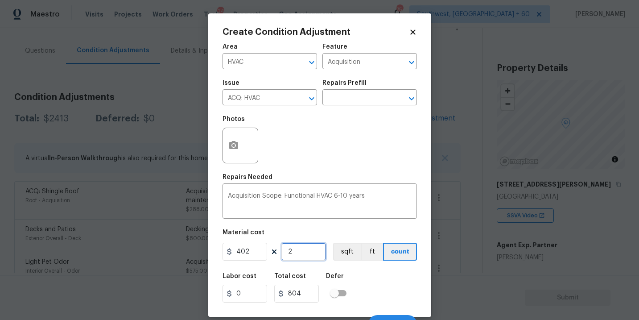
type input "2"
click at [379, 284] on div "Labor cost 0 Total cost 804 Defer" at bounding box center [319, 287] width 194 height 40
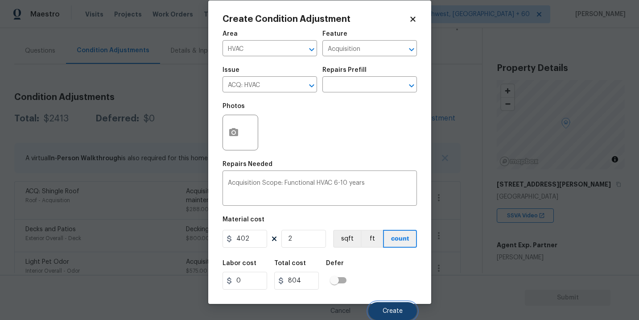
click at [386, 307] on button "Create" at bounding box center [392, 311] width 49 height 18
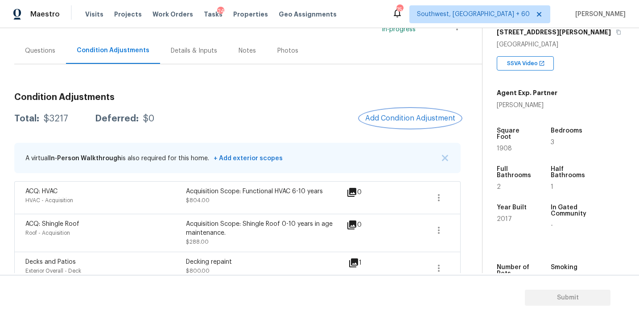
scroll to position [160, 0]
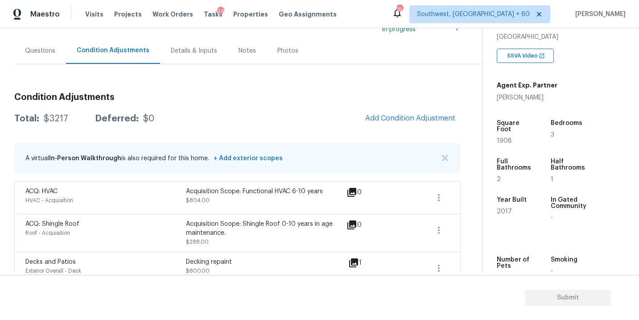
click at [278, 168] on div "A virtual In-Person Walkthrough is also required for this home. + Add exterior …" at bounding box center [237, 158] width 446 height 30
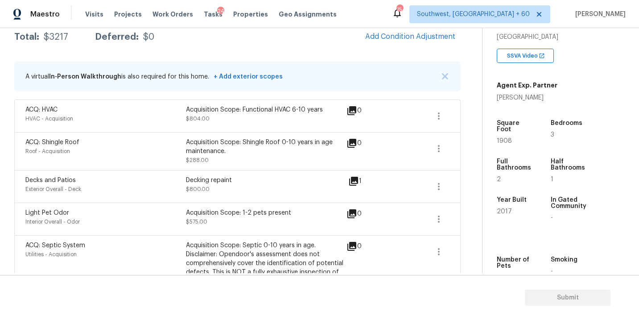
scroll to position [43, 0]
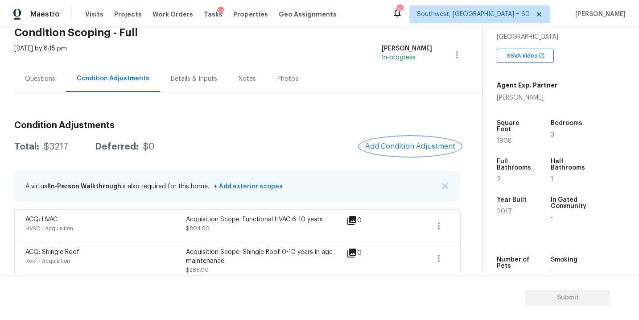
click at [412, 145] on span "Add Condition Adjustment" at bounding box center [410, 146] width 90 height 8
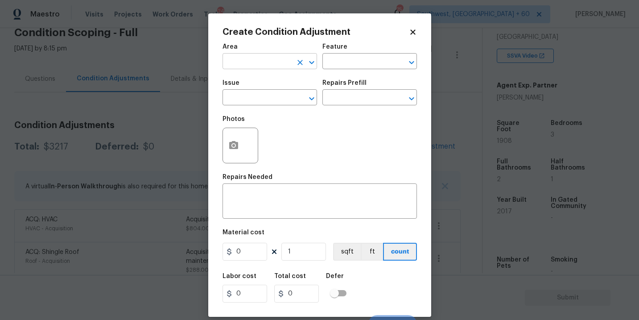
click at [277, 61] on input "text" at bounding box center [257, 62] width 70 height 14
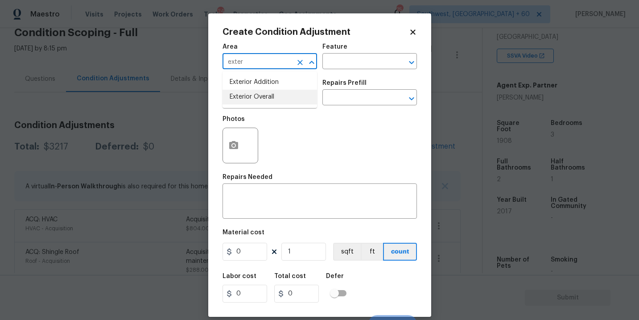
click at [284, 98] on li "Exterior Overall" at bounding box center [269, 97] width 95 height 15
type input "Exterior Overall"
click at [353, 62] on input "text" at bounding box center [357, 62] width 70 height 14
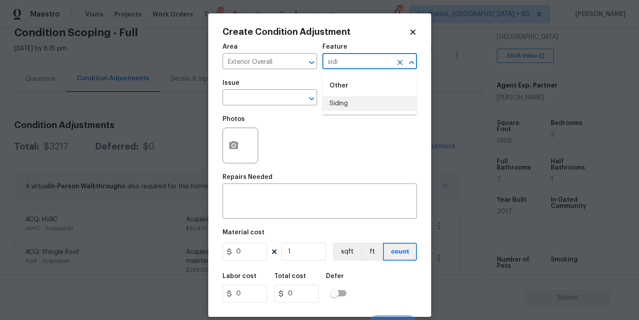
click at [355, 104] on li "Siding" at bounding box center [369, 103] width 95 height 15
type input "Siding"
drag, startPoint x: 271, startPoint y: 103, endPoint x: 264, endPoint y: 103, distance: 7.1
click at [264, 103] on input "text" at bounding box center [257, 98] width 70 height 14
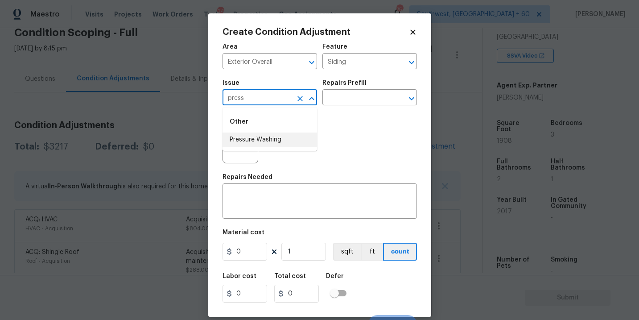
click at [272, 140] on li "Pressure Washing" at bounding box center [269, 139] width 95 height 15
type input "Pressure Washing"
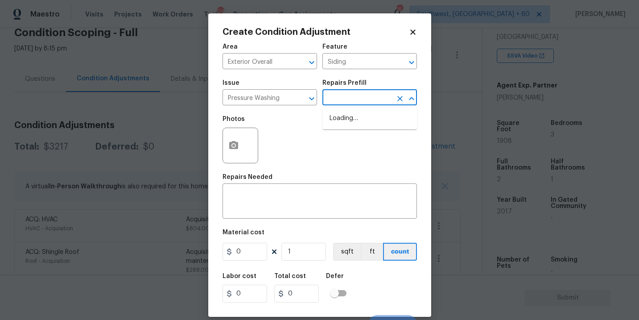
click at [346, 102] on input "text" at bounding box center [357, 98] width 70 height 14
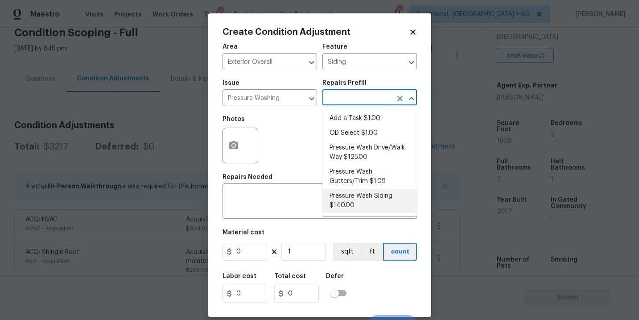
click at [352, 207] on li "Pressure Wash Siding $140.00" at bounding box center [369, 201] width 95 height 24
type textarea "Protect areas as needed for pressure washing. Pressure wash the siding on the h…"
type input "140"
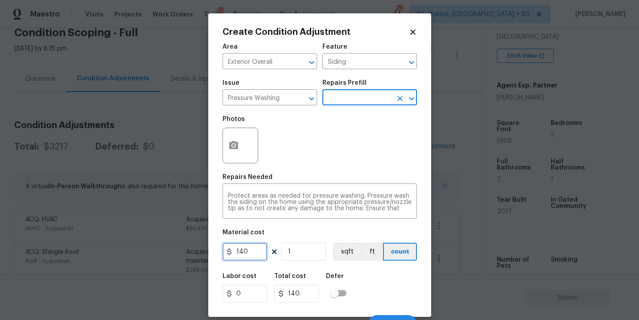
drag, startPoint x: 255, startPoint y: 254, endPoint x: 180, endPoint y: 253, distance: 75.3
click at [180, 253] on div "Create Condition Adjustment Area Exterior Overall ​ Feature Siding ​ Issue Pres…" at bounding box center [319, 160] width 639 height 320
type input "200"
click at [239, 146] on button "button" at bounding box center [233, 145] width 21 height 35
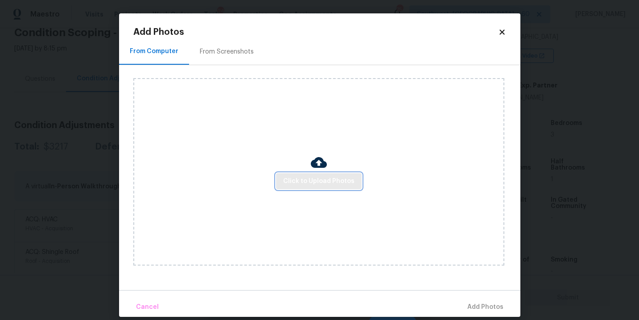
click at [308, 181] on span "Click to Upload Photos" at bounding box center [318, 181] width 71 height 11
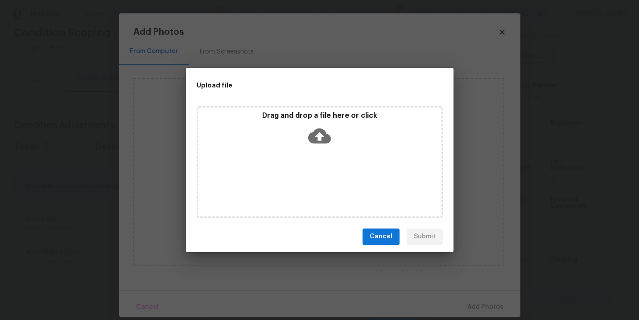
click at [321, 140] on icon at bounding box center [319, 135] width 23 height 15
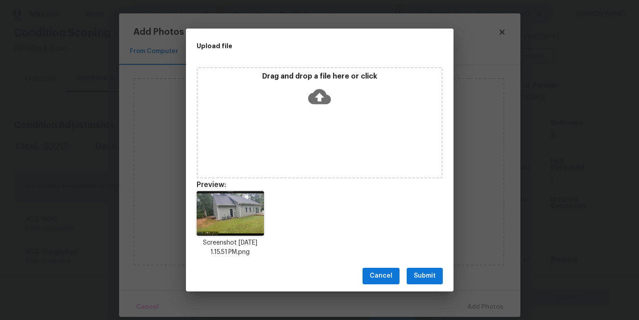
click at [425, 276] on span "Submit" at bounding box center [425, 275] width 22 height 11
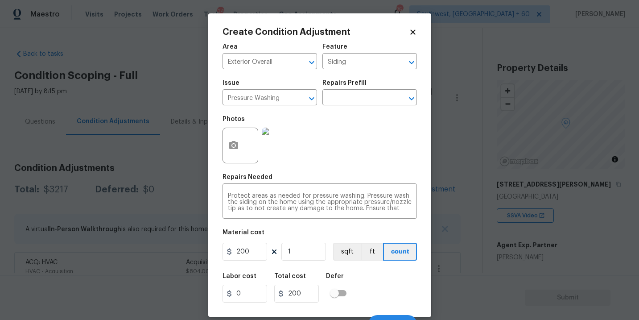
scroll to position [13, 0]
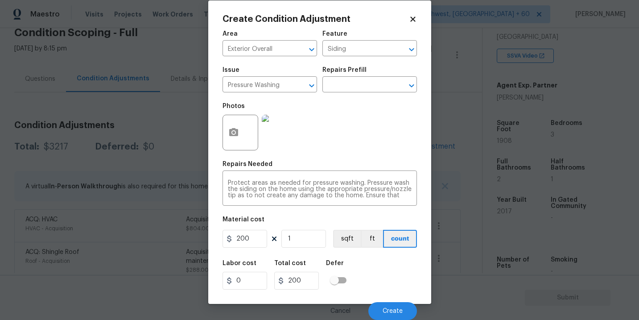
click at [376, 264] on div "Labor cost 0 Total cost 200 Defer" at bounding box center [319, 275] width 194 height 40
click at [385, 307] on button "Create" at bounding box center [392, 311] width 49 height 18
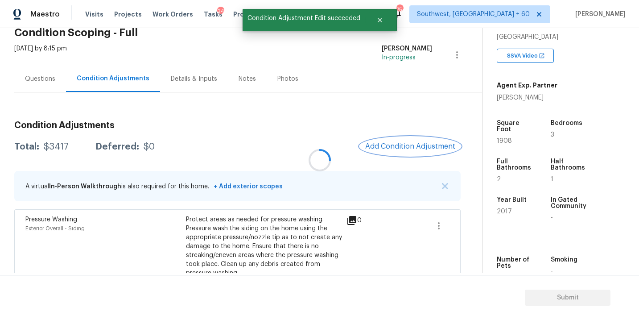
scroll to position [0, 0]
click at [409, 138] on button "Add Condition Adjustment" at bounding box center [410, 146] width 101 height 19
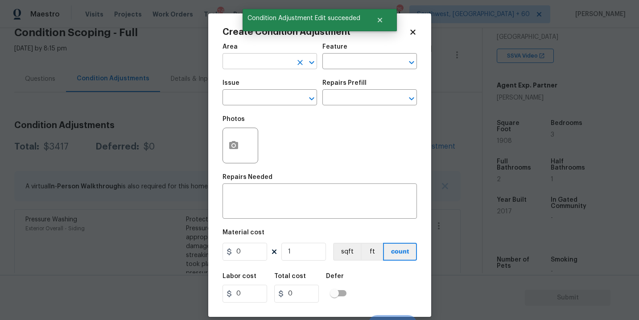
click at [279, 67] on input "text" at bounding box center [257, 62] width 70 height 14
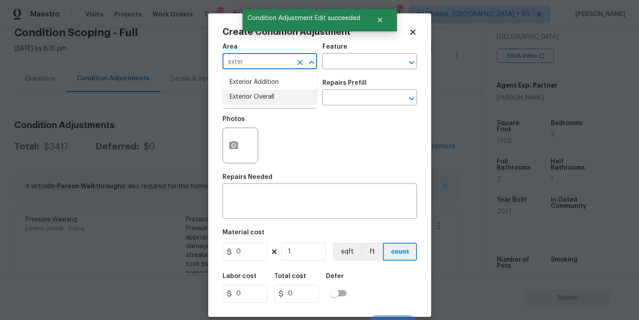
click at [285, 95] on li "Exterior Overall" at bounding box center [269, 97] width 95 height 15
type input "Exterior Overall"
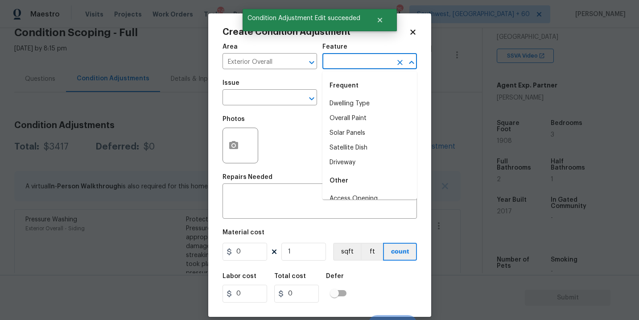
click at [333, 68] on input "text" at bounding box center [357, 62] width 70 height 14
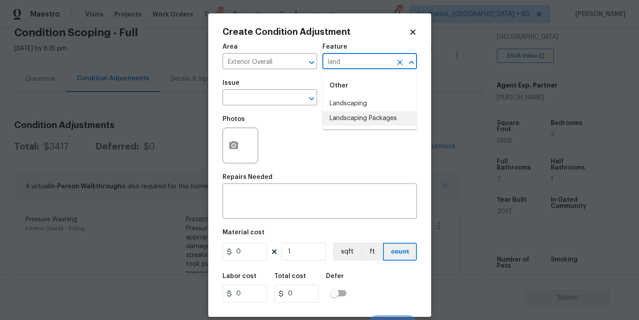
click at [341, 119] on li "Landscaping Packages" at bounding box center [369, 118] width 95 height 15
type input "Landscaping Packages"
click at [281, 103] on input "text" at bounding box center [257, 98] width 70 height 14
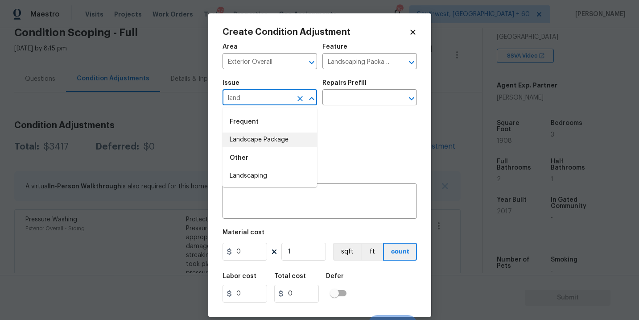
click at [288, 136] on li "Landscape Package" at bounding box center [269, 139] width 95 height 15
type input "Landscape Package"
click at [338, 109] on div "Issue Landscape Package ​ Repairs Prefill ​" at bounding box center [319, 92] width 194 height 36
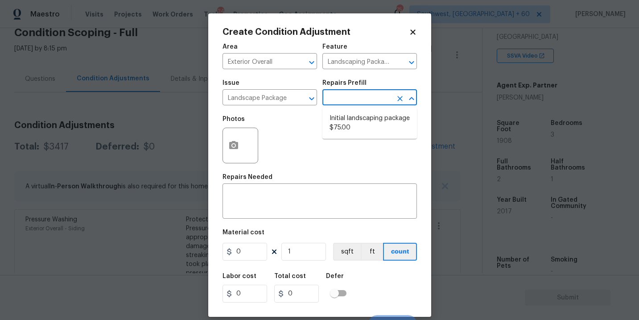
click at [357, 98] on input "text" at bounding box center [357, 98] width 70 height 14
click at [366, 127] on li "Initial landscaping package $75.00" at bounding box center [369, 123] width 95 height 24
type input "Home Readiness Packages"
type textarea "Mowing of grass up to 6" in height. Mow, edge along driveways & sidewalks, trim…"
type input "75"
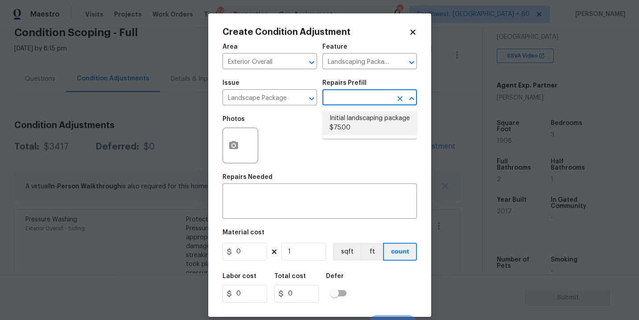
type input "75"
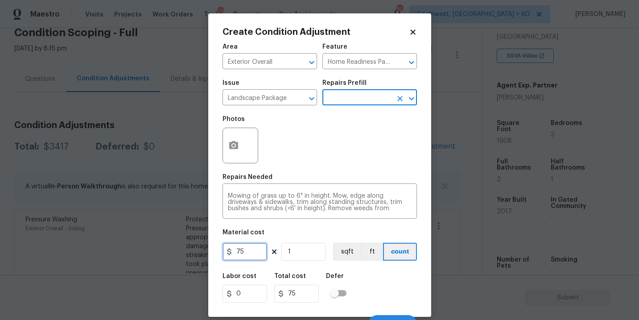
drag, startPoint x: 249, startPoint y: 250, endPoint x: 182, endPoint y: 250, distance: 66.9
click at [182, 250] on div "Create Condition Adjustment Area Exterior Overall ​ Feature Home Readiness Pack…" at bounding box center [319, 160] width 639 height 320
type input "300"
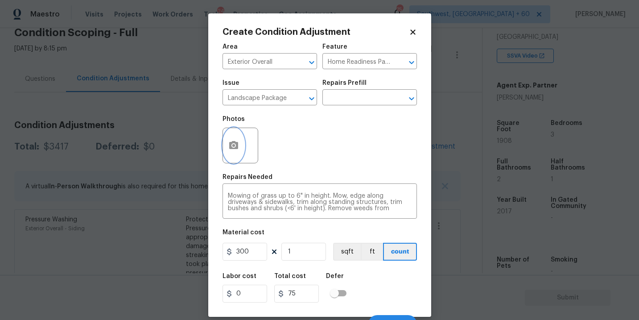
type input "300"
click at [234, 150] on icon "button" at bounding box center [233, 145] width 11 height 11
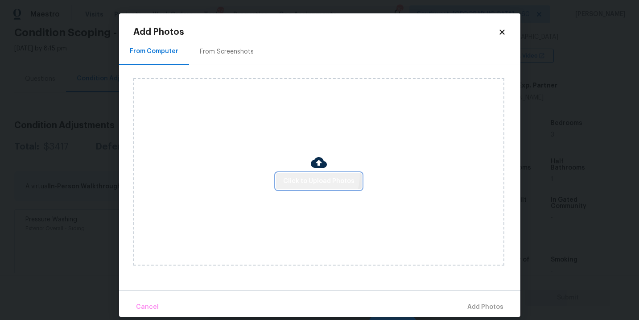
click at [305, 174] on button "Click to Upload Photos" at bounding box center [319, 181] width 86 height 16
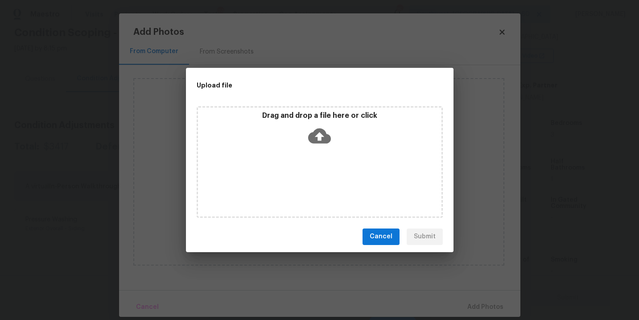
click at [389, 234] on span "Cancel" at bounding box center [381, 236] width 23 height 11
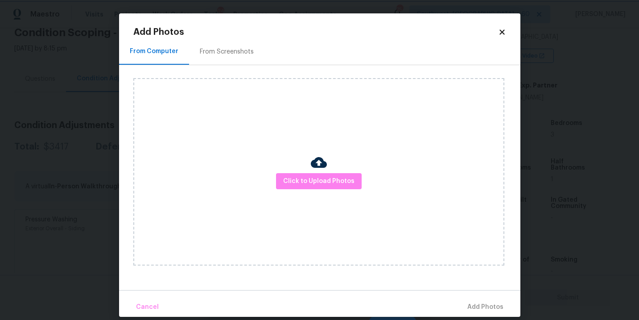
click at [572, 172] on body "Maestro Visits Projects Work Orders Tasks 24 Properties Geo Assignments 754 Sou…" at bounding box center [319, 160] width 639 height 320
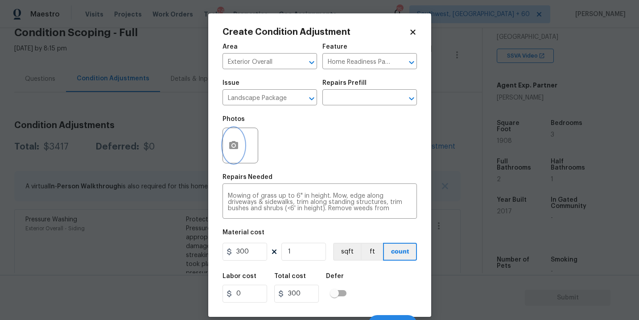
click at [233, 149] on icon "button" at bounding box center [233, 145] width 9 height 8
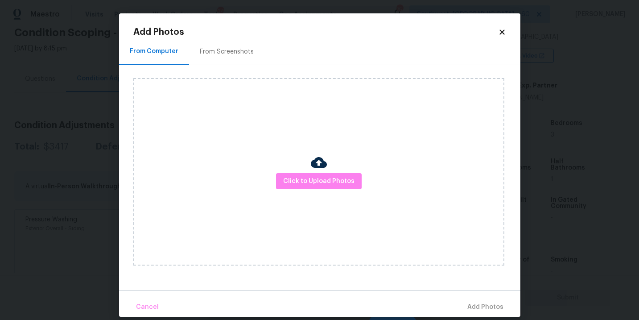
click at [353, 192] on div "Click to Upload Photos" at bounding box center [318, 171] width 371 height 187
click at [333, 174] on button "Click to Upload Photos" at bounding box center [319, 181] width 86 height 16
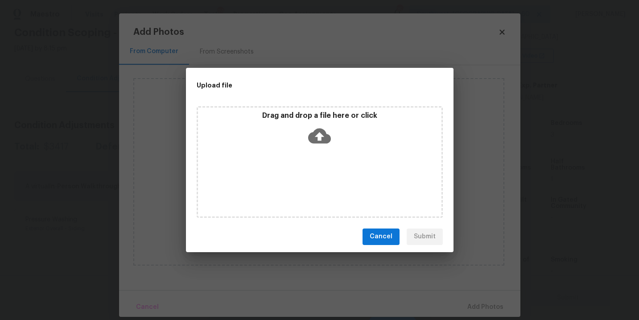
click at [331, 166] on div "Drag and drop a file here or click" at bounding box center [320, 161] width 246 height 111
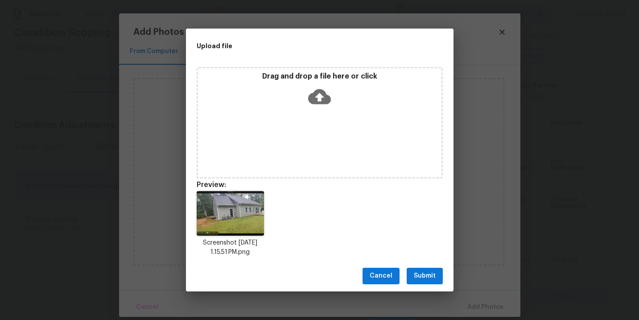
click at [426, 279] on span "Submit" at bounding box center [425, 275] width 22 height 11
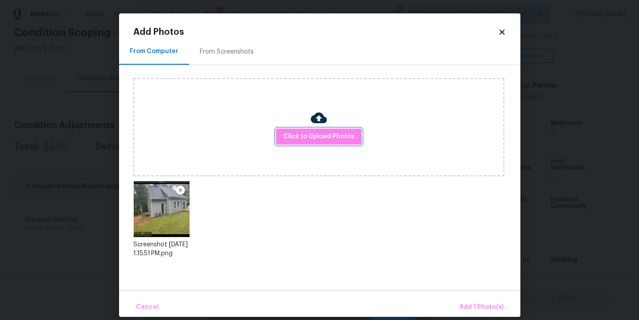
scroll to position [10, 0]
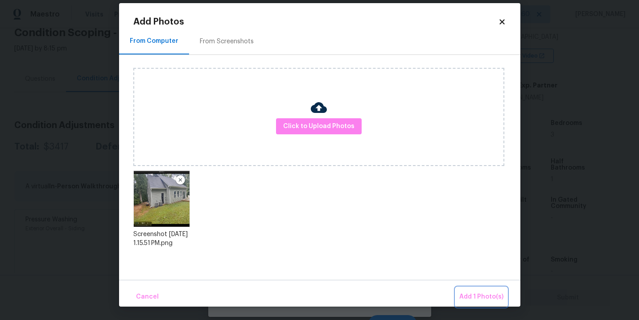
click at [468, 292] on span "Add 1 Photo(s)" at bounding box center [481, 296] width 44 height 11
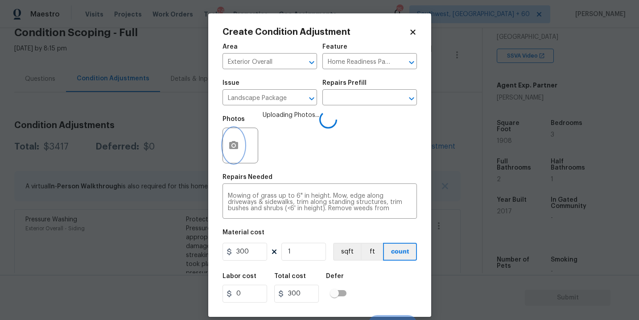
scroll to position [0, 0]
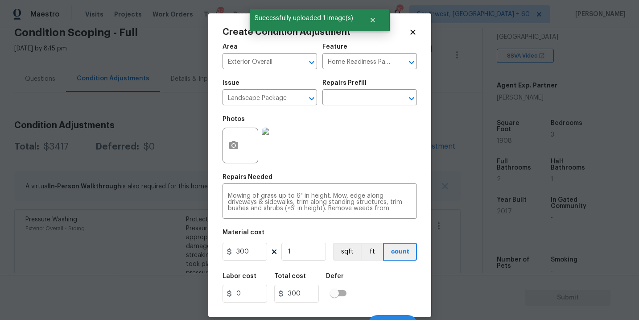
click at [366, 287] on div "Labor cost 0 Total cost 300 Defer" at bounding box center [319, 287] width 194 height 40
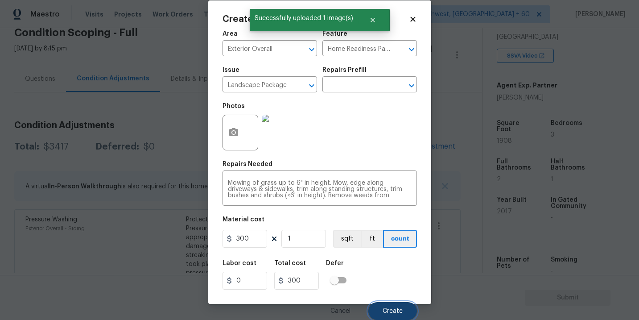
click at [379, 310] on button "Create" at bounding box center [392, 311] width 49 height 18
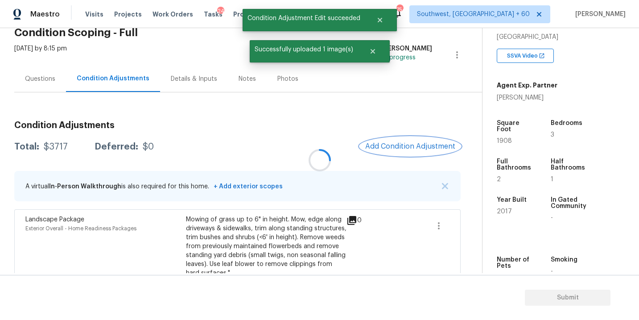
scroll to position [0, 0]
click at [395, 147] on span "Add Condition Adjustment" at bounding box center [410, 146] width 90 height 8
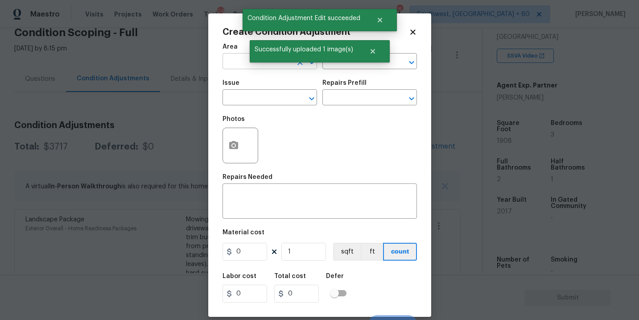
click at [235, 66] on input "text" at bounding box center [257, 62] width 70 height 14
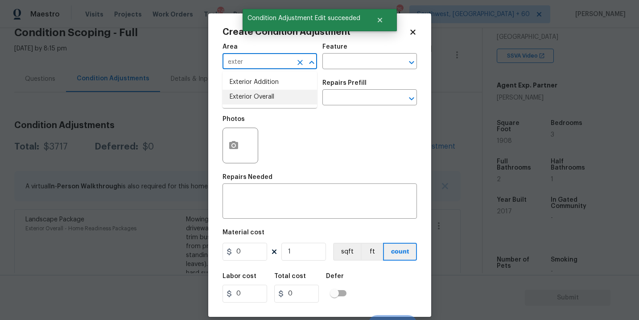
click at [253, 96] on li "Exterior Overall" at bounding box center [269, 97] width 95 height 15
type input "Exterior Overall"
click at [253, 96] on input "text" at bounding box center [257, 98] width 70 height 14
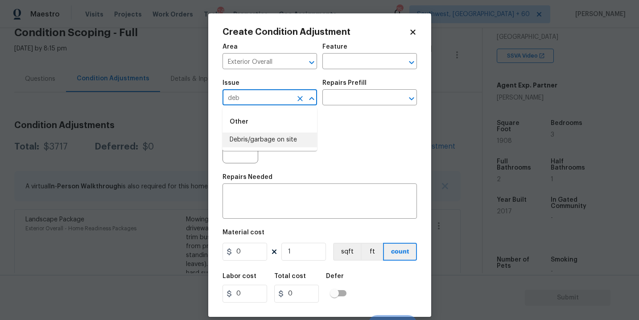
click at [270, 140] on li "Debris/garbage on site" at bounding box center [269, 139] width 95 height 15
type input "Debris/garbage on site"
click at [357, 106] on div "Issue Debris/garbage on site ​ Repairs Prefill ​" at bounding box center [319, 92] width 194 height 36
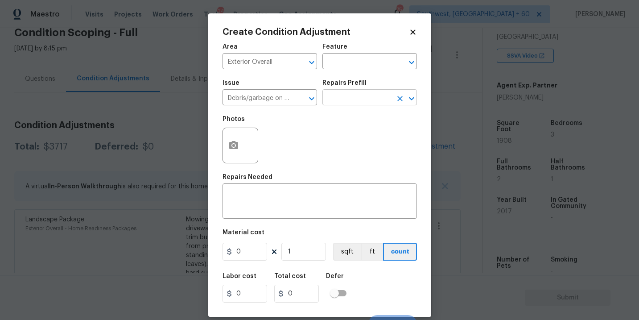
click at [361, 104] on input "text" at bounding box center [357, 98] width 70 height 14
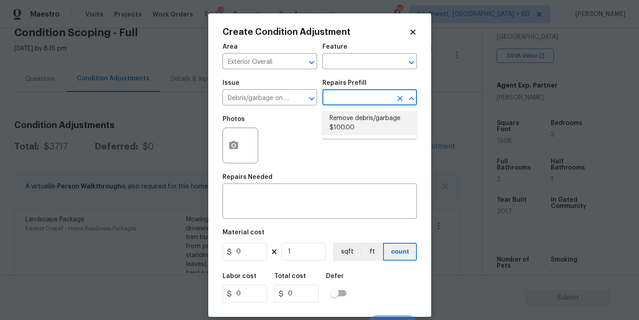
click at [363, 125] on li "Remove debris/garbage $100.00" at bounding box center [369, 123] width 95 height 24
type textarea "Remove, haul off, and properly dispose of any debris left by seller to offsite …"
type input "100"
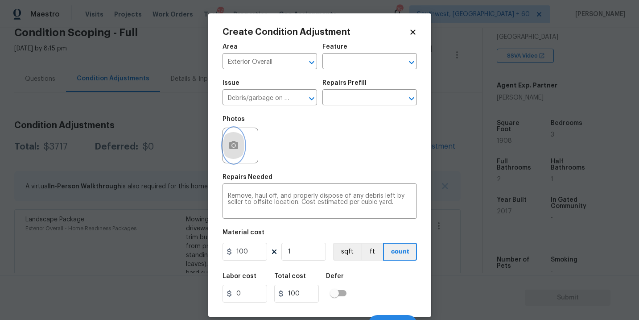
click at [242, 141] on button "button" at bounding box center [233, 145] width 21 height 35
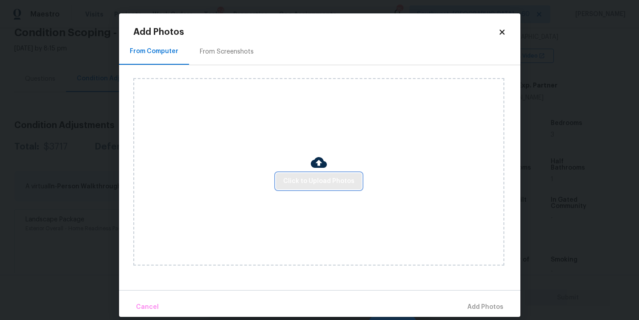
click at [327, 180] on span "Click to Upload Photos" at bounding box center [318, 181] width 71 height 11
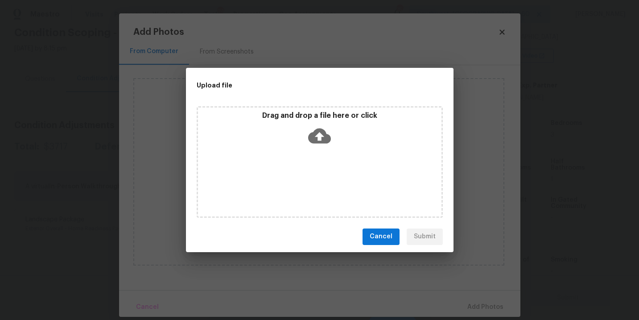
click at [329, 141] on icon at bounding box center [319, 135] width 23 height 15
